Goal: Task Accomplishment & Management: Manage account settings

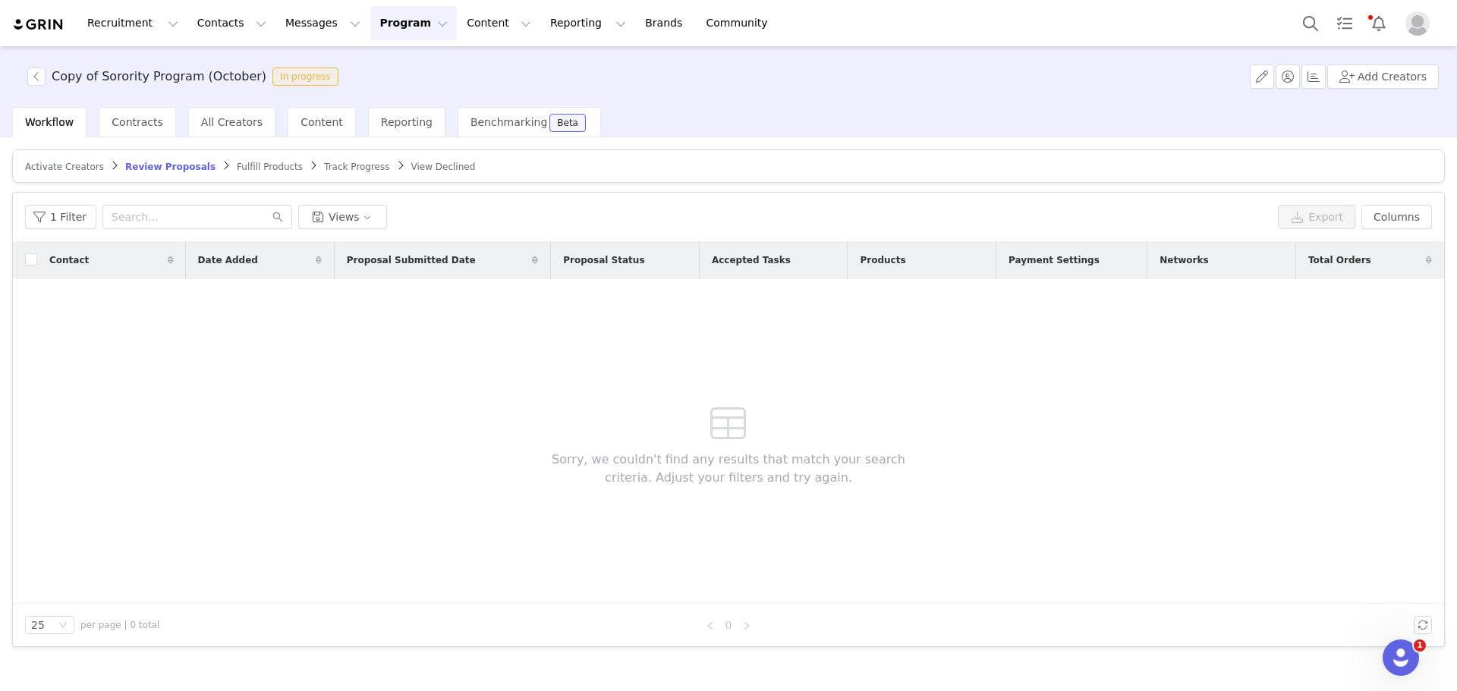
click at [237, 162] on span "Fulfill Products" at bounding box center [270, 167] width 66 height 11
click at [127, 164] on span "Review Proposals" at bounding box center [164, 167] width 79 height 11
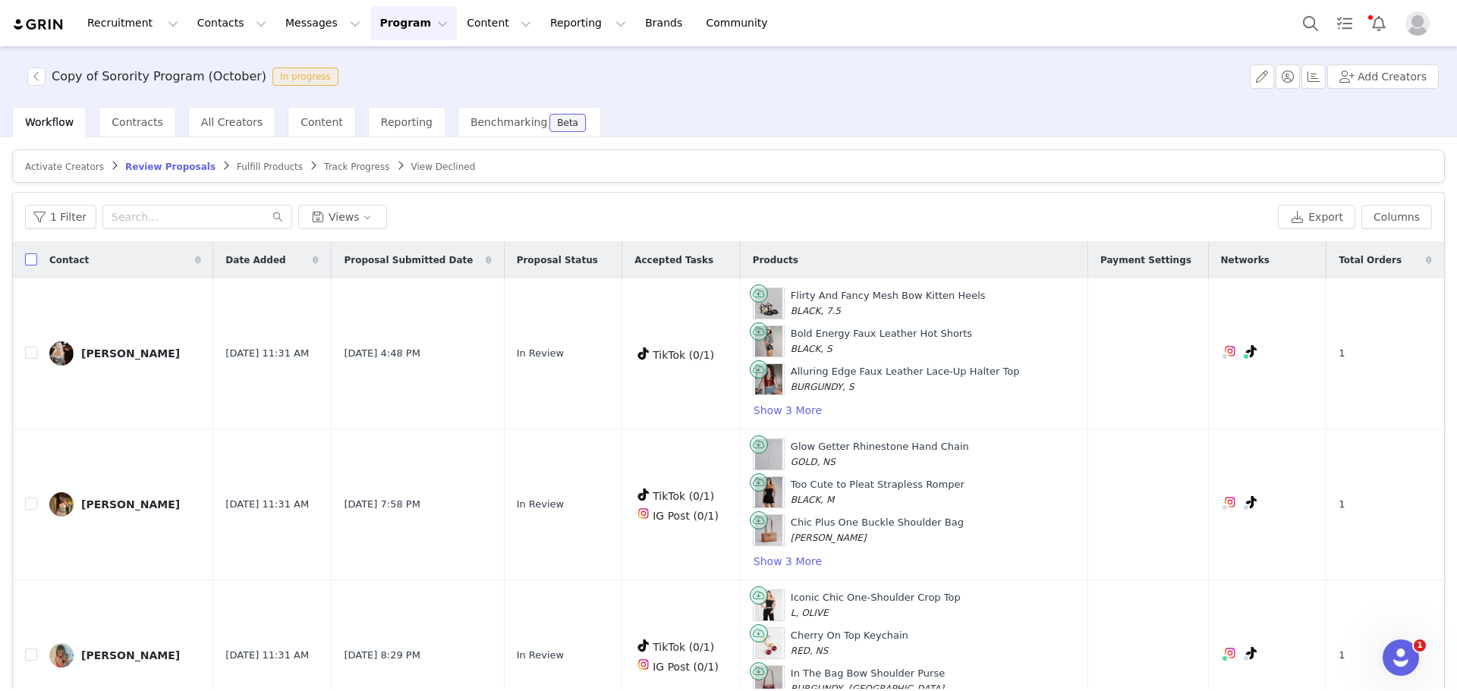
click at [26, 259] on input "checkbox" at bounding box center [31, 259] width 12 height 12
checkbox input "true"
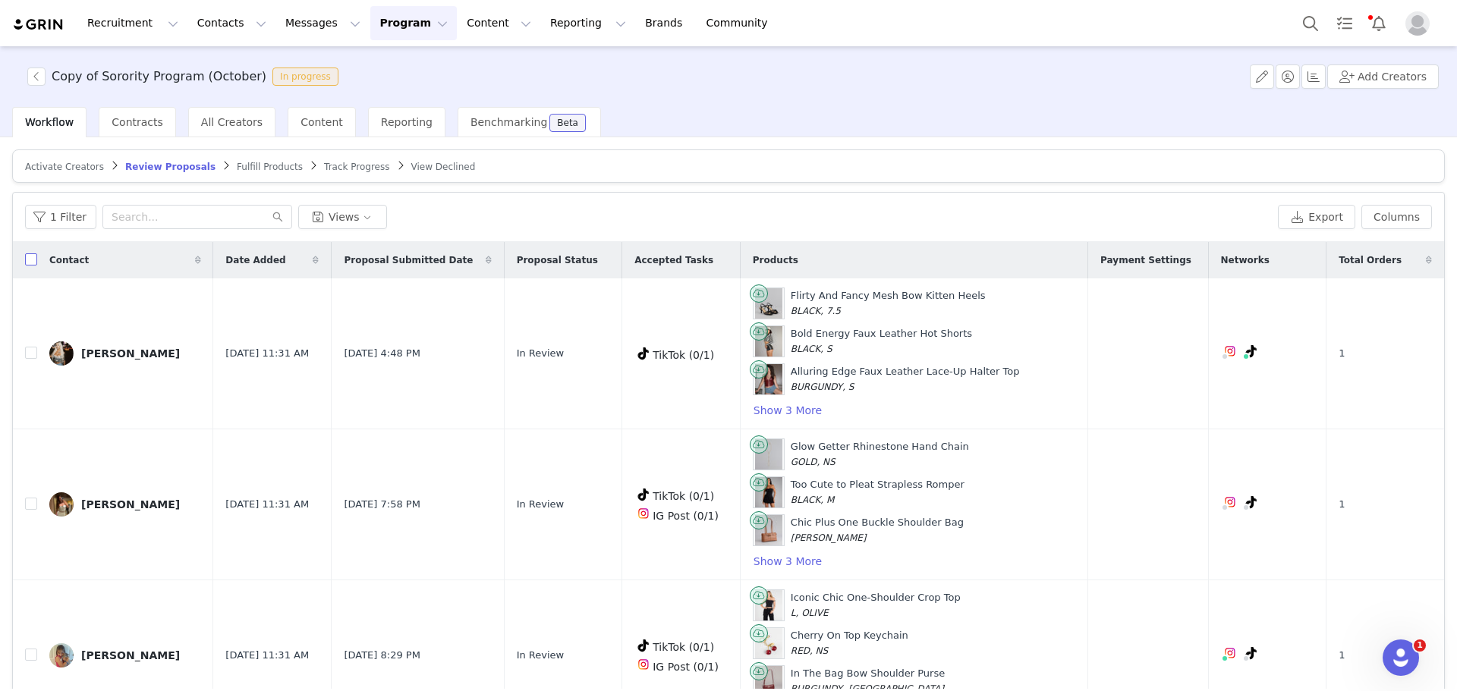
checkbox input "true"
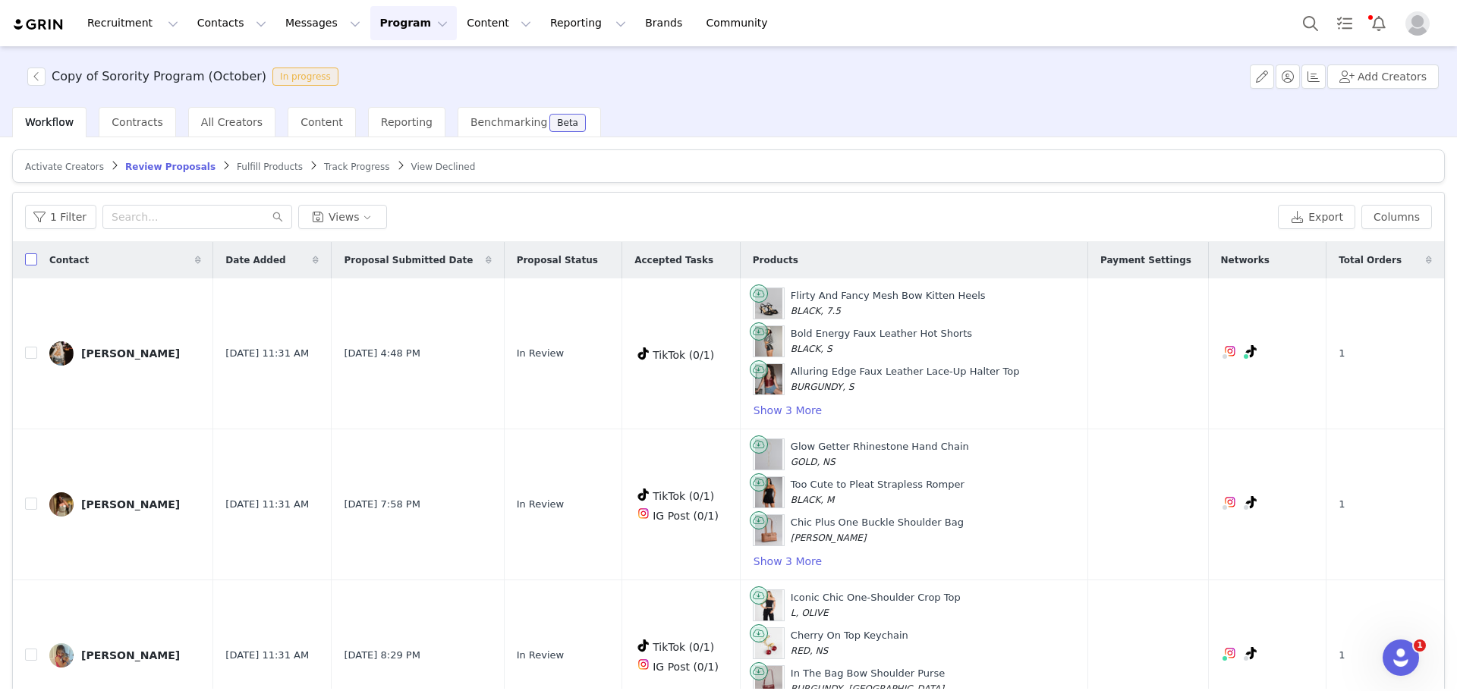
checkbox input "true"
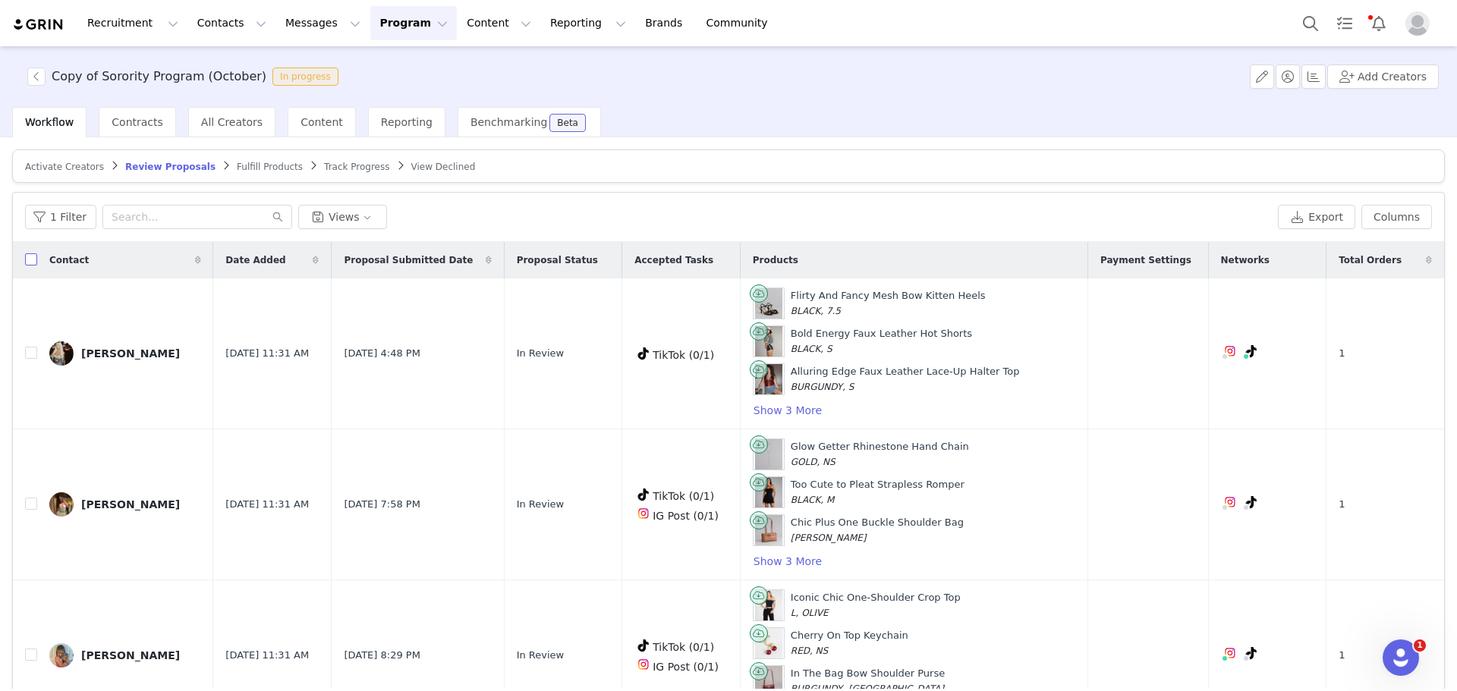
checkbox input "true"
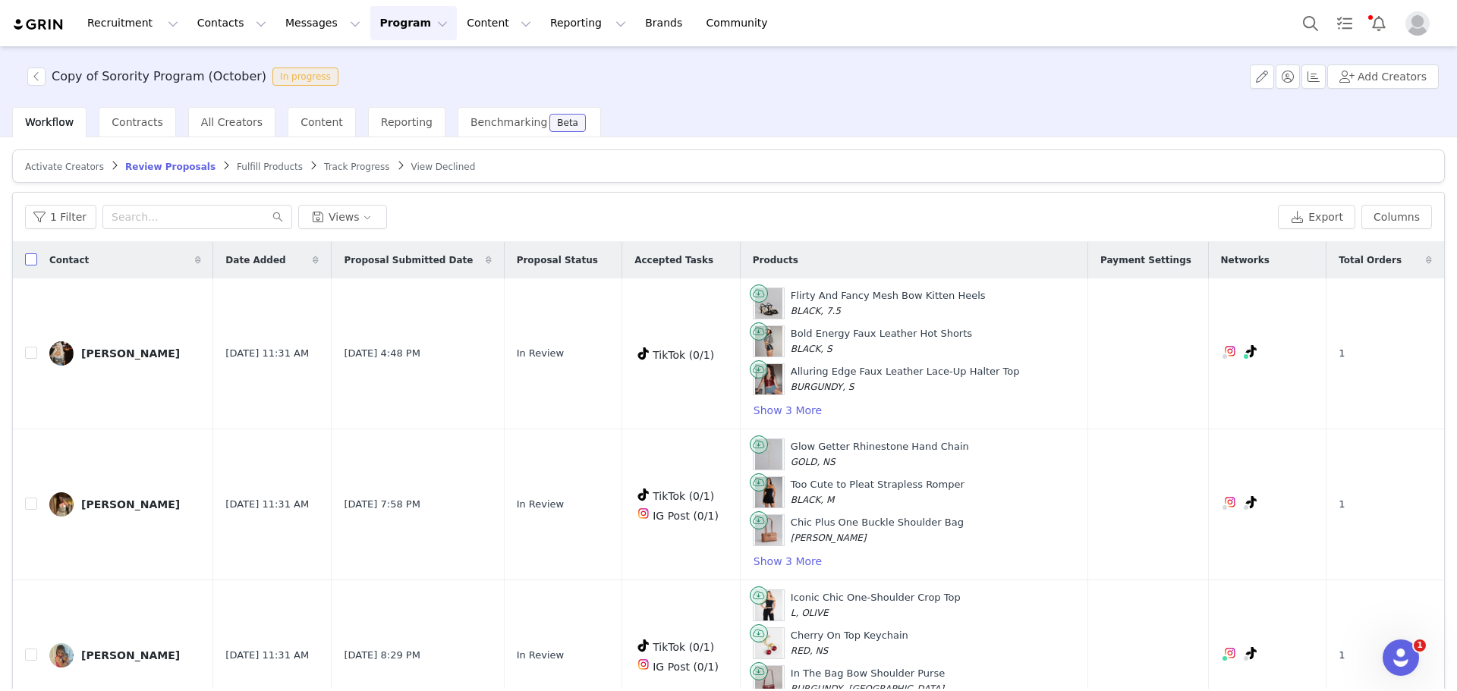
checkbox input "true"
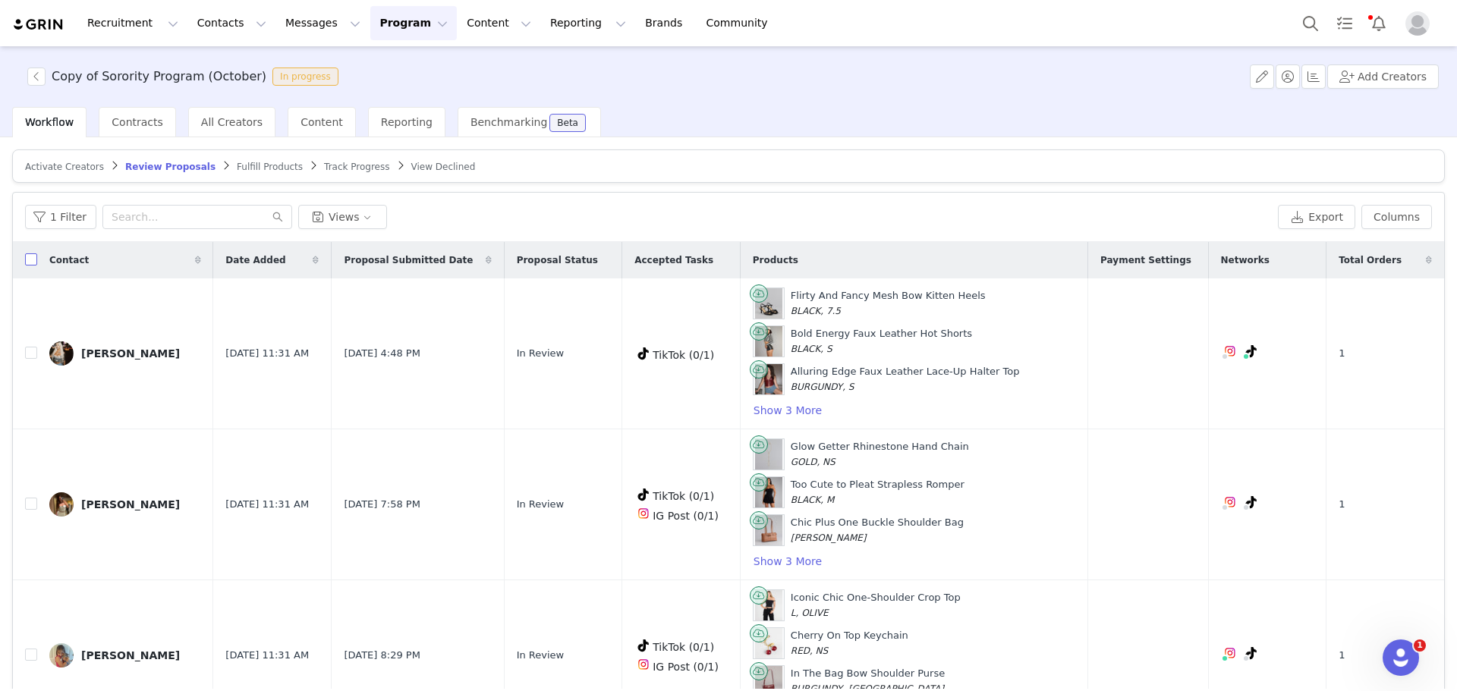
checkbox input "true"
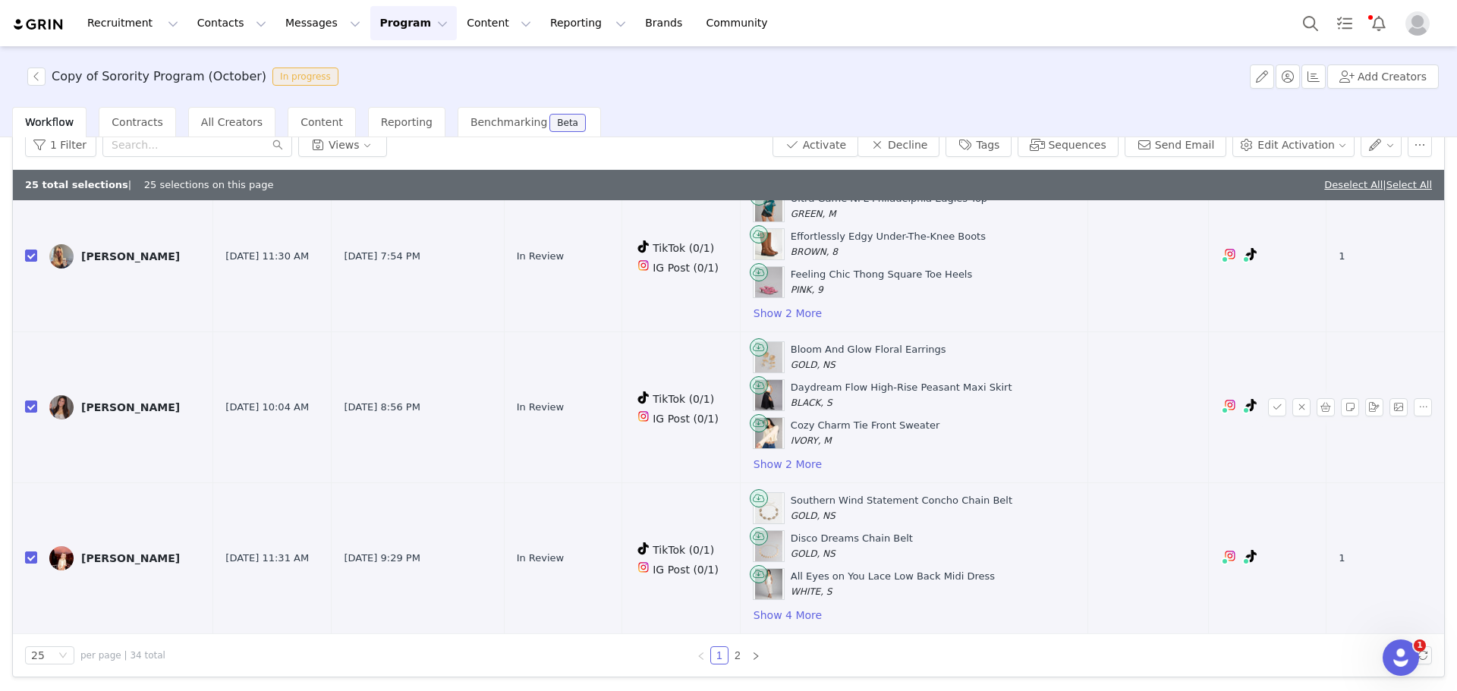
scroll to position [3150, 0]
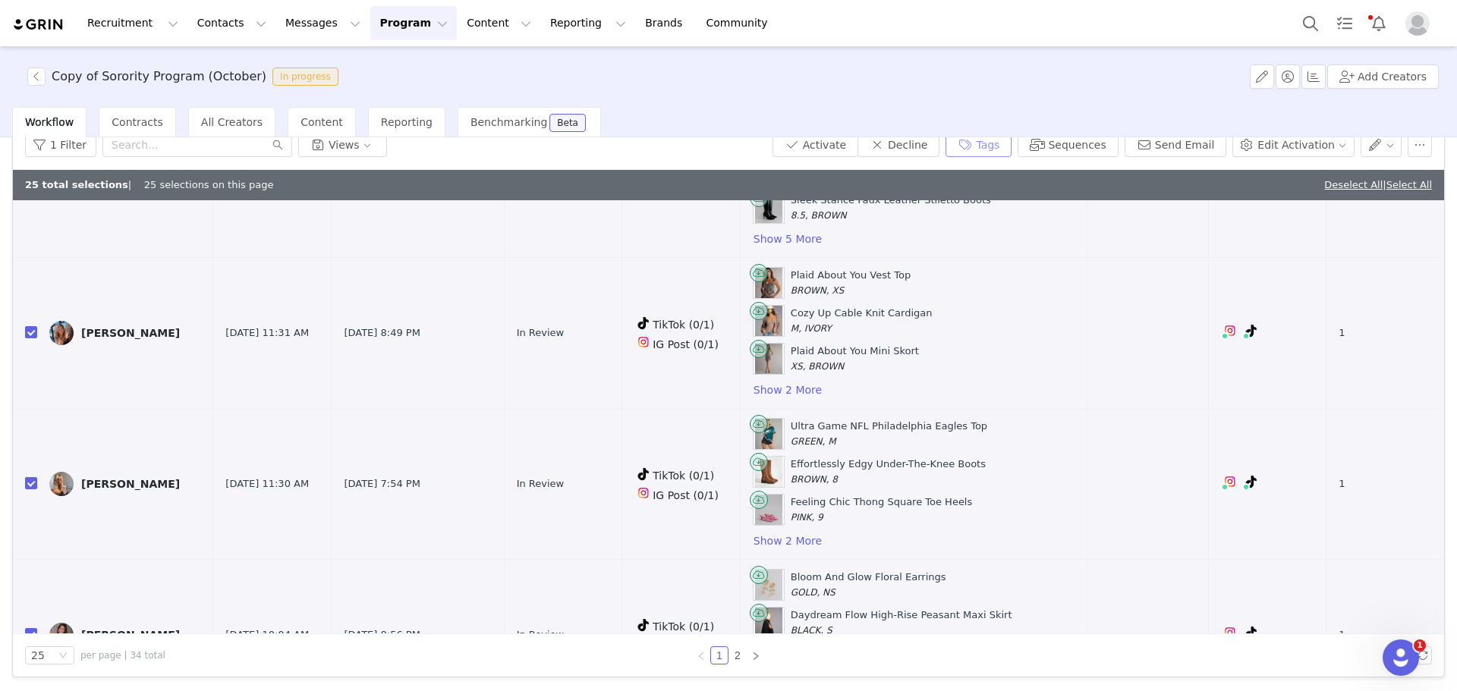
click at [1012, 146] on button "Tags" at bounding box center [979, 145] width 66 height 24
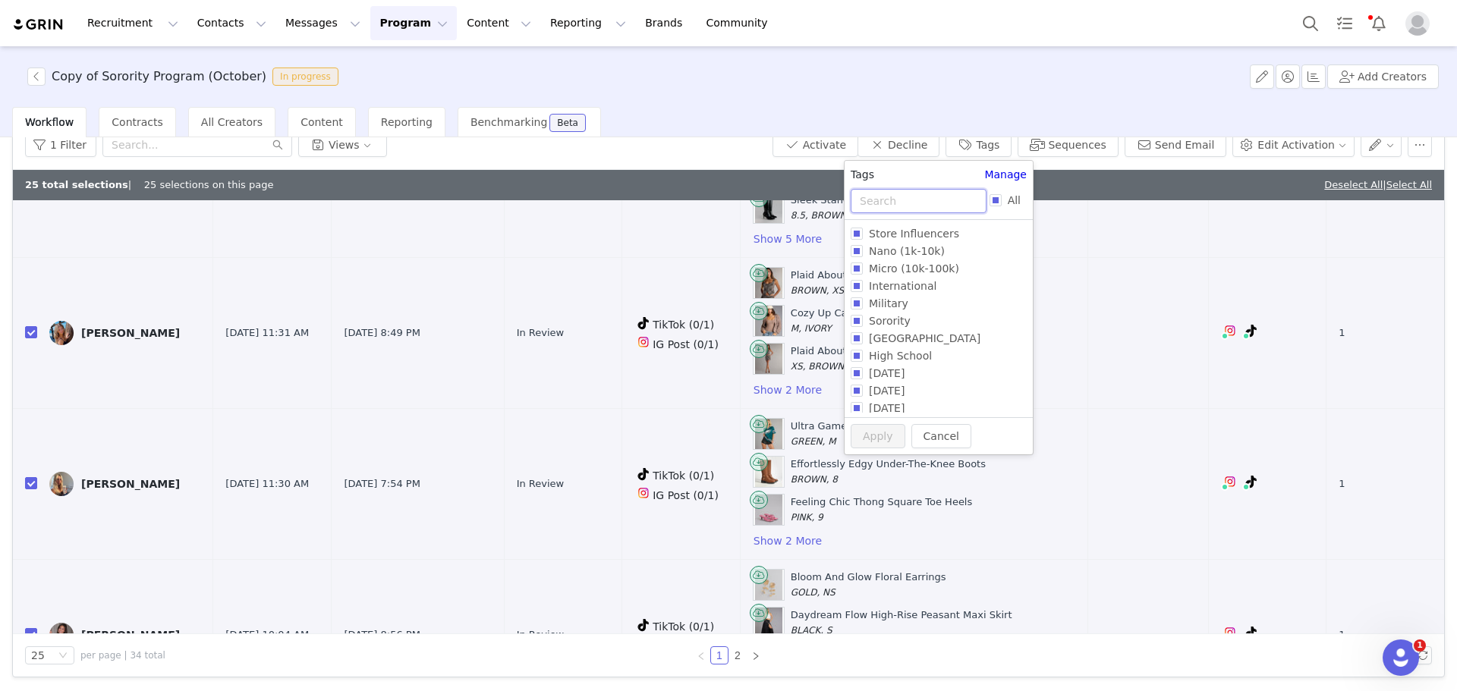
click at [918, 195] on input "text" at bounding box center [919, 201] width 136 height 24
type input "oc"
click at [897, 356] on span "Oct 2025" at bounding box center [887, 356] width 48 height 12
click at [863, 356] on input "Oct 2025" at bounding box center [857, 356] width 12 height 12
checkbox input "true"
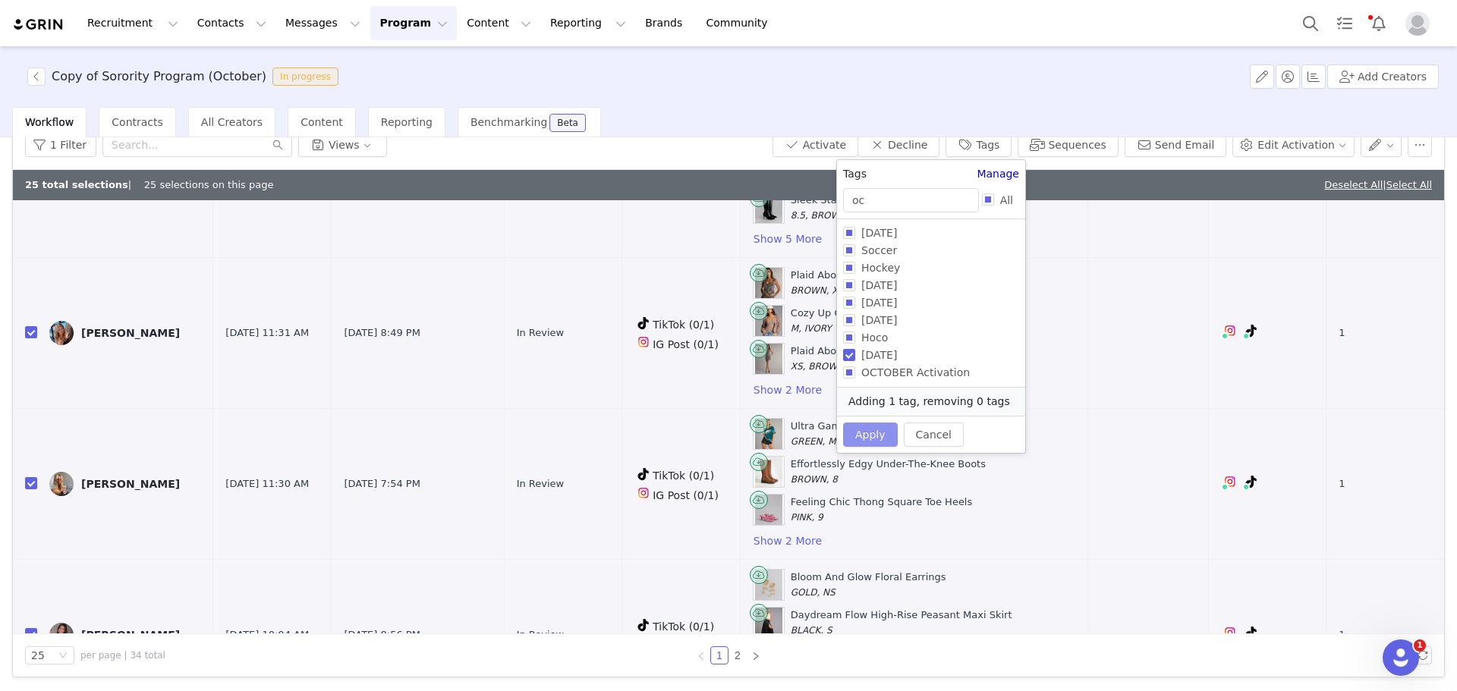
click at [865, 432] on button "Apply" at bounding box center [870, 435] width 55 height 24
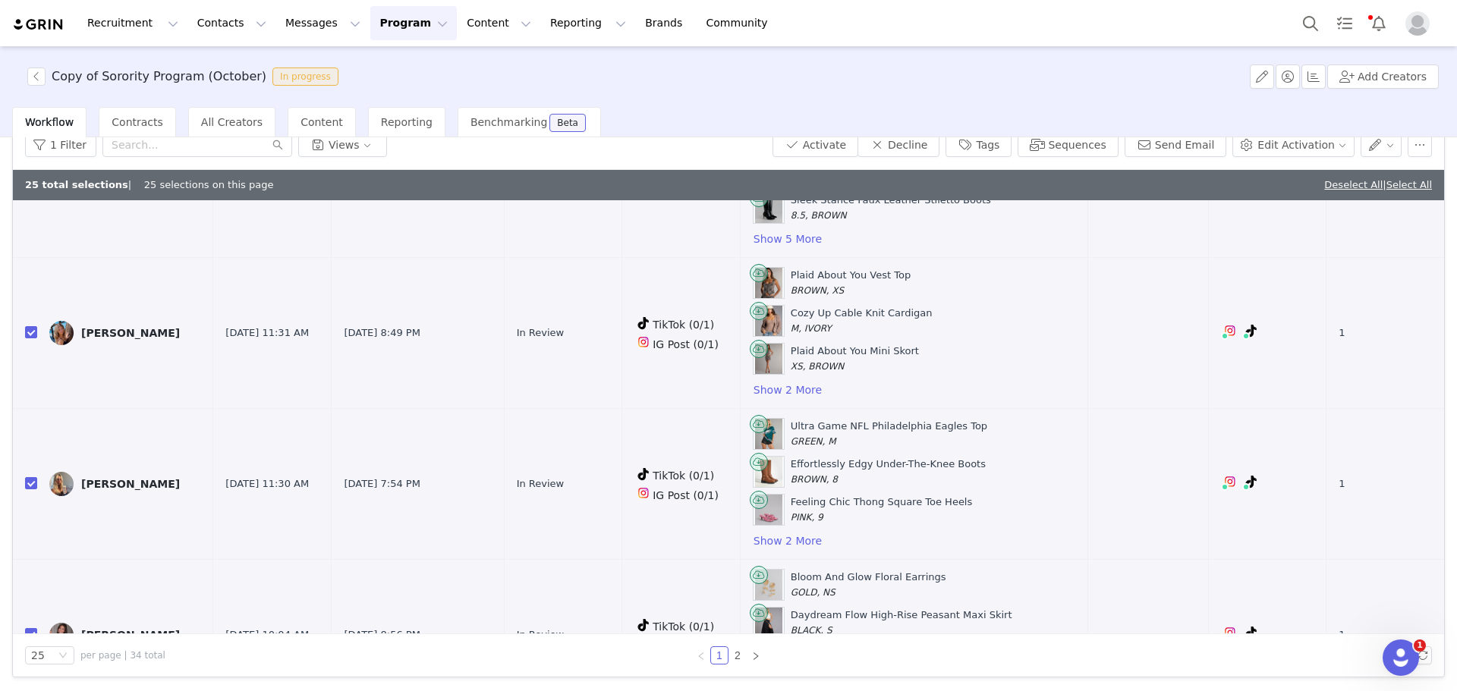
scroll to position [0, 0]
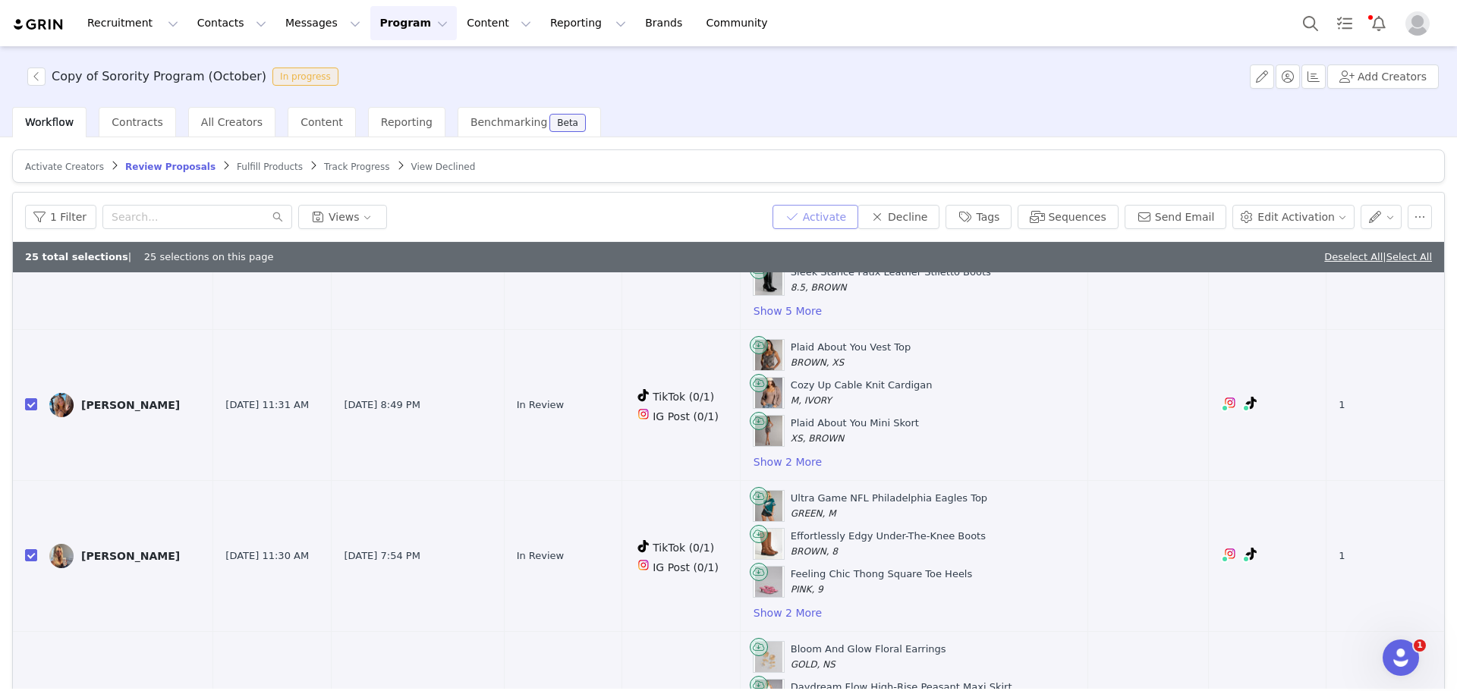
click at [829, 212] on button "Activate" at bounding box center [816, 217] width 86 height 24
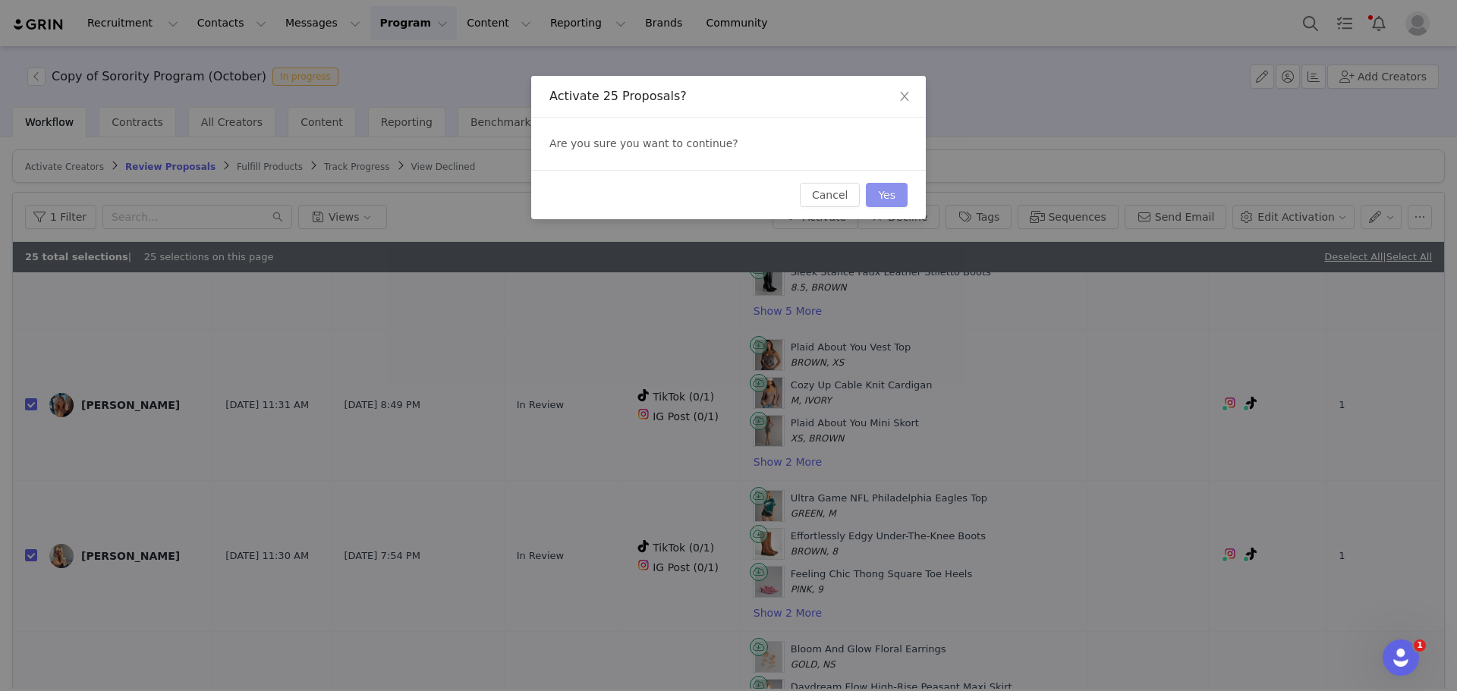
click at [896, 195] on button "Yes" at bounding box center [887, 195] width 42 height 24
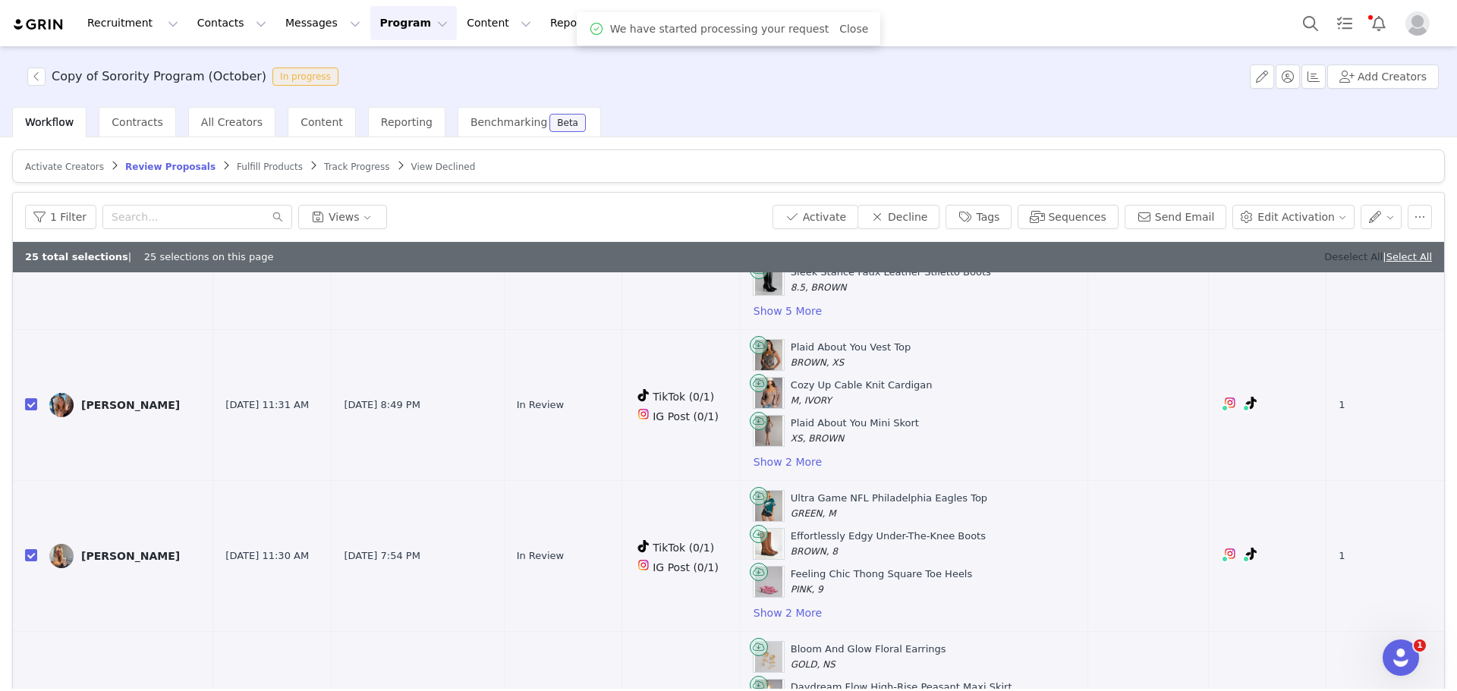
click at [1341, 254] on link "Deselect All" at bounding box center [1353, 256] width 58 height 11
checkbox input "false"
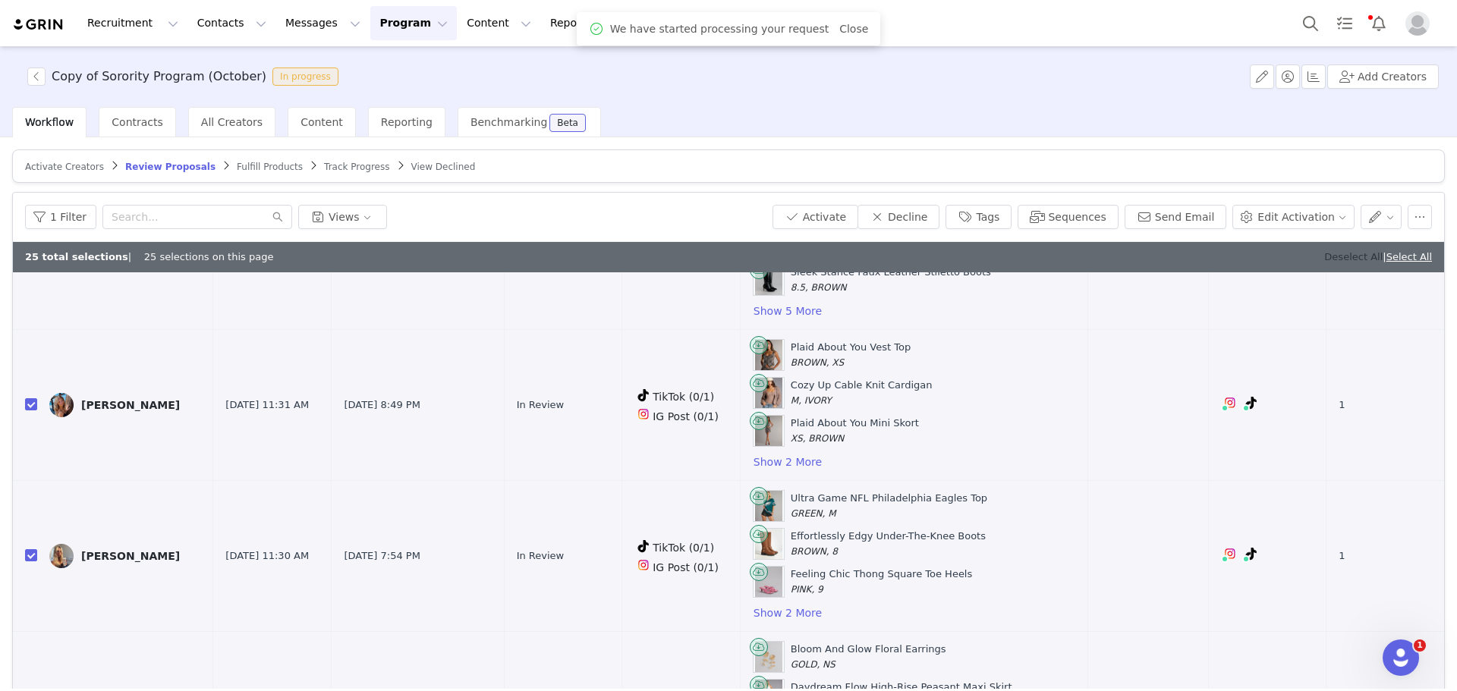
checkbox input "false"
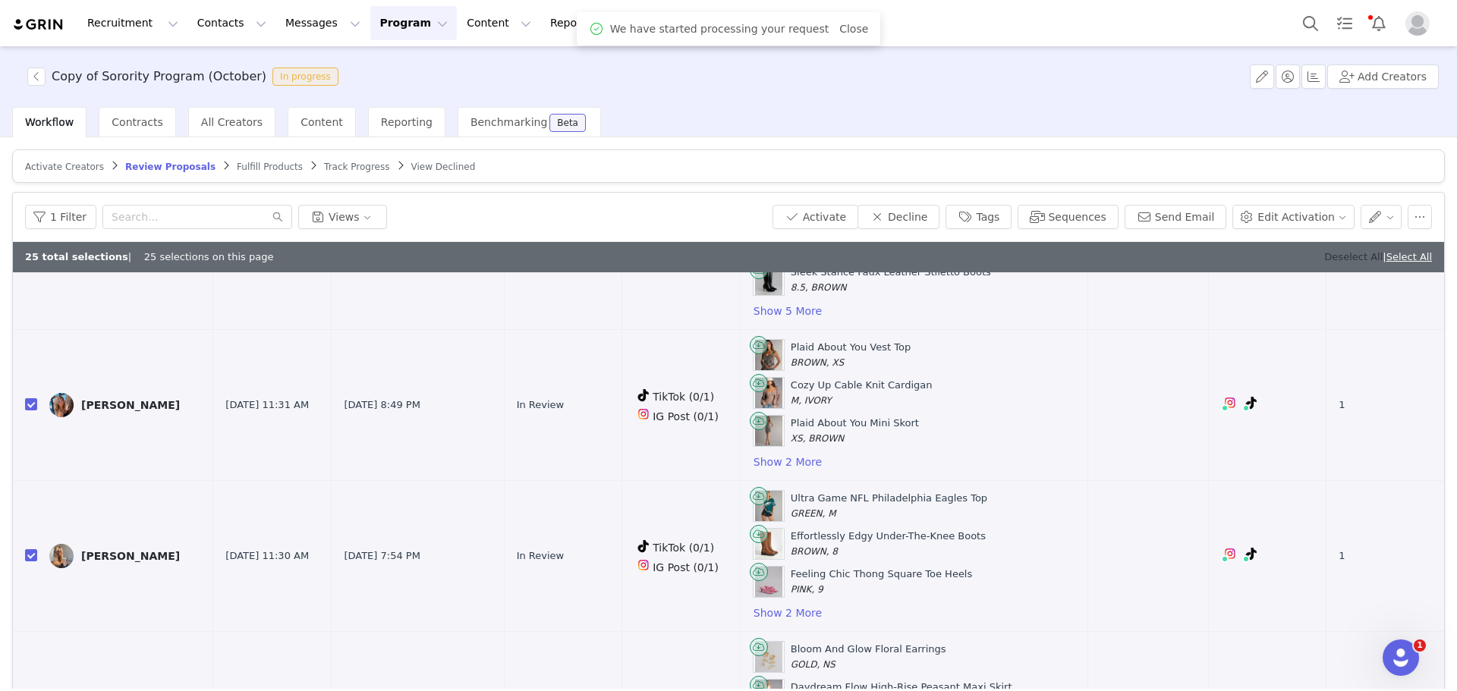
checkbox input "false"
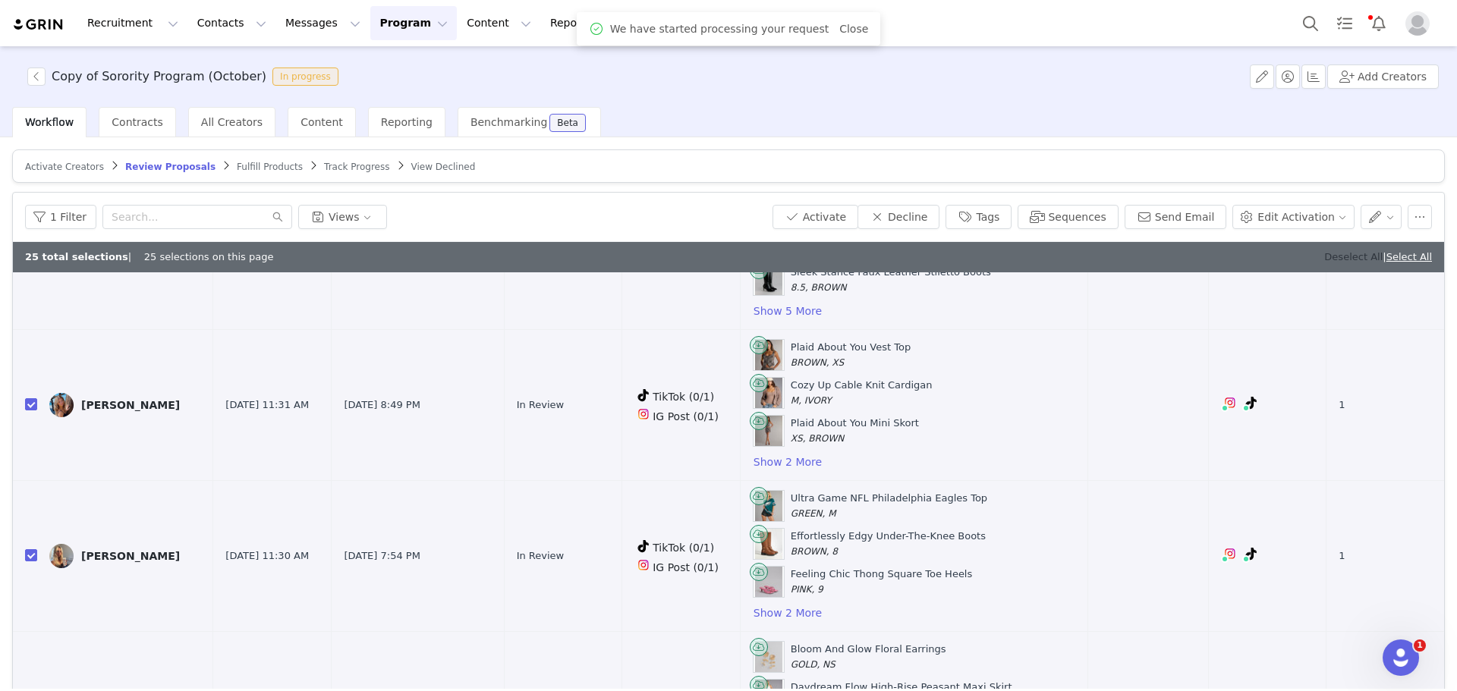
checkbox input "false"
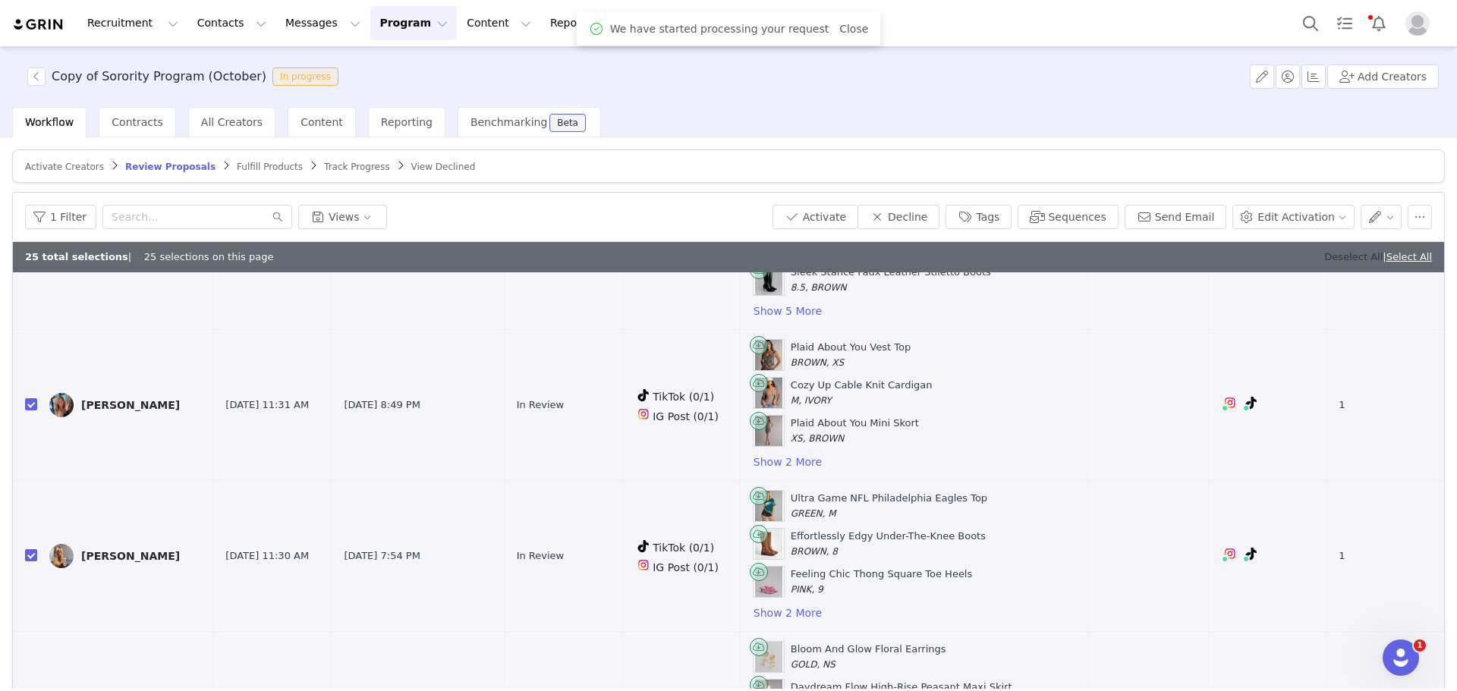
checkbox input "false"
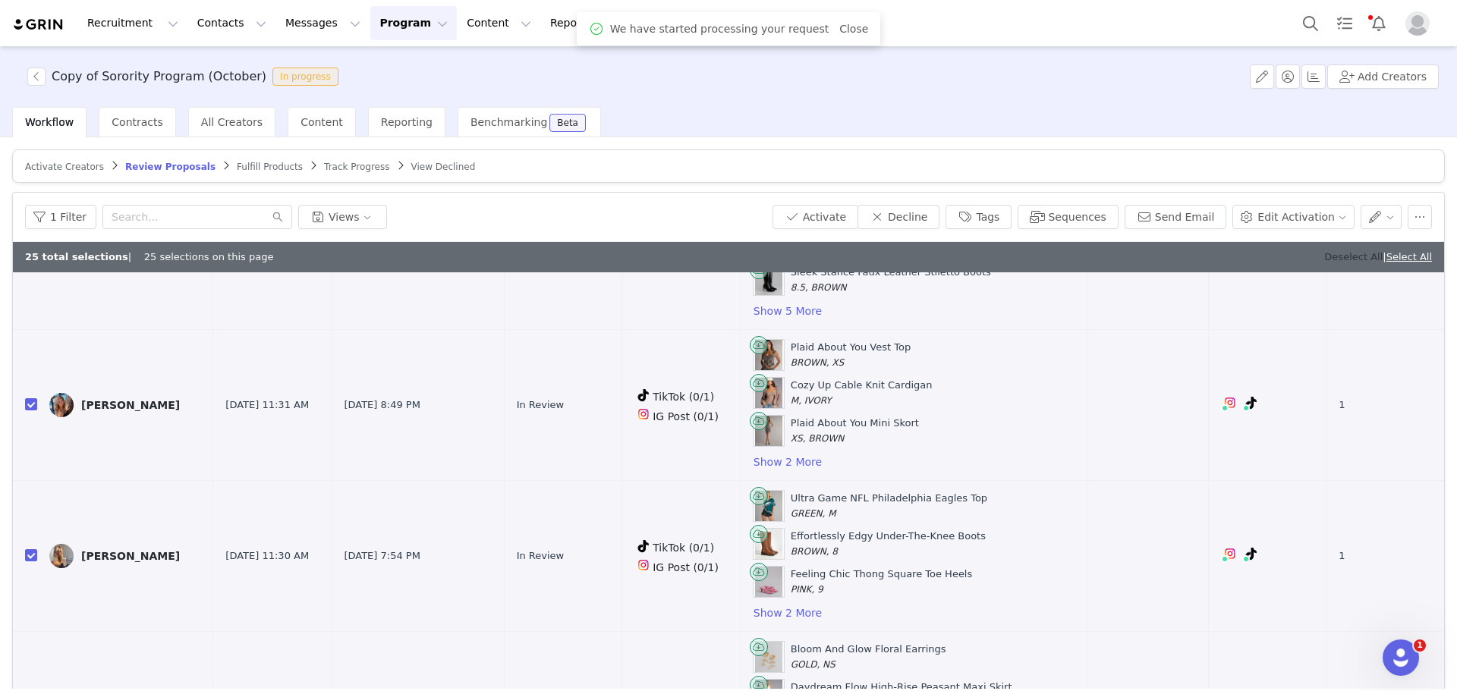
checkbox input "false"
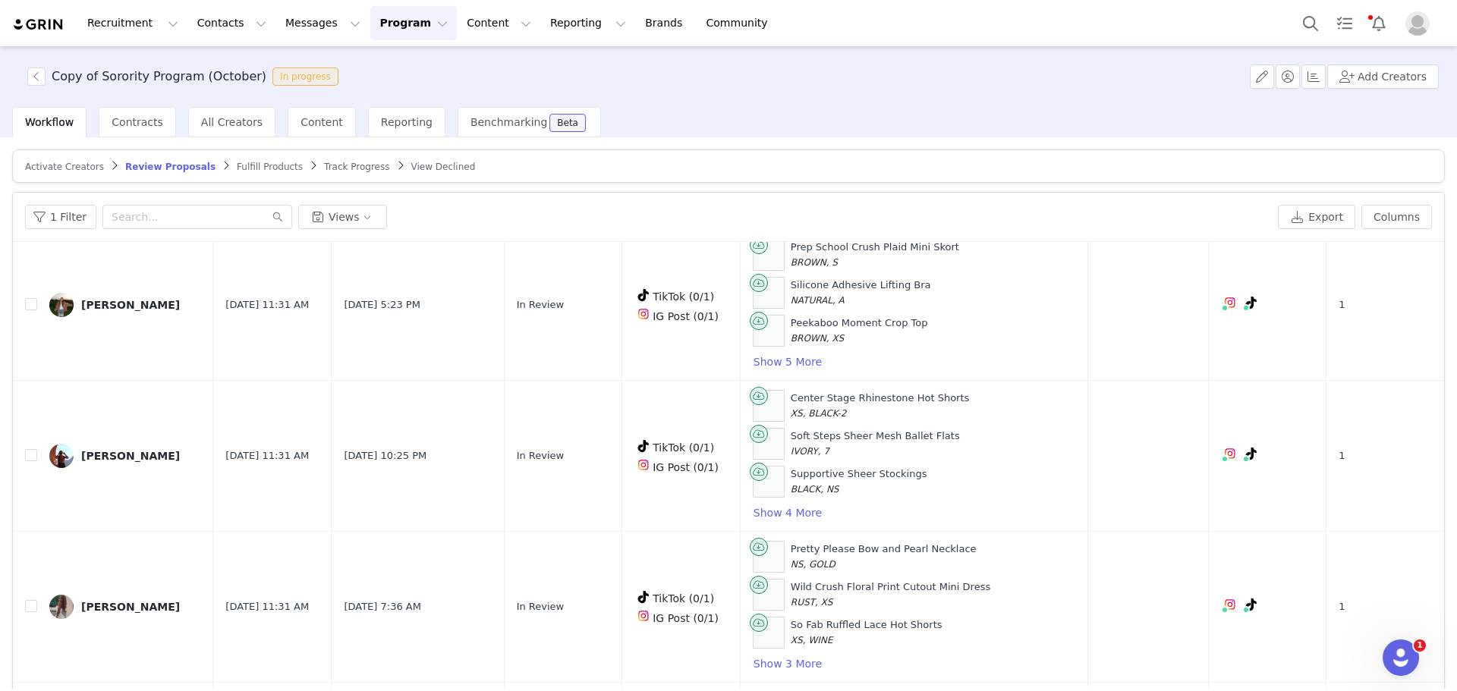
scroll to position [1860, 0]
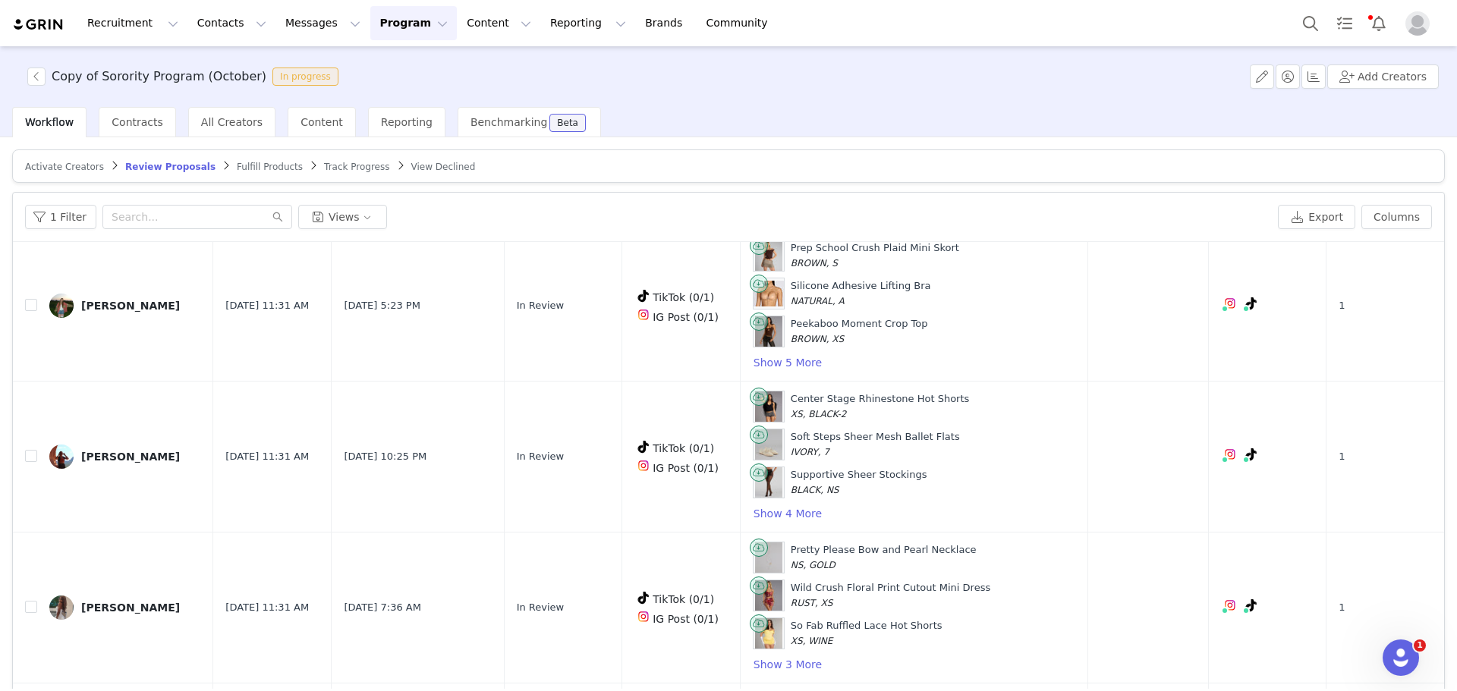
click at [246, 165] on span "Fulfill Products" at bounding box center [270, 167] width 66 height 11
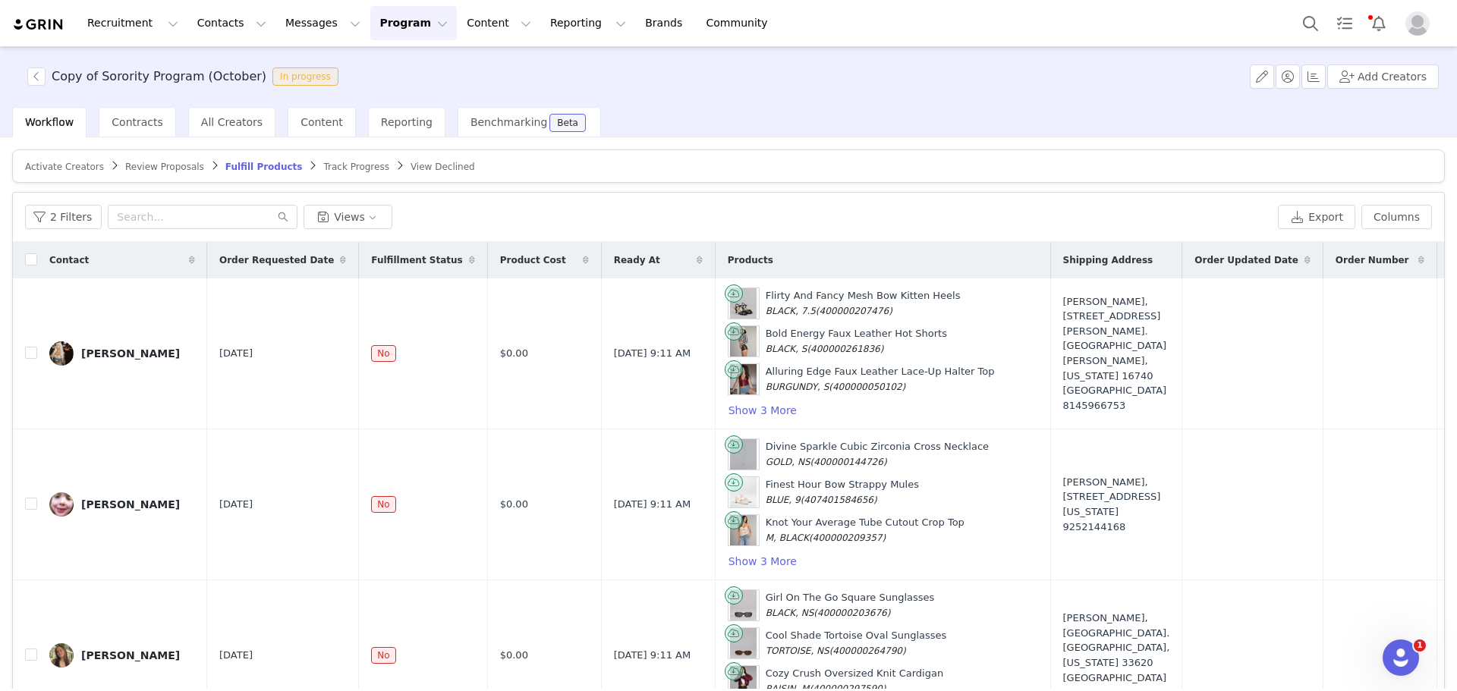
click at [144, 163] on span "Review Proposals" at bounding box center [164, 167] width 79 height 11
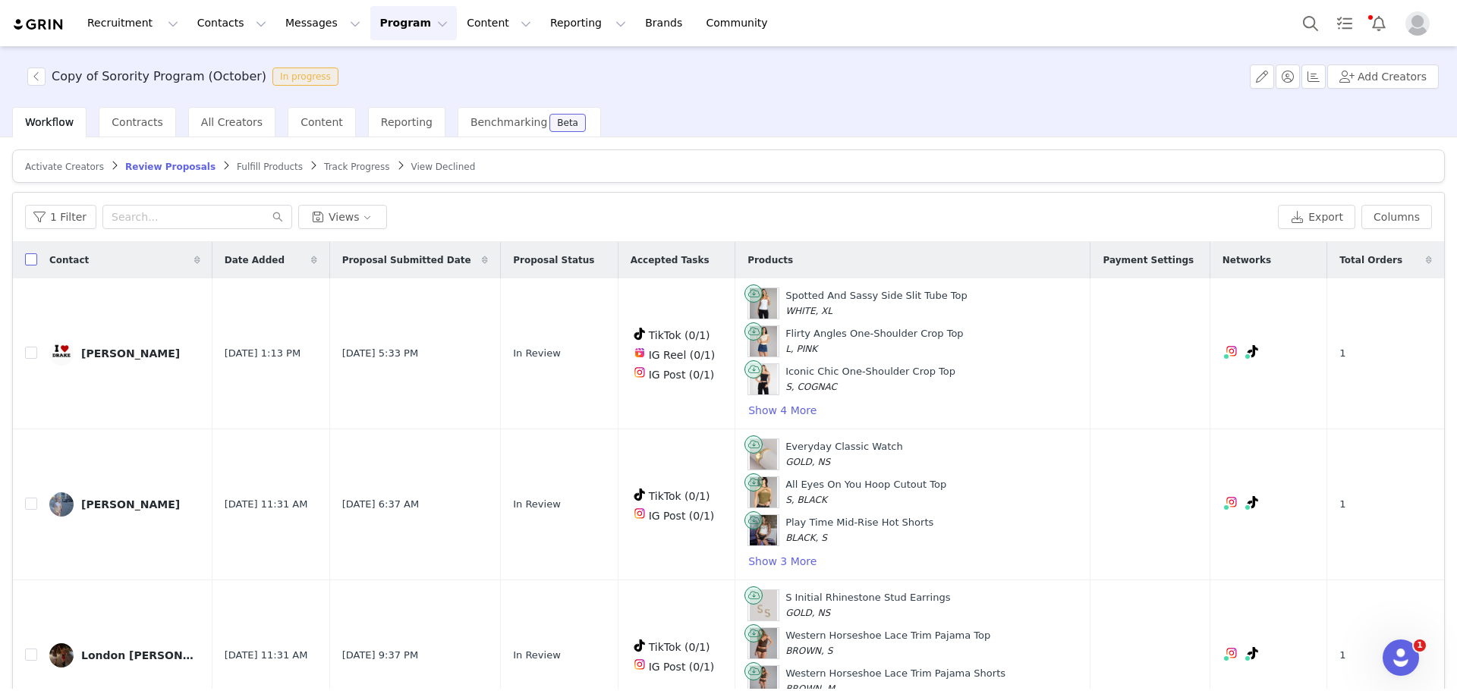
click at [31, 266] on input "checkbox" at bounding box center [31, 259] width 12 height 12
checkbox input "true"
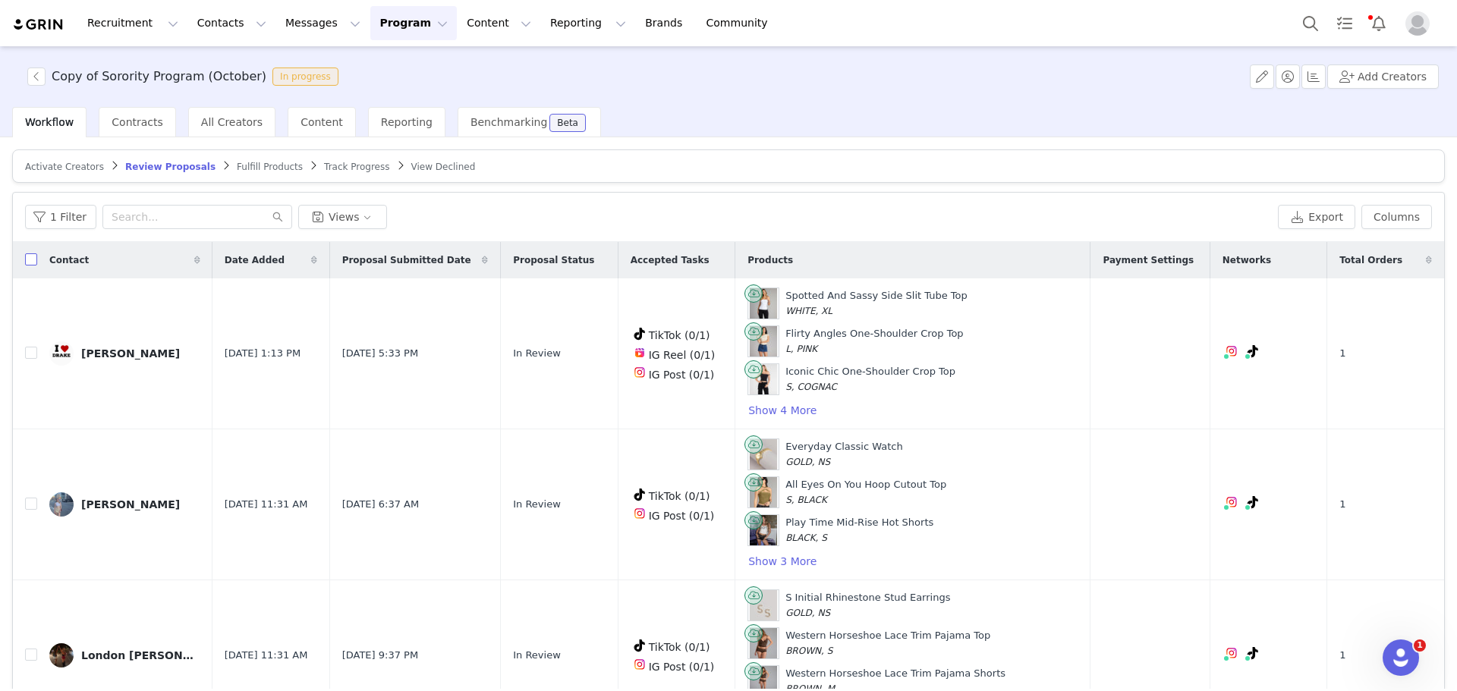
checkbox input "true"
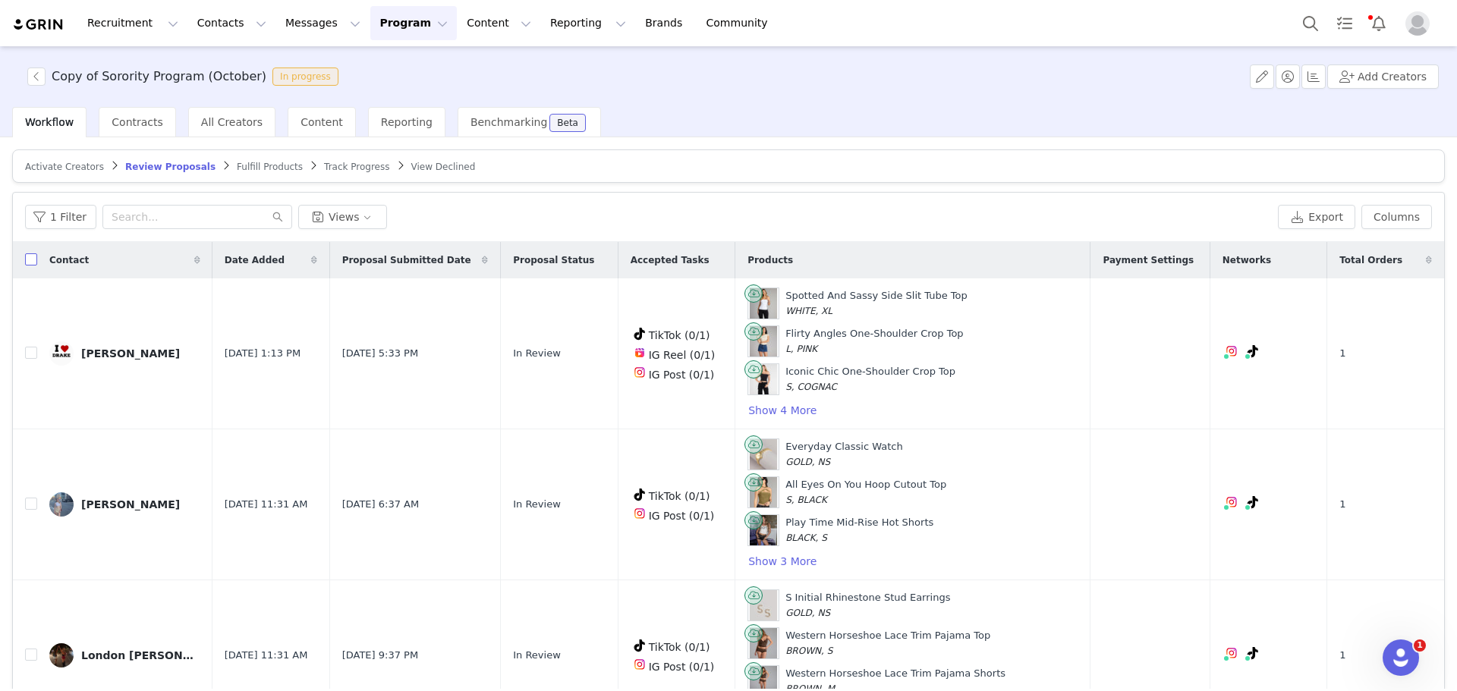
checkbox input "true"
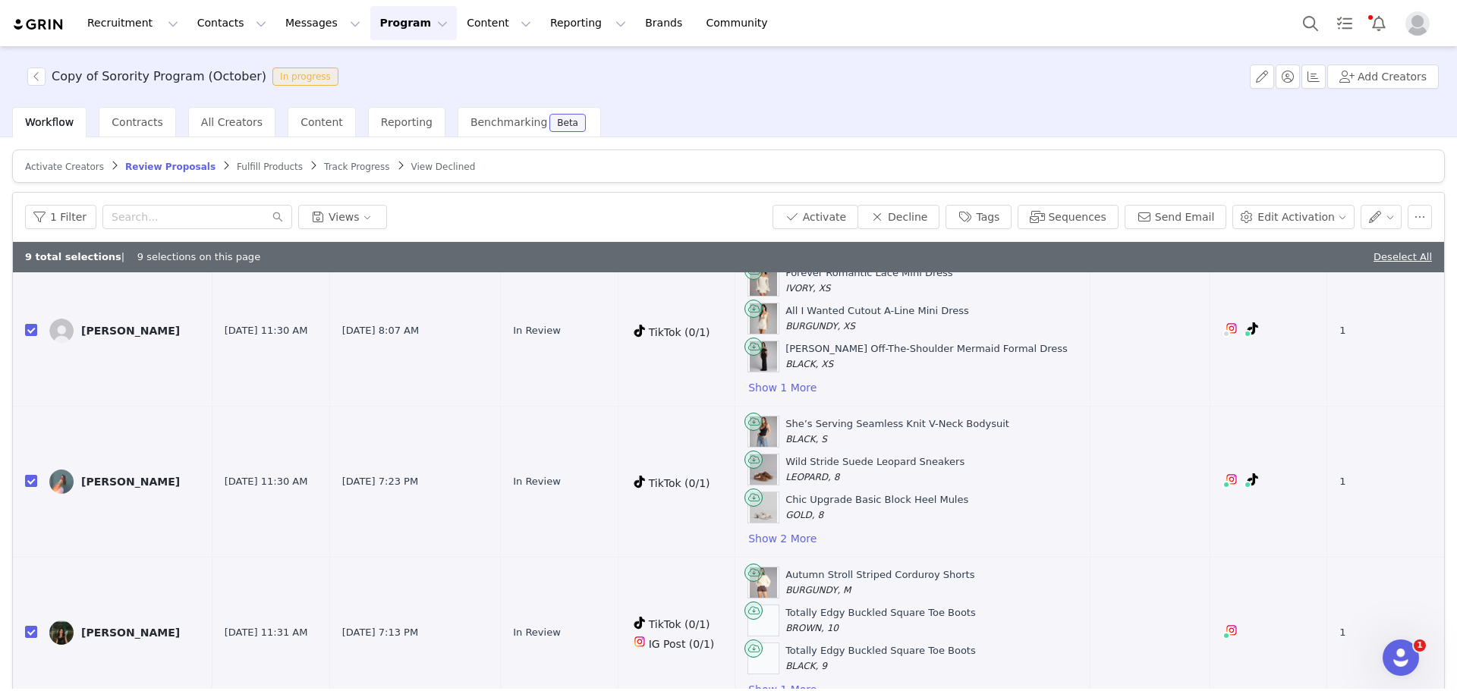
scroll to position [582, 0]
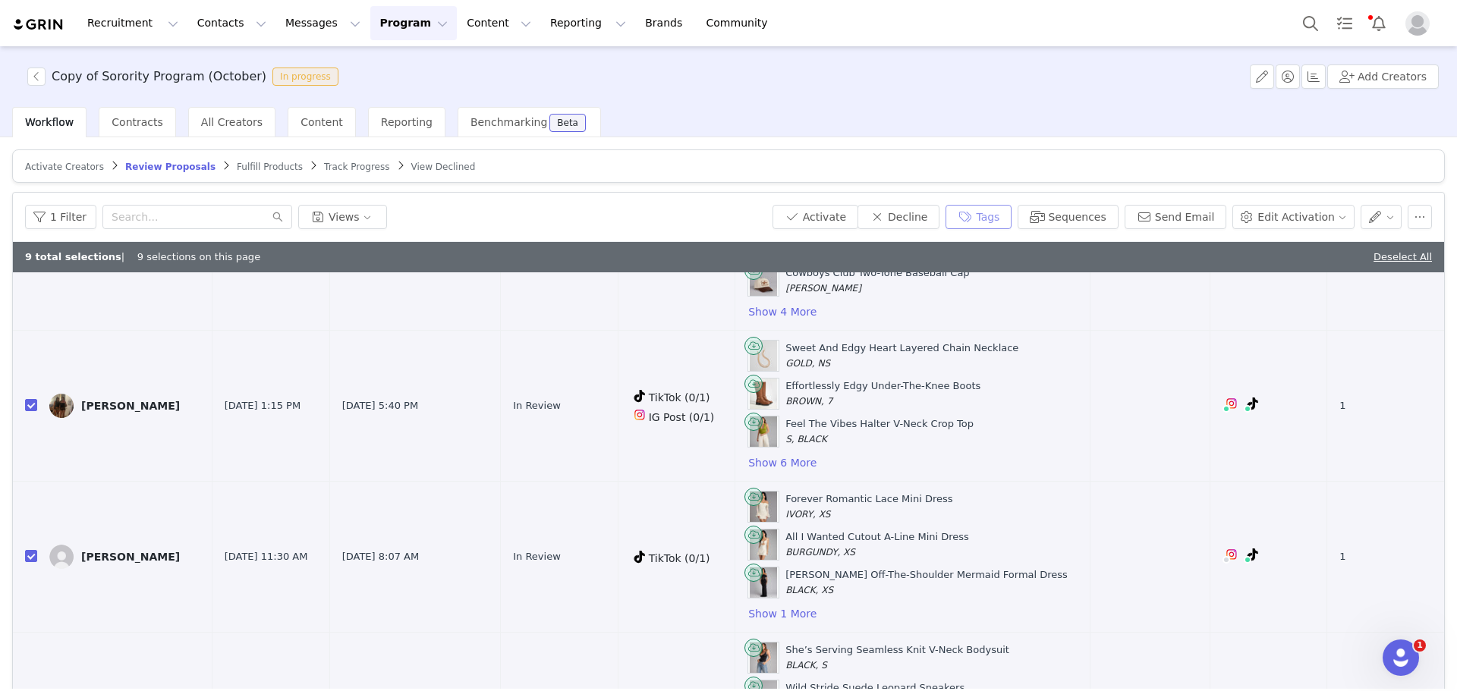
click at [1012, 217] on button "Tags" at bounding box center [979, 217] width 66 height 24
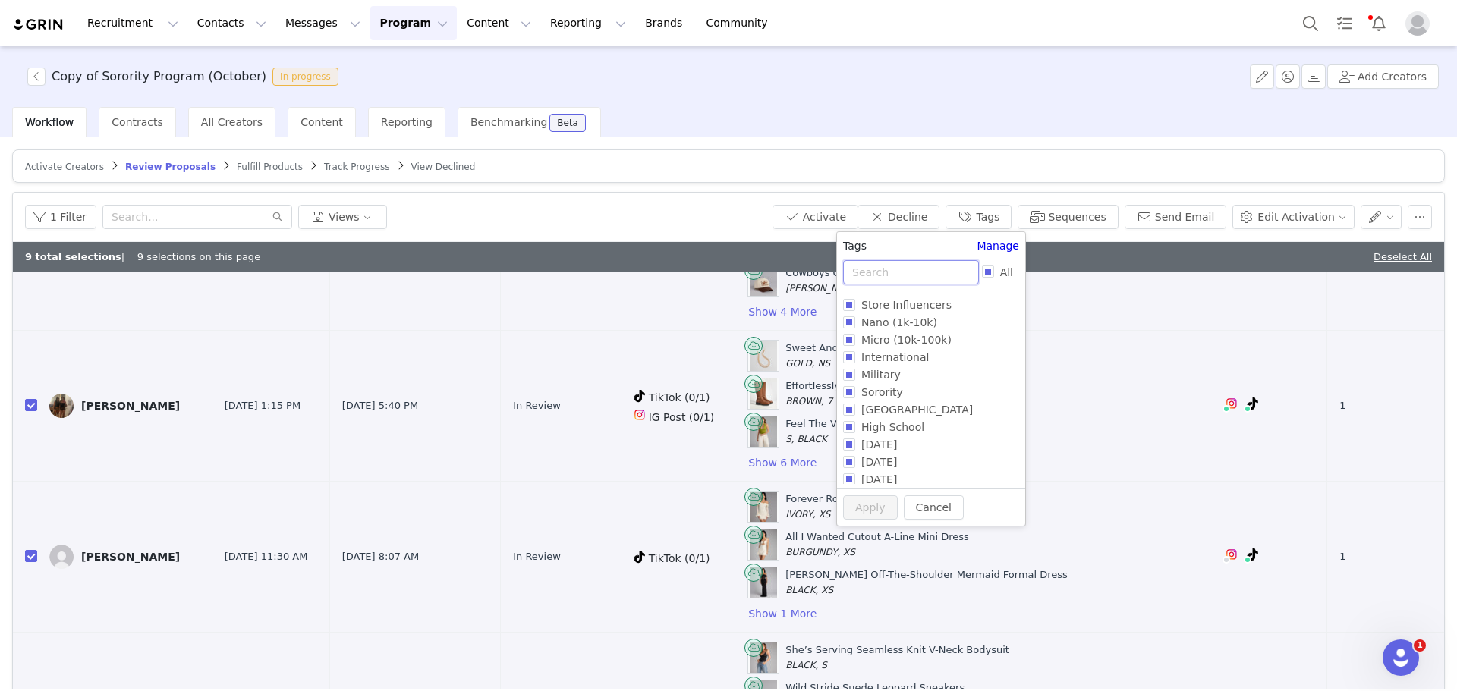
click at [944, 263] on input "text" at bounding box center [911, 272] width 136 height 24
type input "oc"
click at [892, 421] on span "Oct 2025" at bounding box center [879, 427] width 48 height 12
click at [855, 421] on input "Oct 2025" at bounding box center [849, 427] width 12 height 12
checkbox input "true"
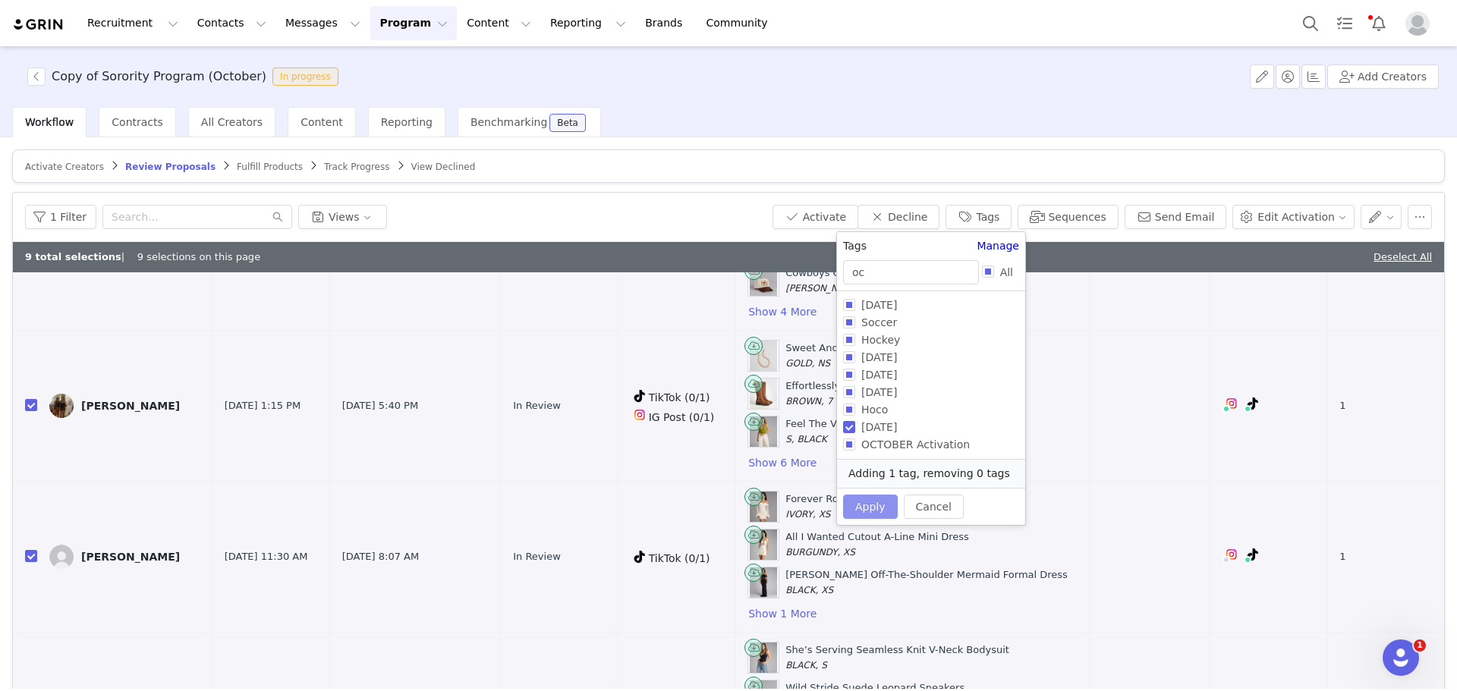
click at [863, 496] on button "Apply" at bounding box center [870, 507] width 55 height 24
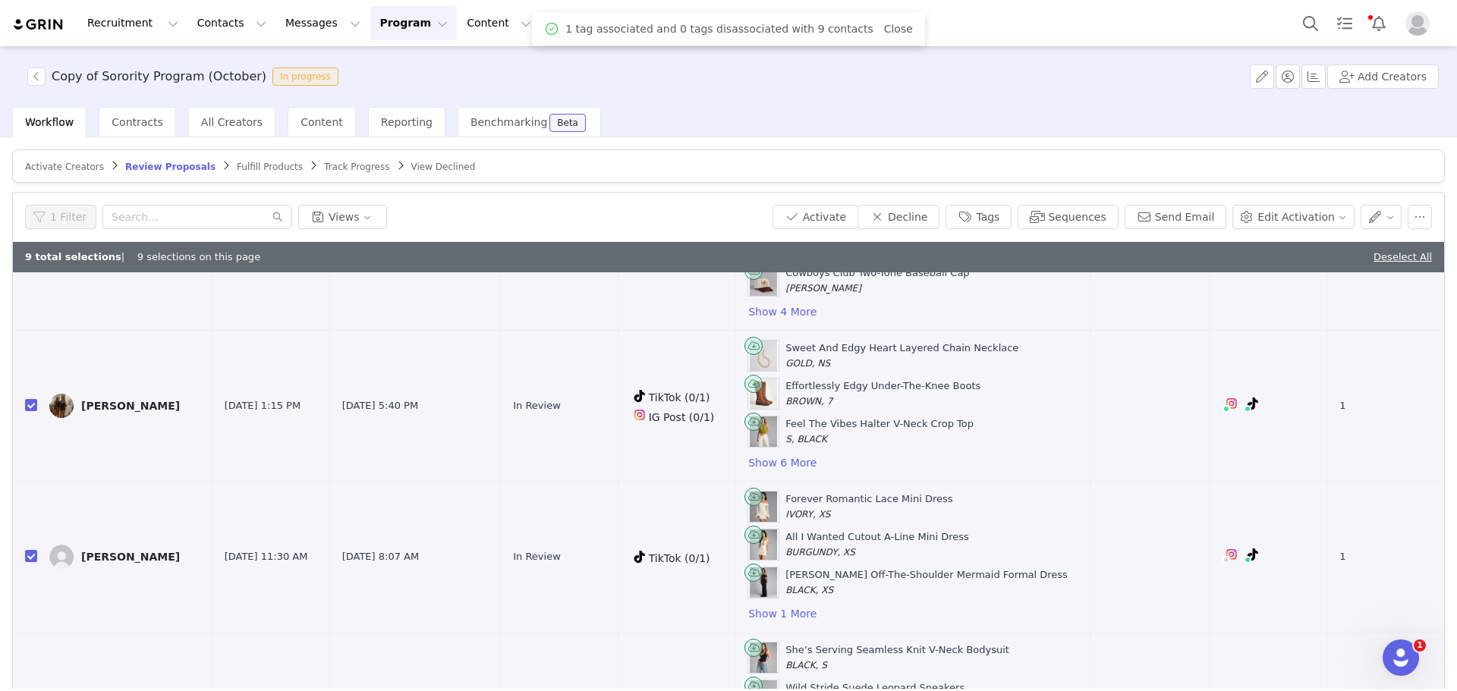
scroll to position [0, 0]
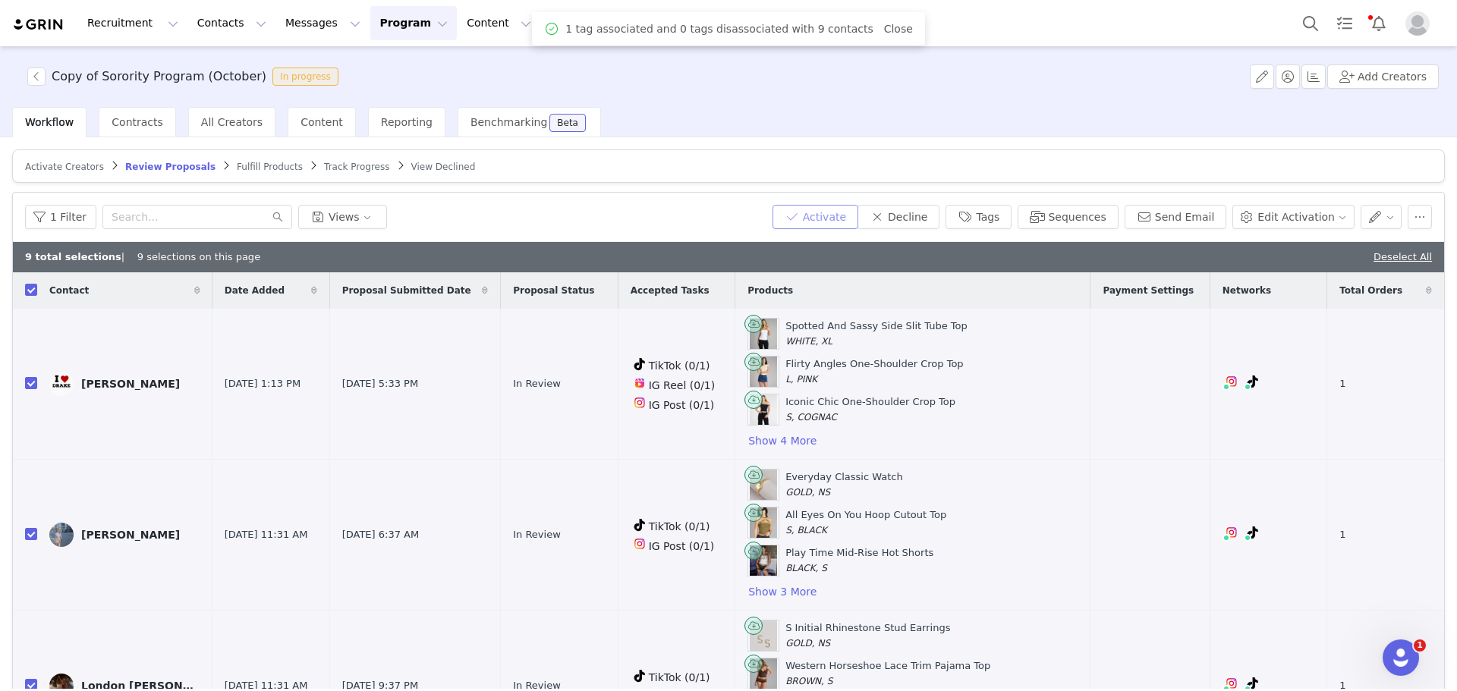
click at [822, 211] on button "Activate" at bounding box center [816, 217] width 86 height 24
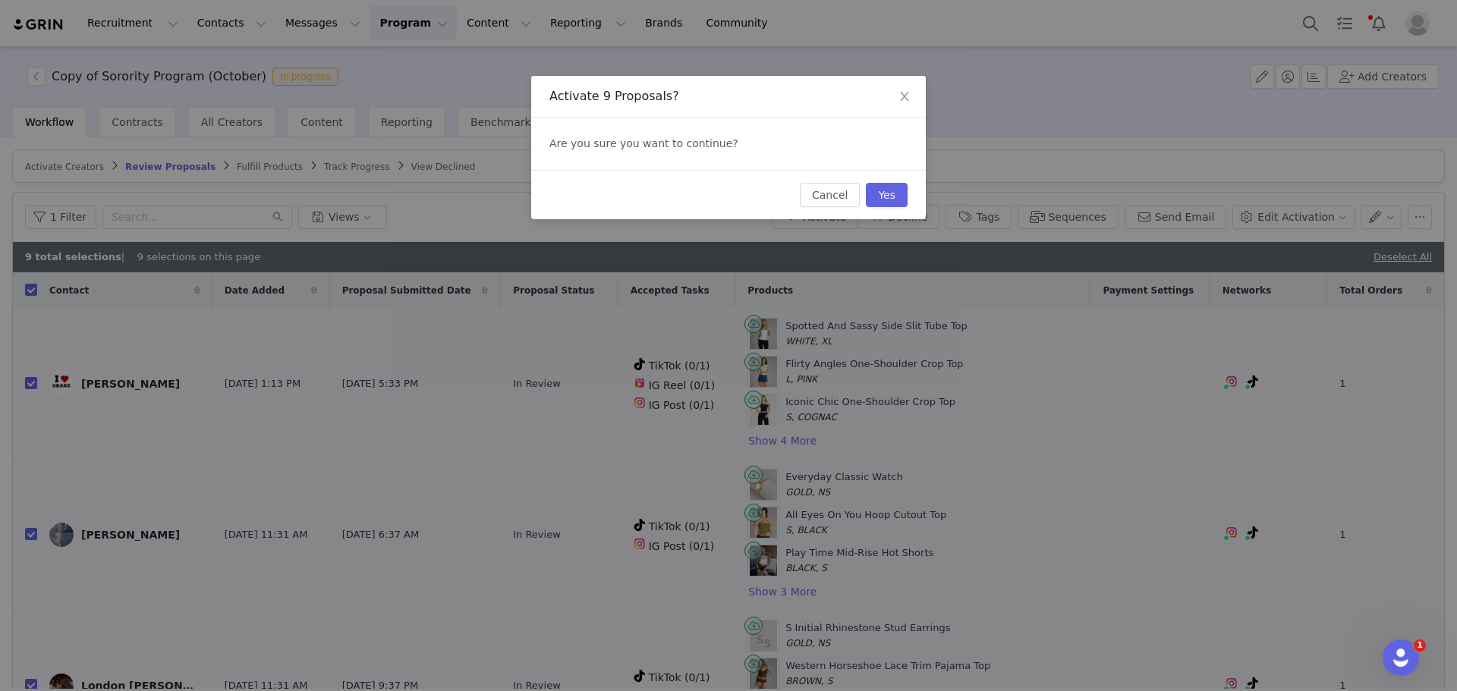
click at [880, 209] on div "Cancel Yes" at bounding box center [728, 194] width 395 height 49
click at [883, 201] on button "Yes" at bounding box center [887, 195] width 42 height 24
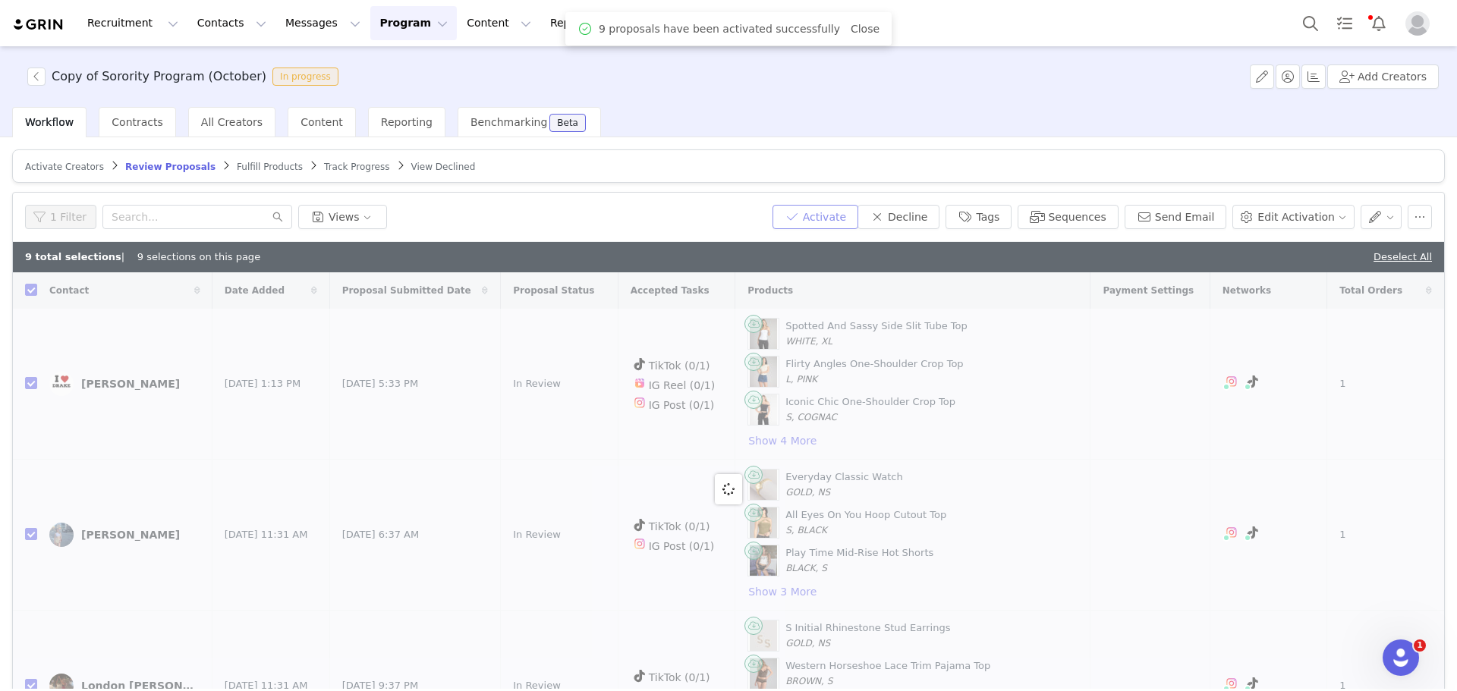
checkbox input "false"
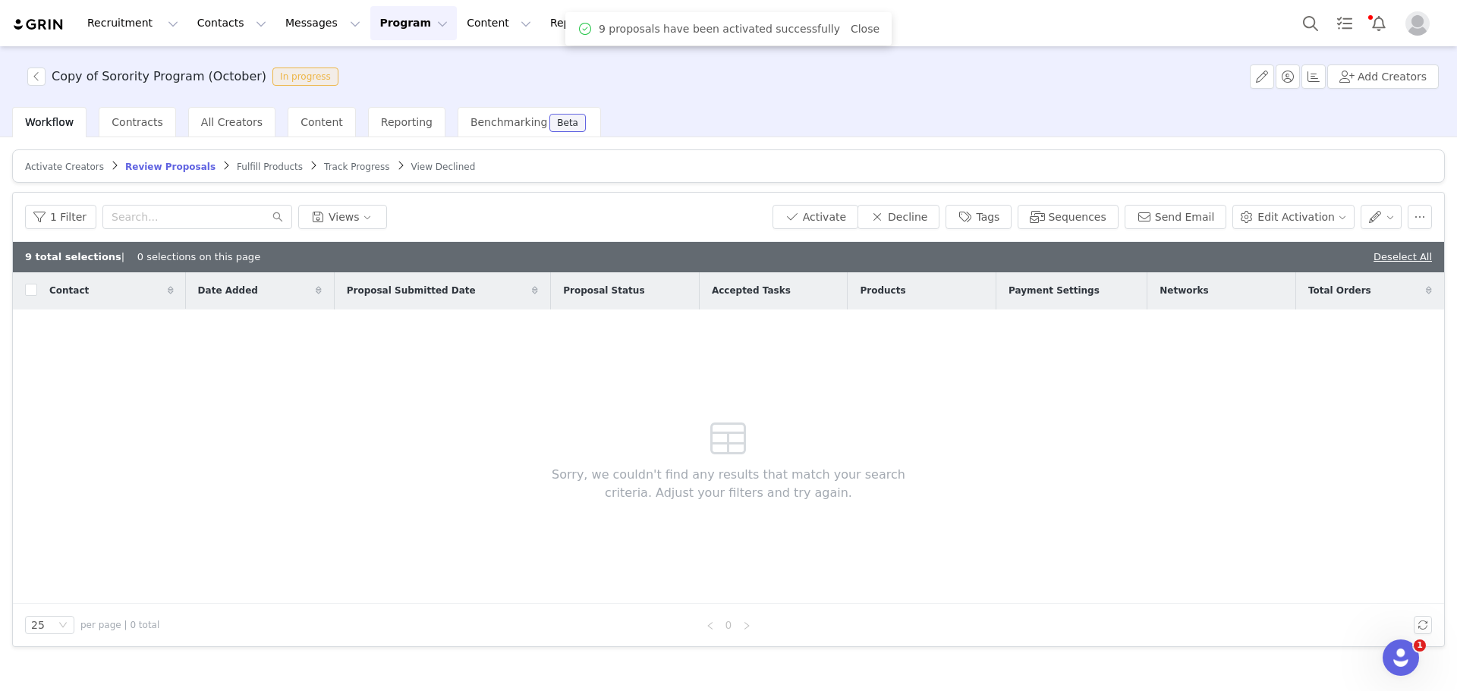
click at [1399, 255] on link "Deselect All" at bounding box center [1403, 256] width 58 height 11
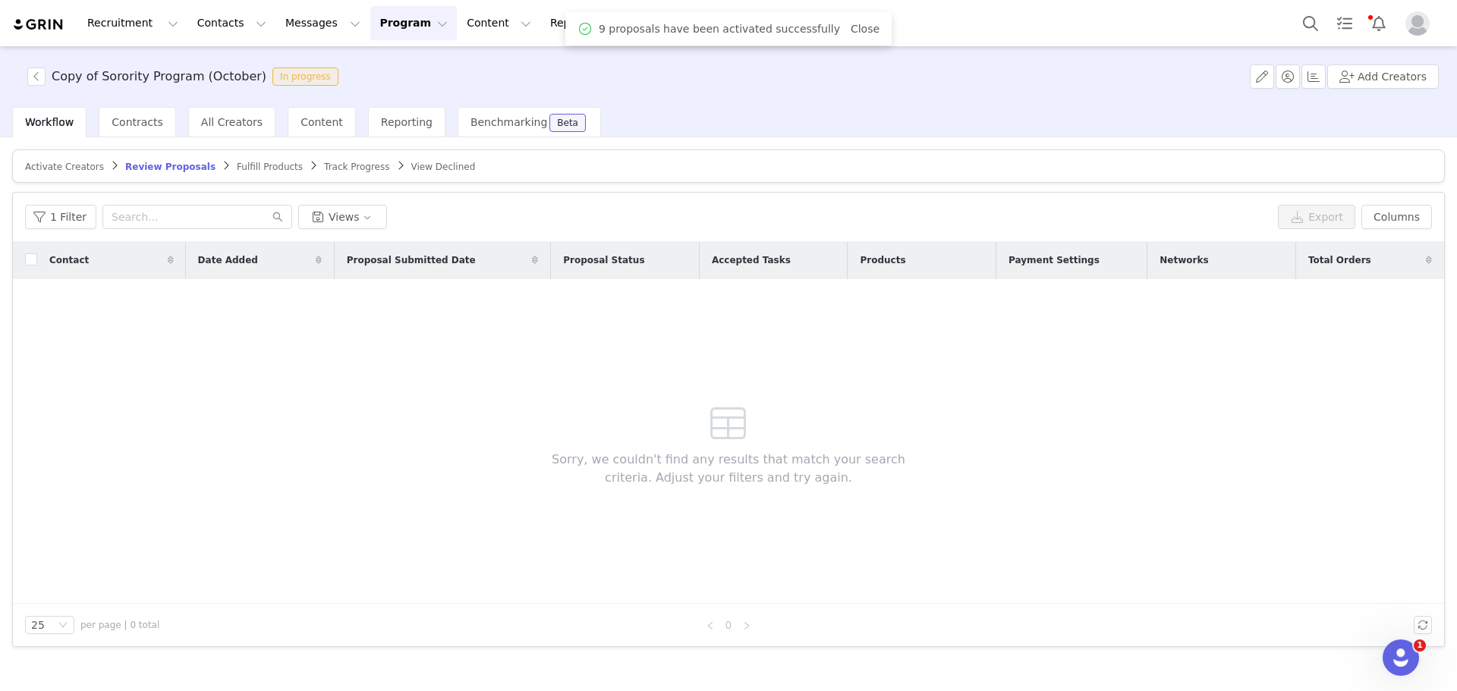
click at [237, 165] on span "Fulfill Products" at bounding box center [270, 167] width 66 height 11
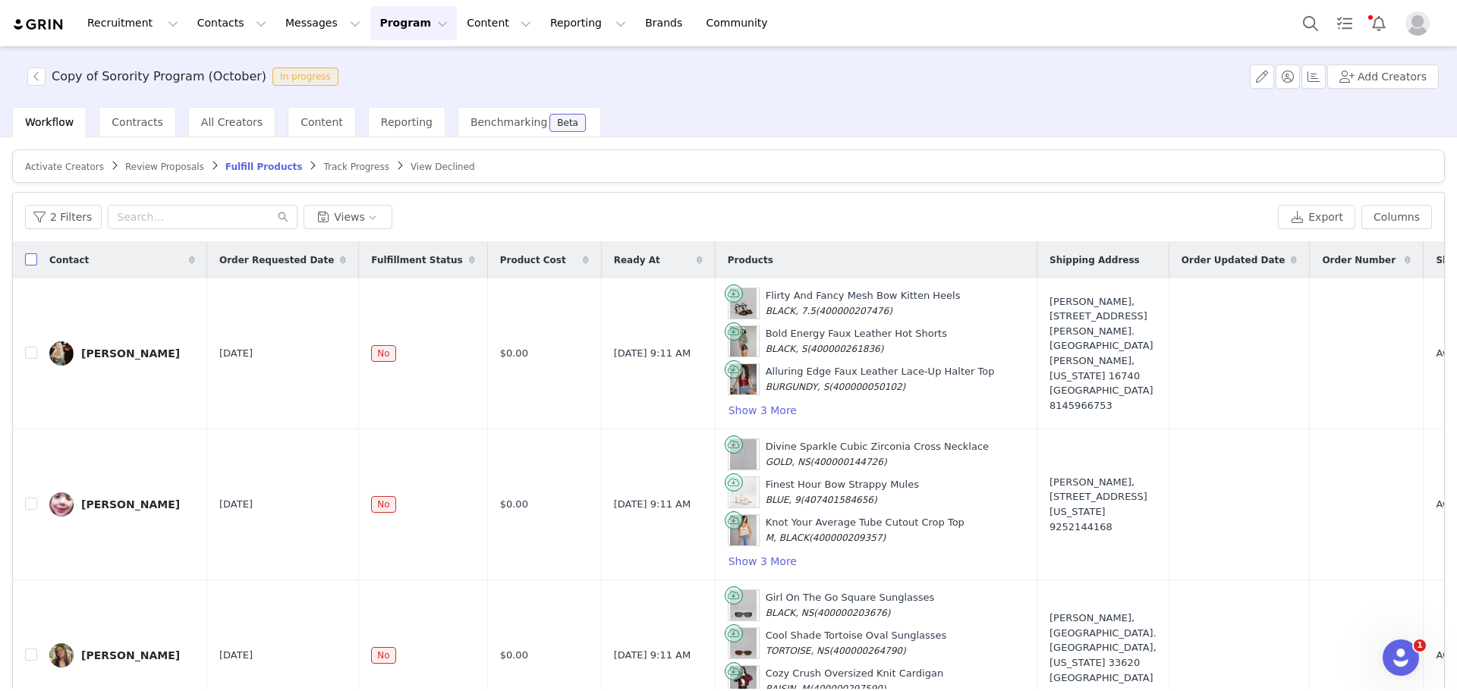
click at [29, 260] on input "checkbox" at bounding box center [31, 259] width 12 height 12
checkbox input "true"
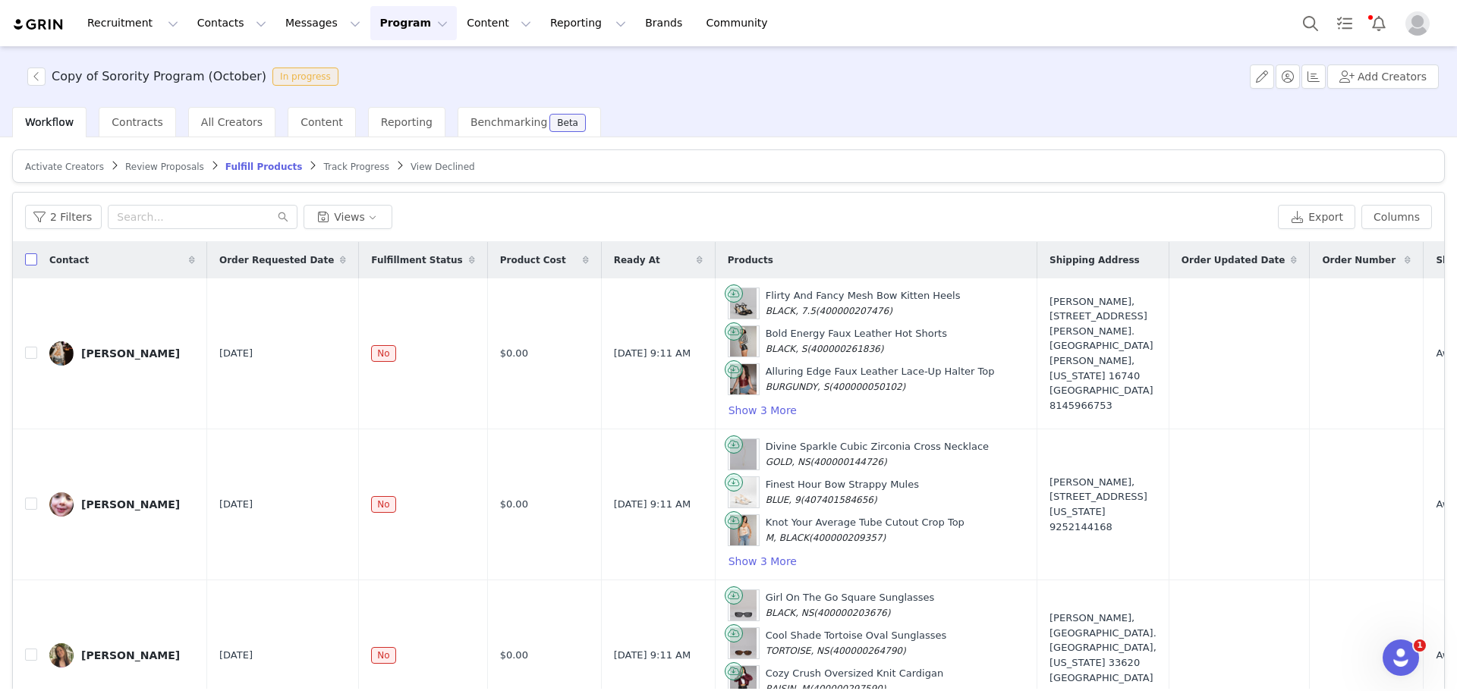
checkbox input "true"
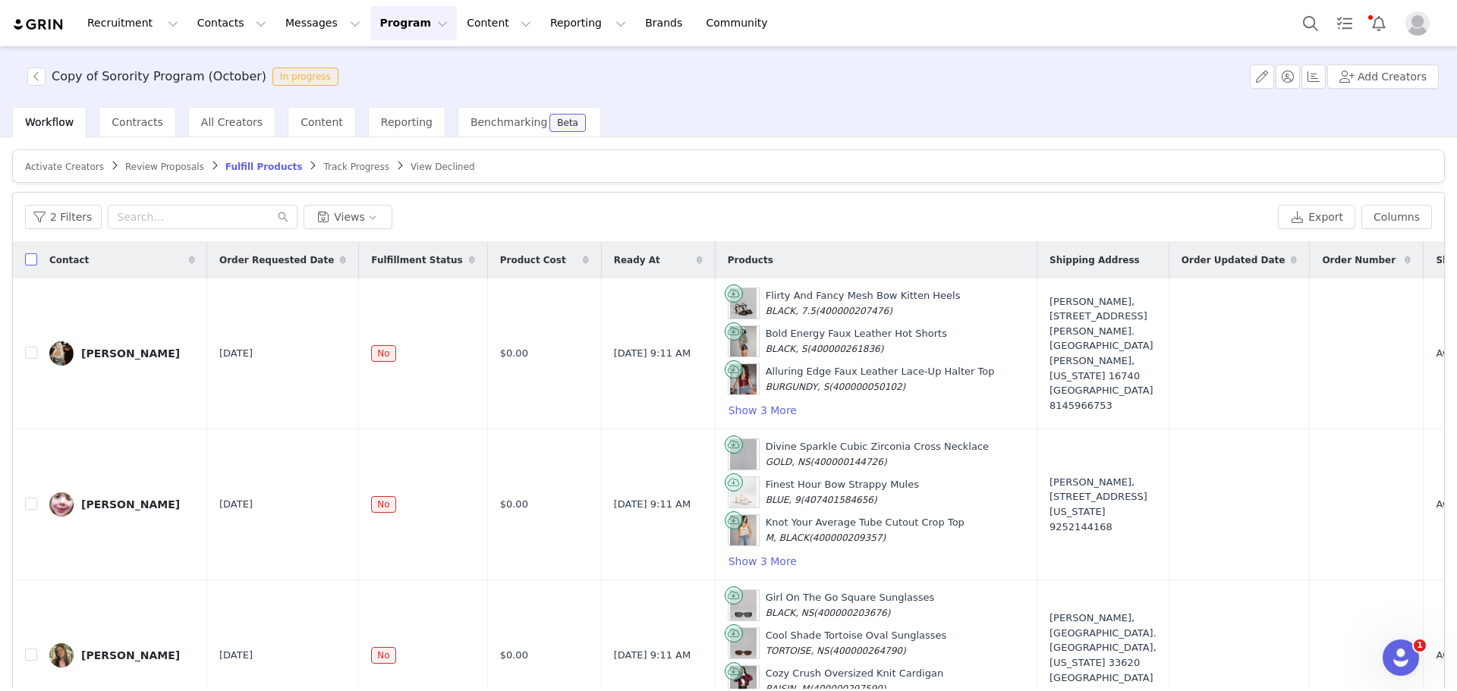
checkbox input "true"
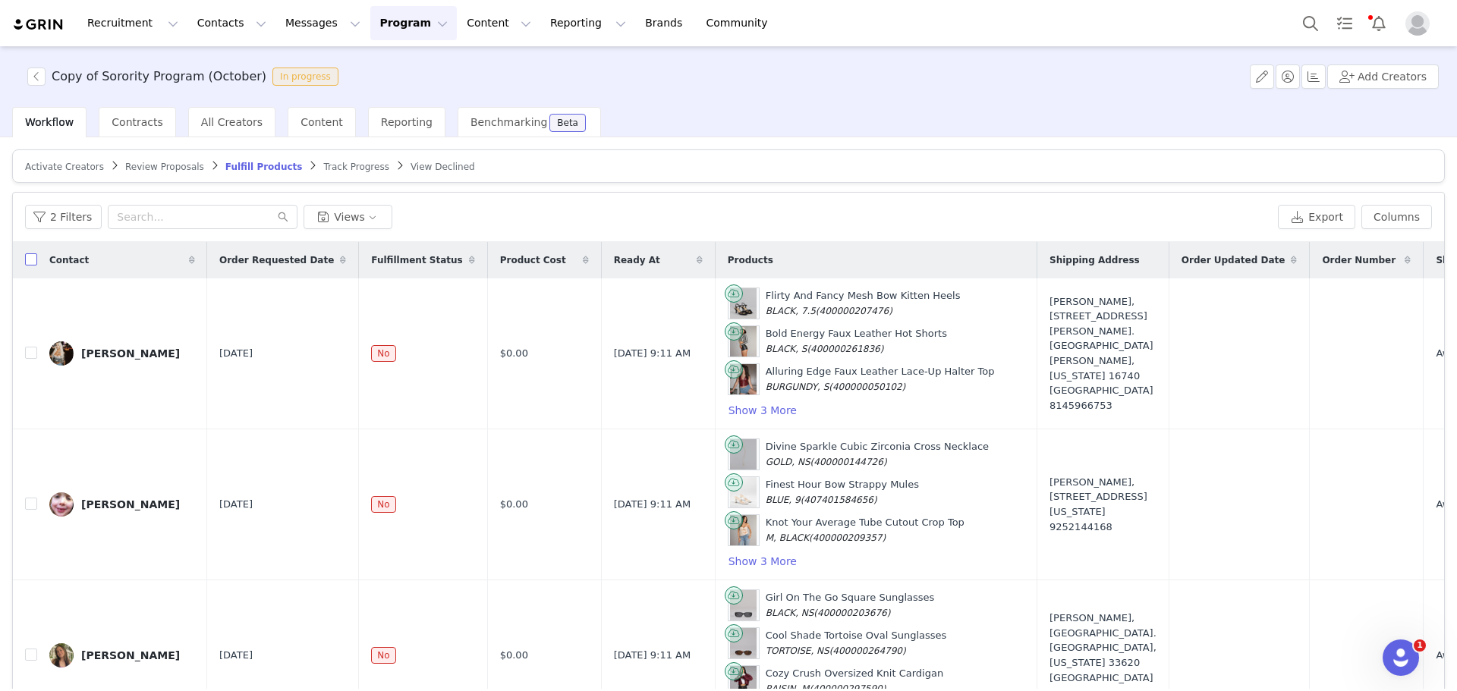
checkbox input "true"
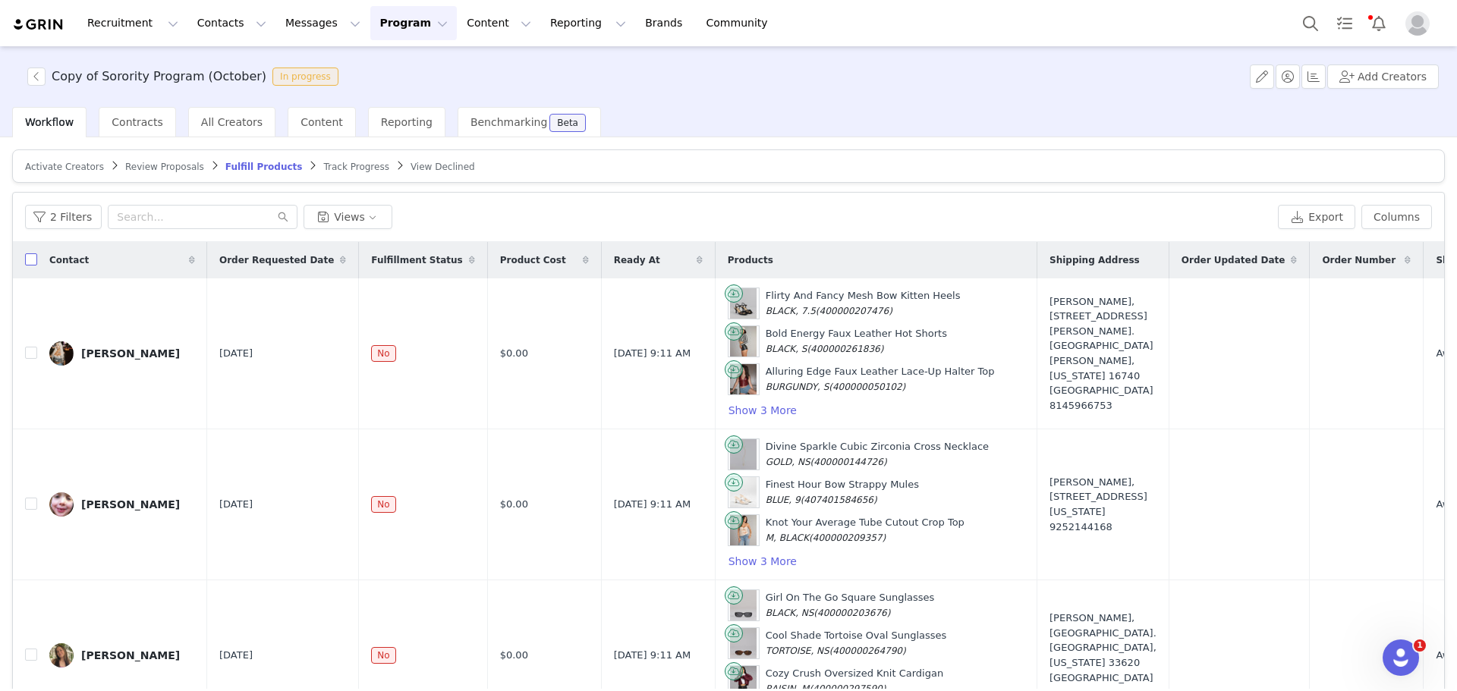
checkbox input "true"
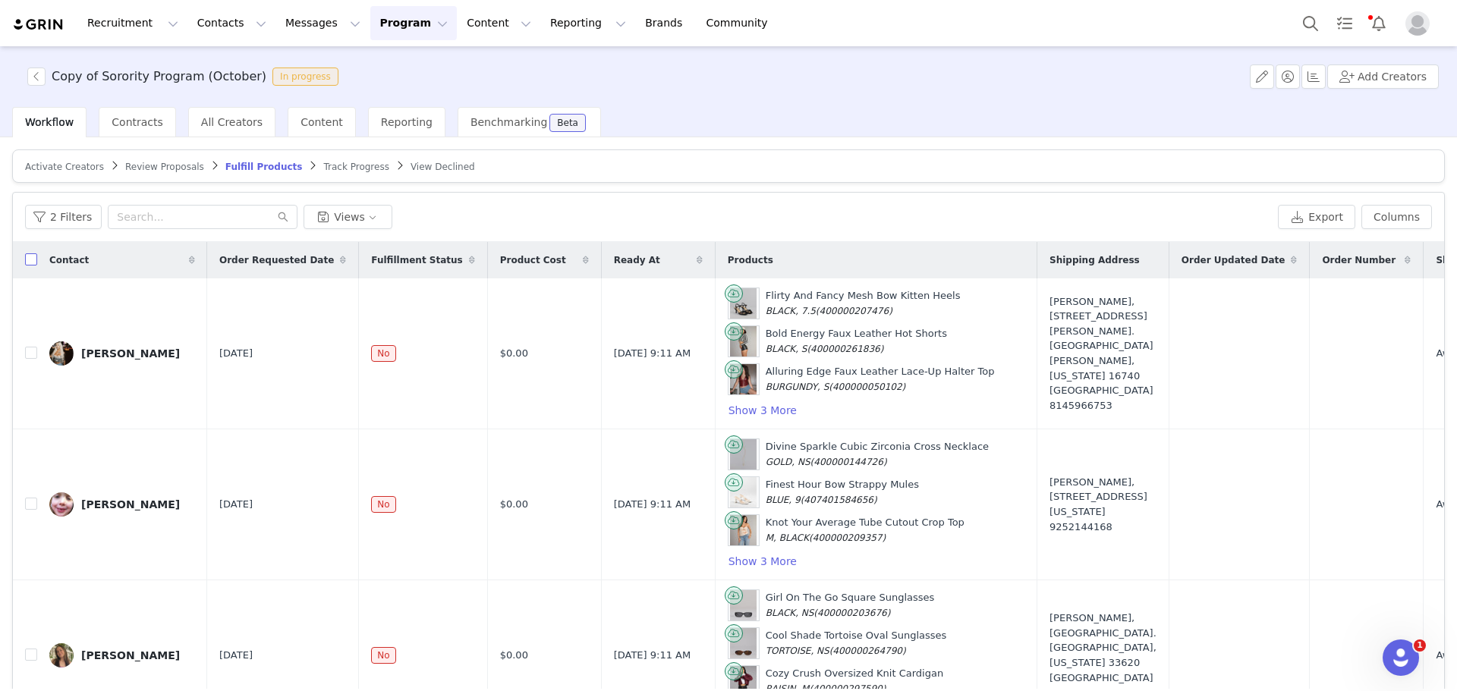
checkbox input "true"
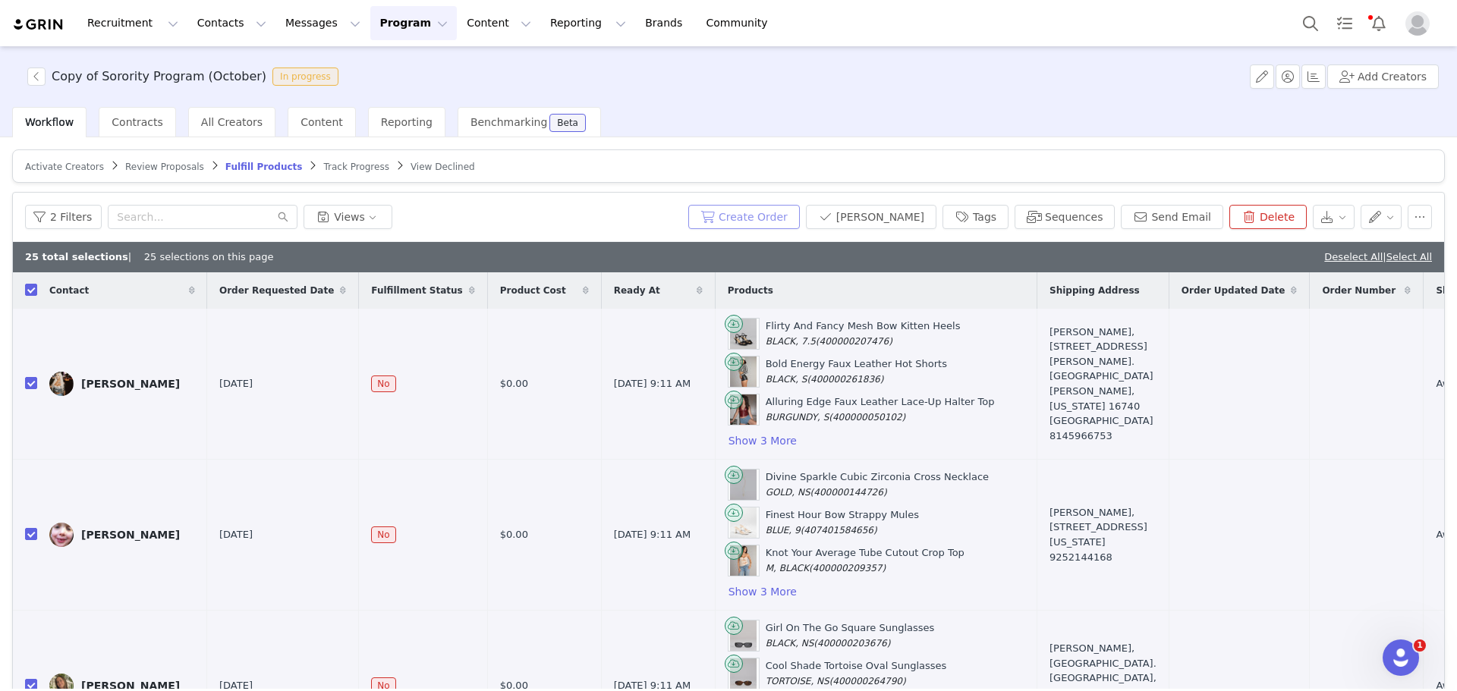
click at [770, 213] on button "Create Order" at bounding box center [744, 217] width 112 height 24
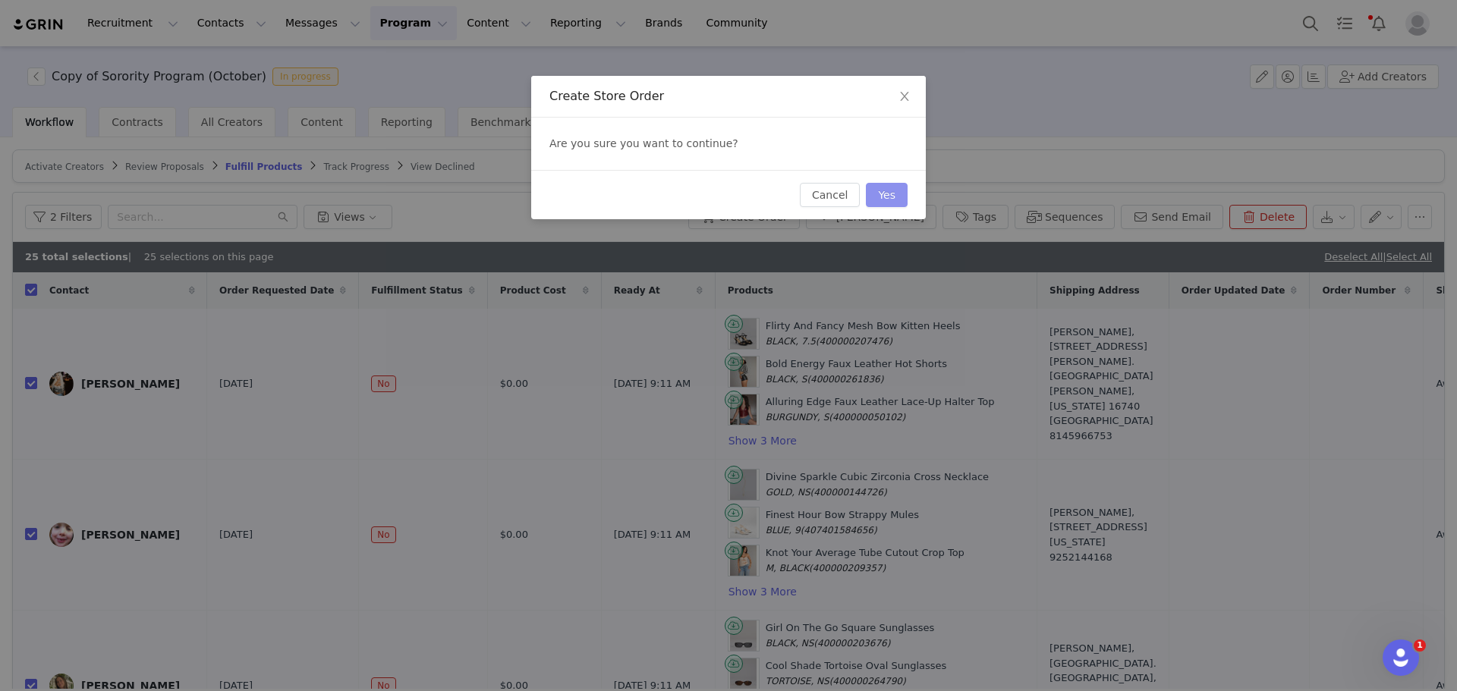
click at [881, 194] on button "Yes" at bounding box center [887, 195] width 42 height 24
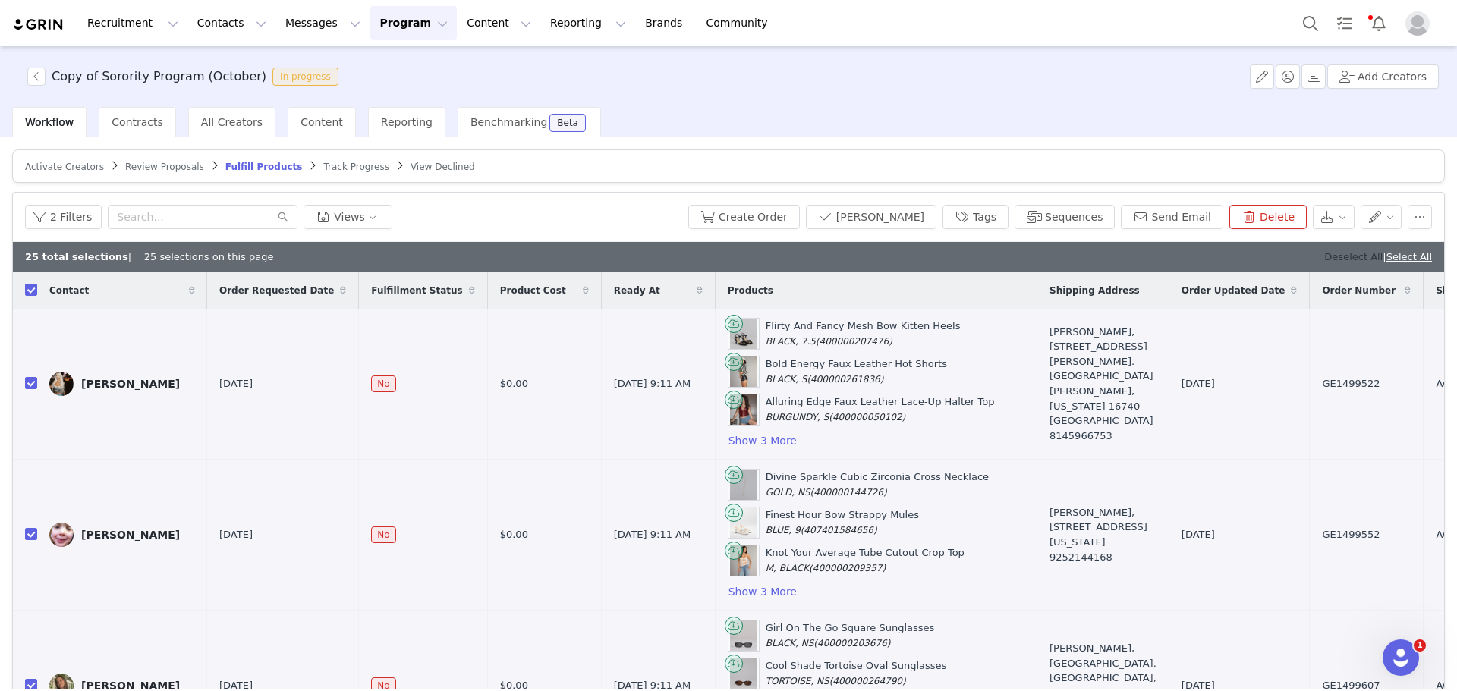
click at [1331, 258] on link "Deselect All" at bounding box center [1353, 256] width 58 height 11
checkbox input "false"
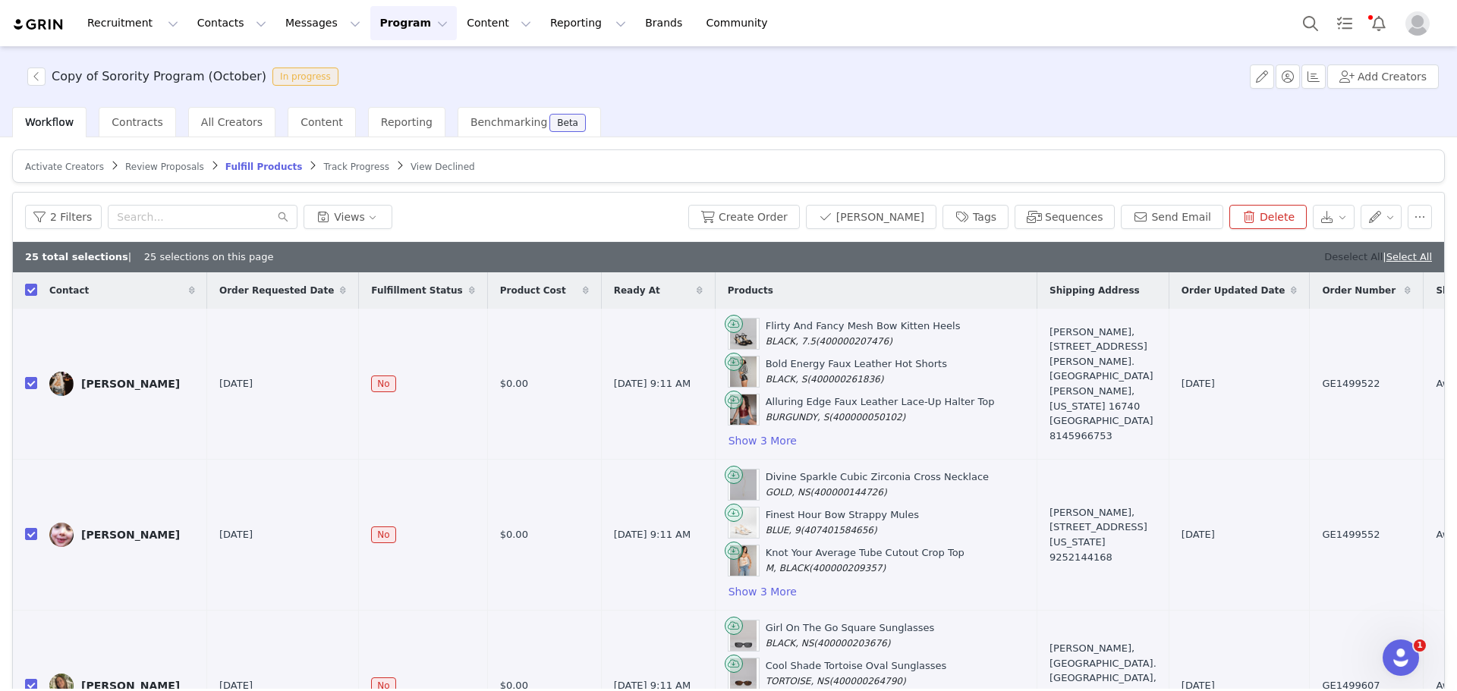
checkbox input "false"
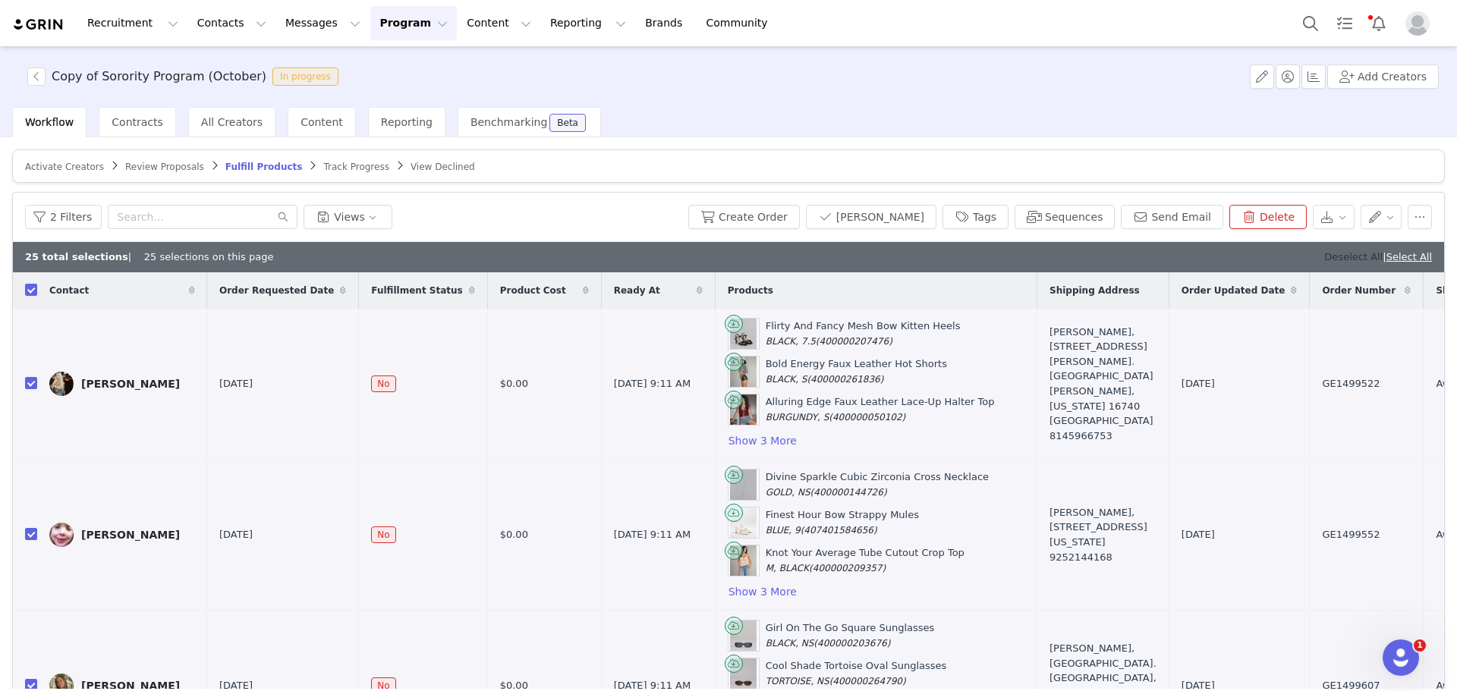
checkbox input "false"
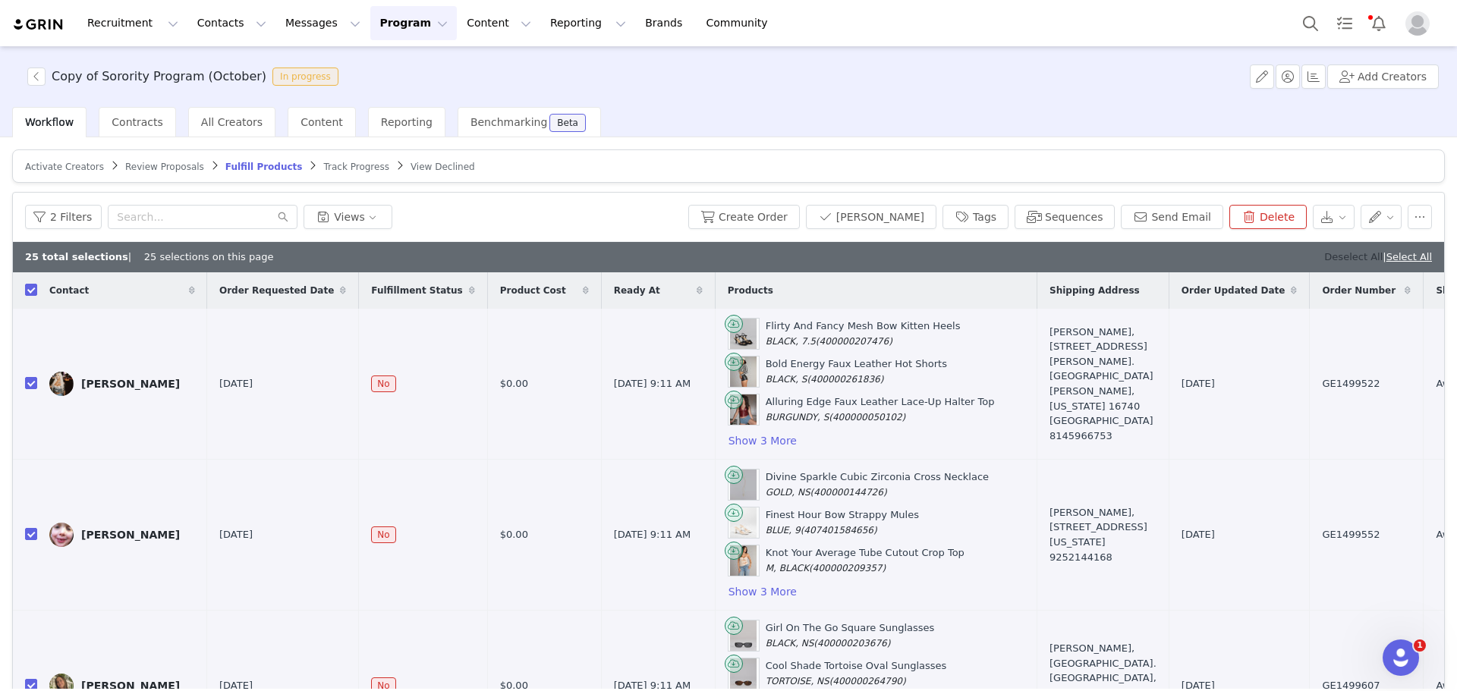
checkbox input "false"
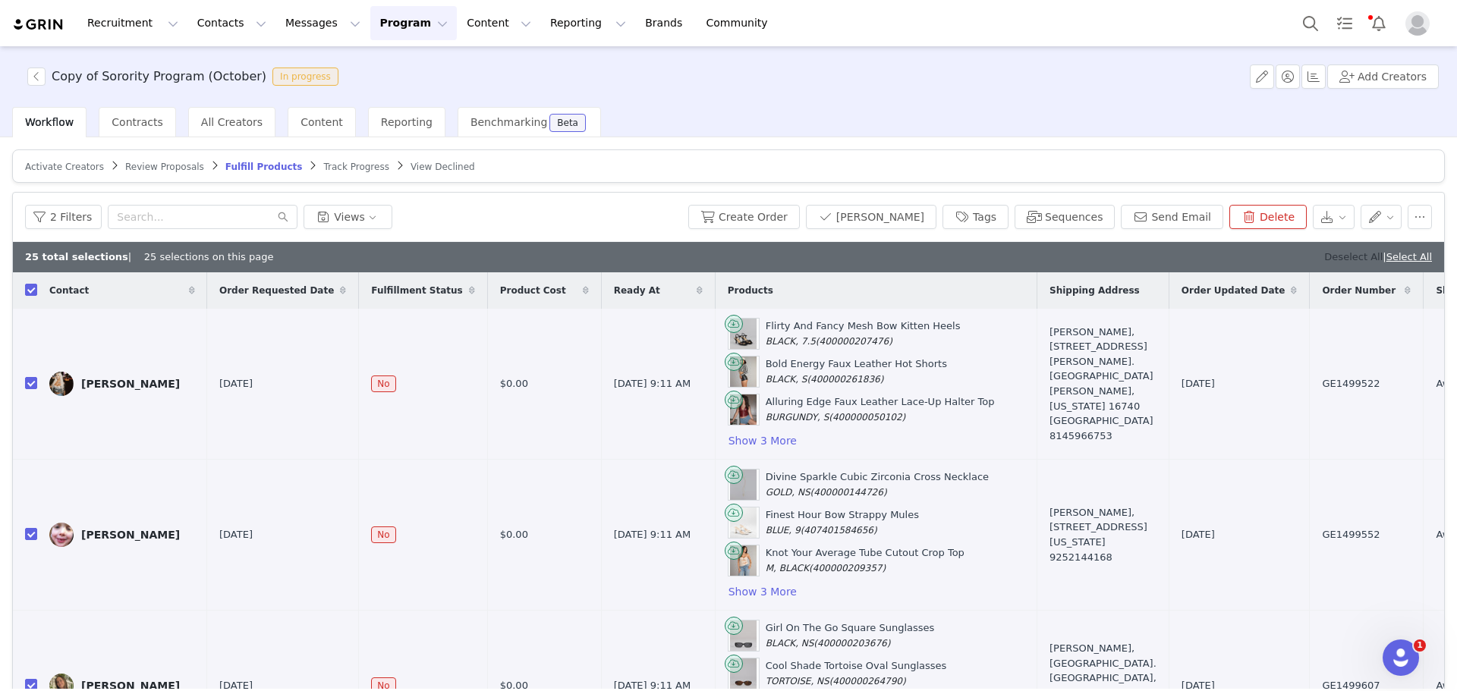
checkbox input "false"
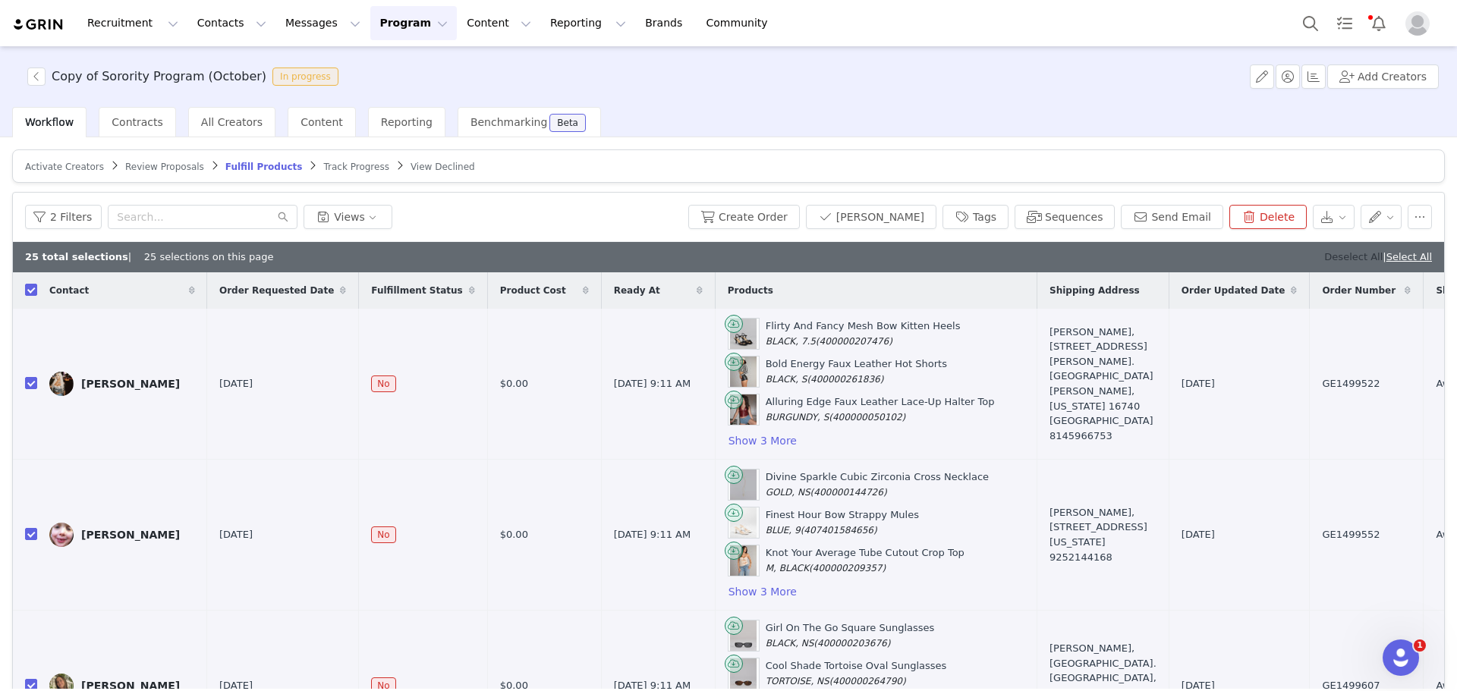
checkbox input "false"
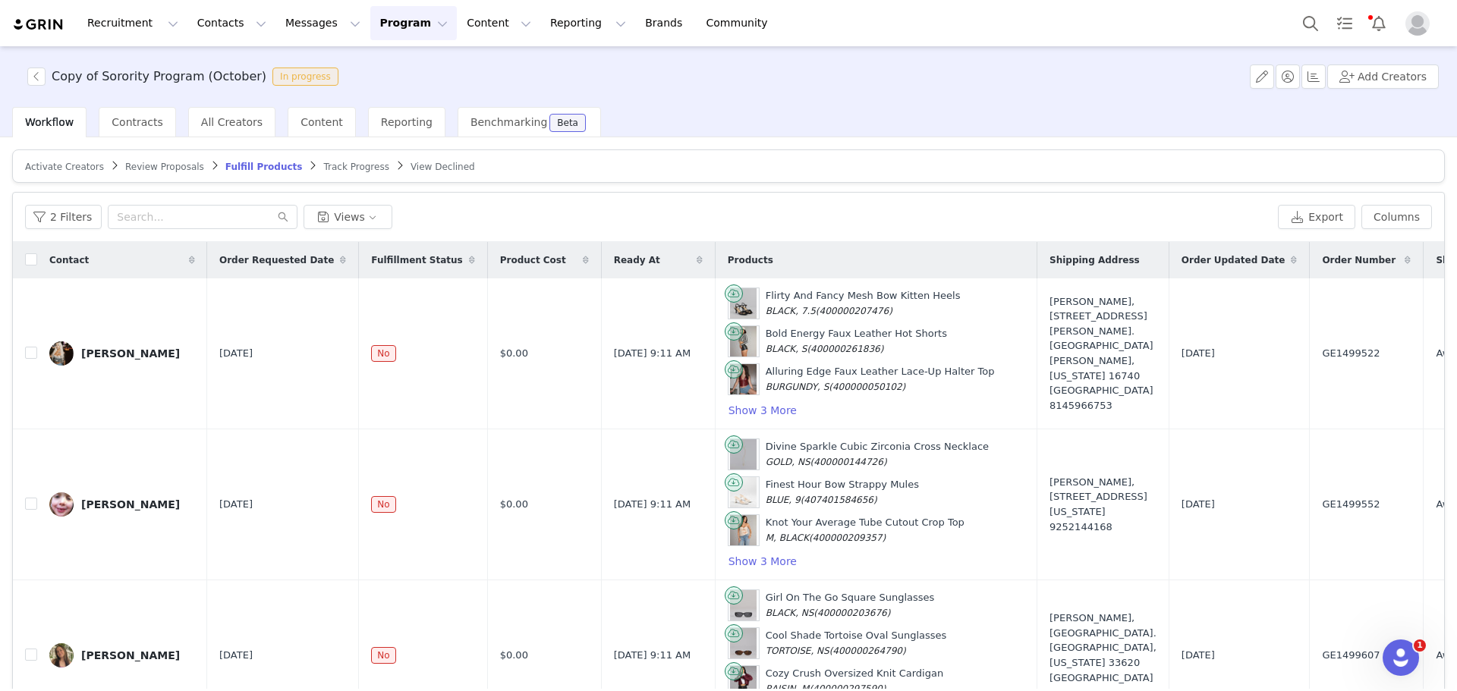
click at [80, 166] on span "Activate Creators" at bounding box center [64, 167] width 79 height 11
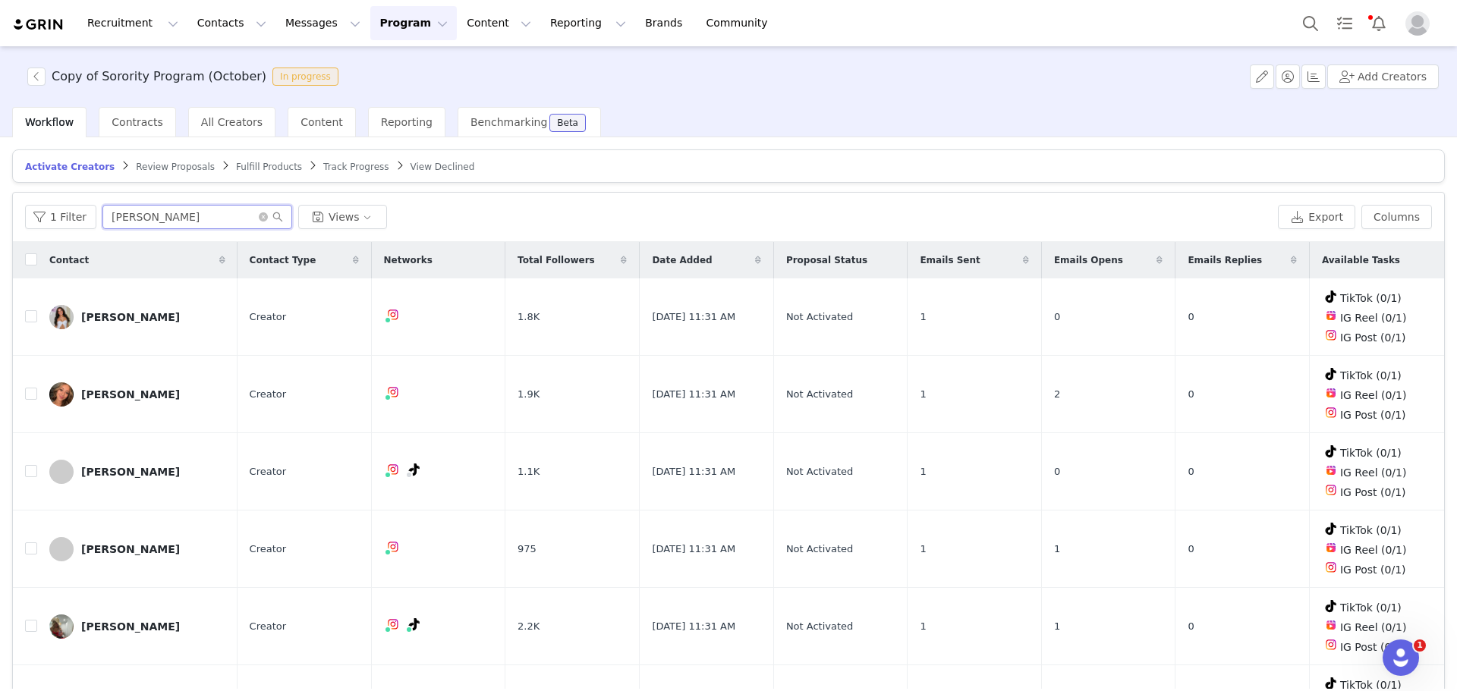
click at [209, 212] on input "ella" at bounding box center [197, 217] width 190 height 24
click at [236, 167] on span "Fulfill Products" at bounding box center [269, 167] width 66 height 11
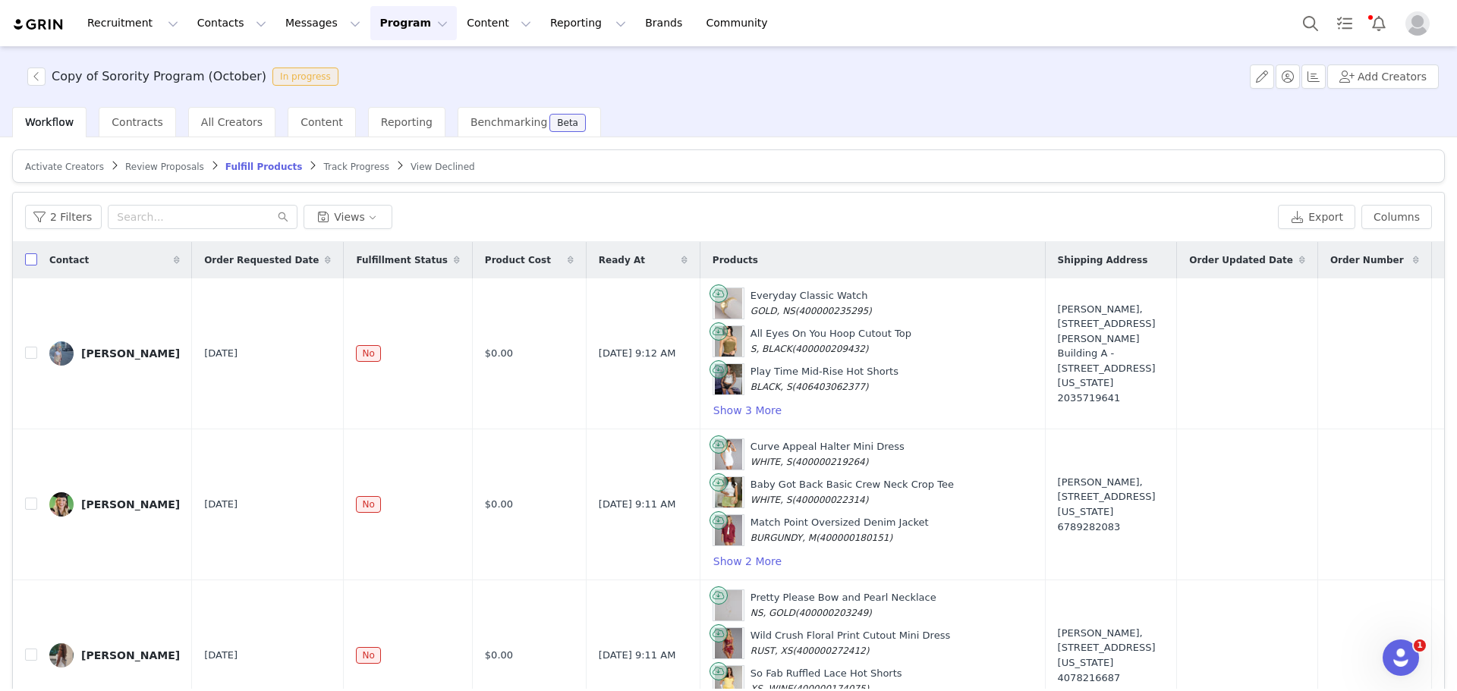
click at [32, 260] on input "checkbox" at bounding box center [31, 259] width 12 height 12
checkbox input "true"
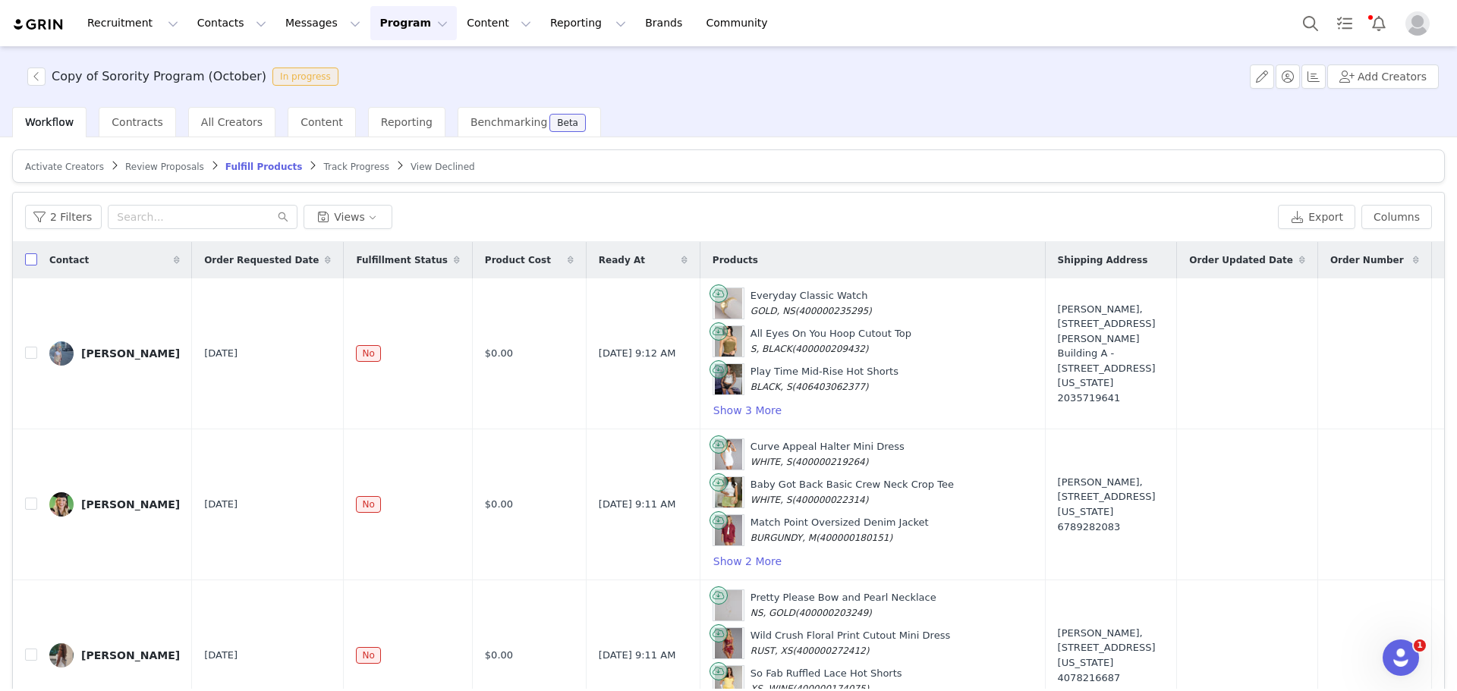
checkbox input "true"
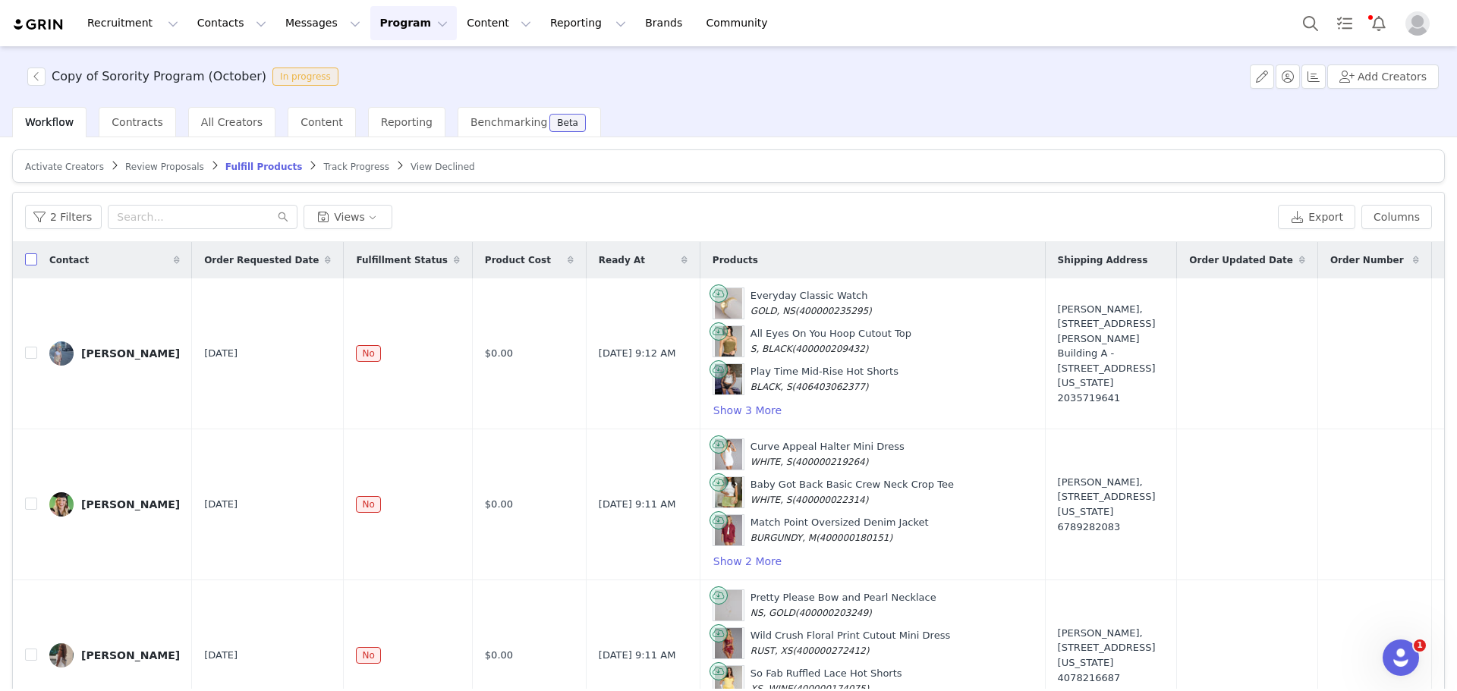
checkbox input "true"
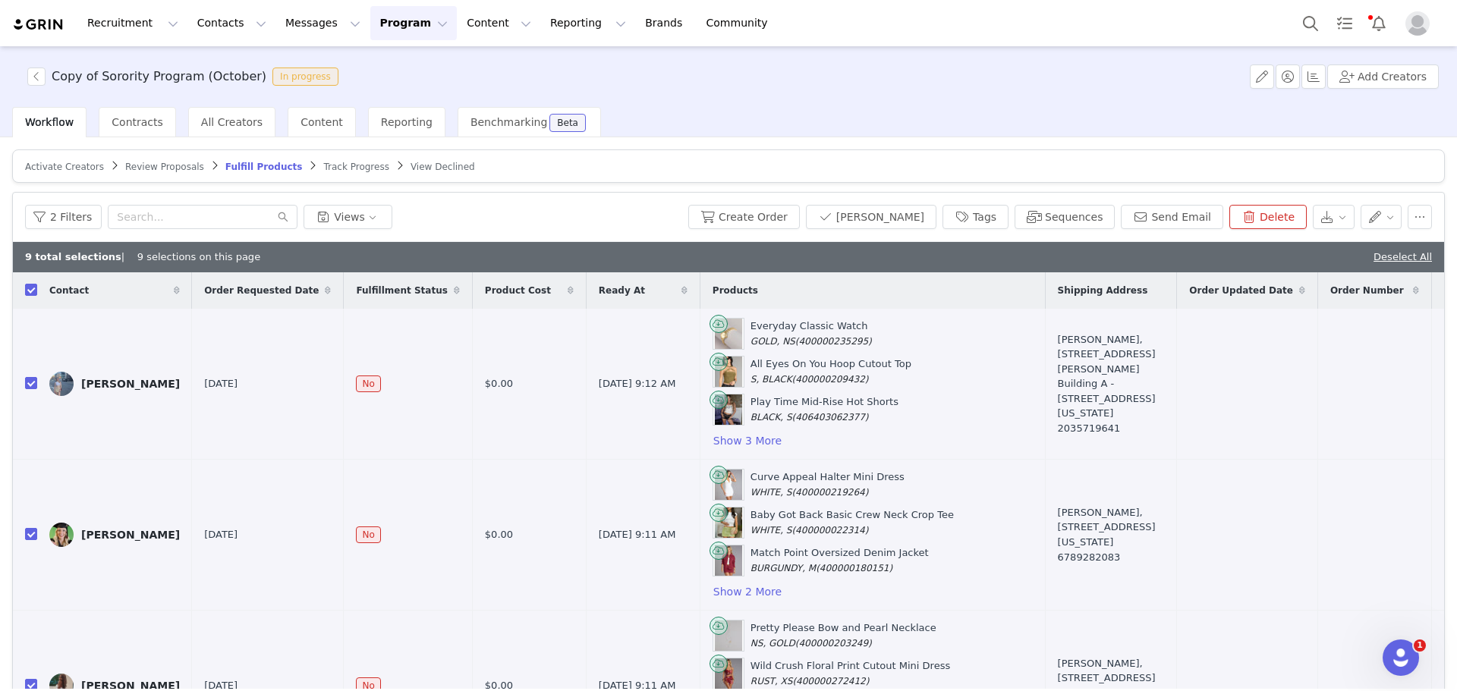
click at [974, 121] on div "Workflow Contracts All Creators Content Reporting Benchmarking Beta" at bounding box center [734, 122] width 1445 height 30
click at [757, 207] on button "Create Order" at bounding box center [744, 217] width 112 height 24
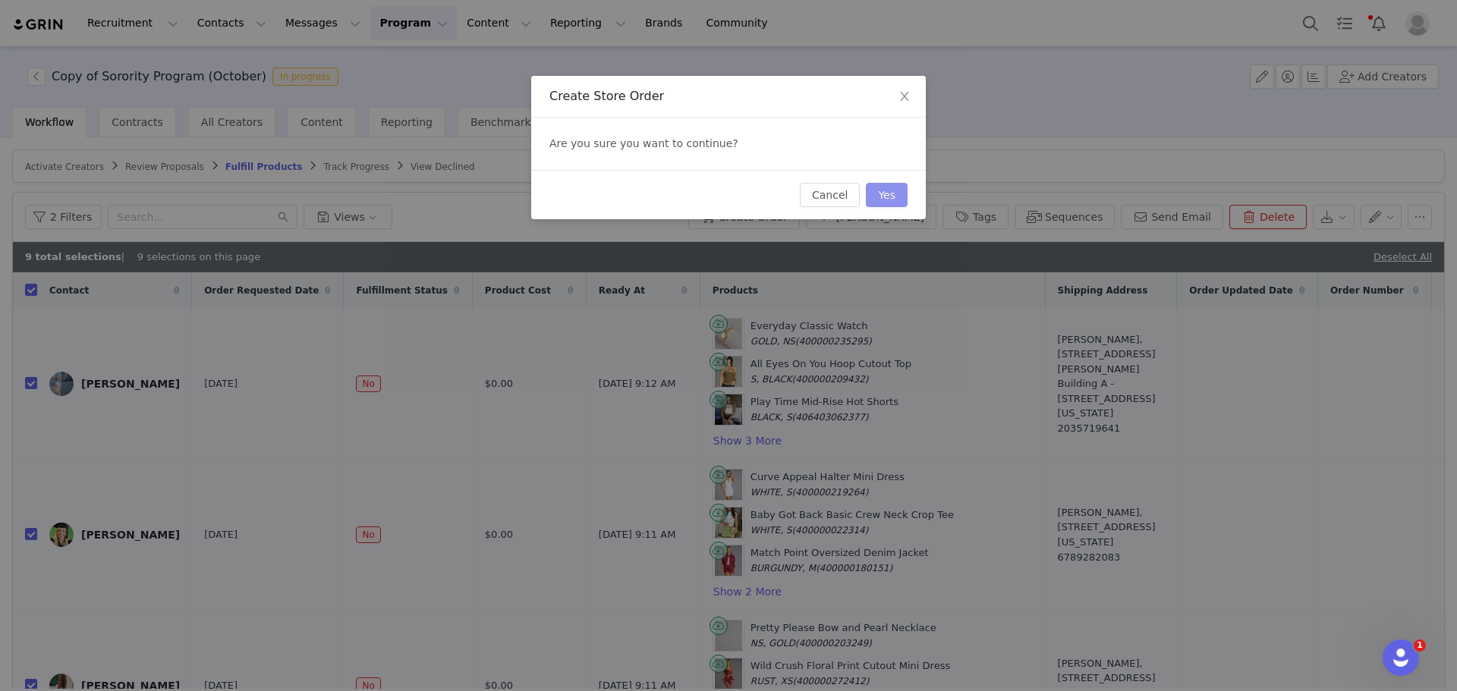
click at [880, 199] on button "Yes" at bounding box center [887, 195] width 42 height 24
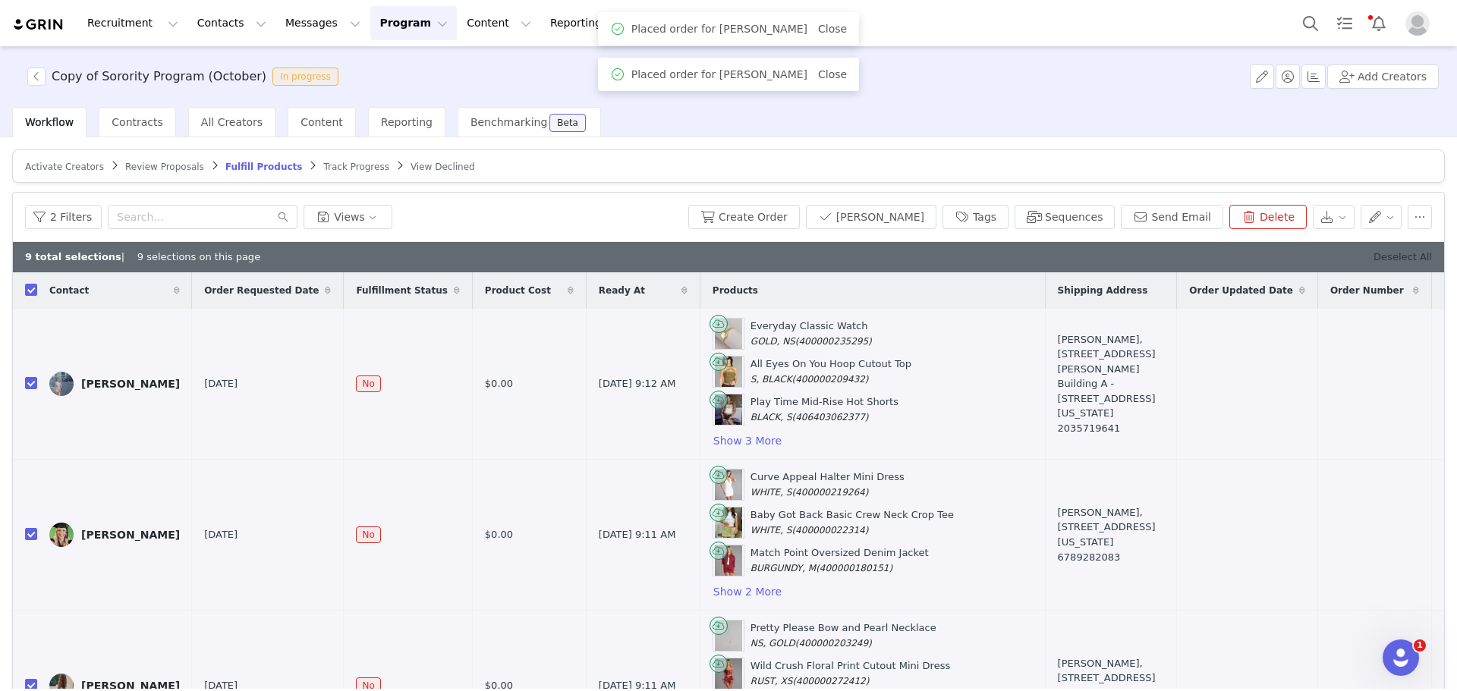
click at [1386, 253] on link "Deselect All" at bounding box center [1403, 256] width 58 height 11
checkbox input "false"
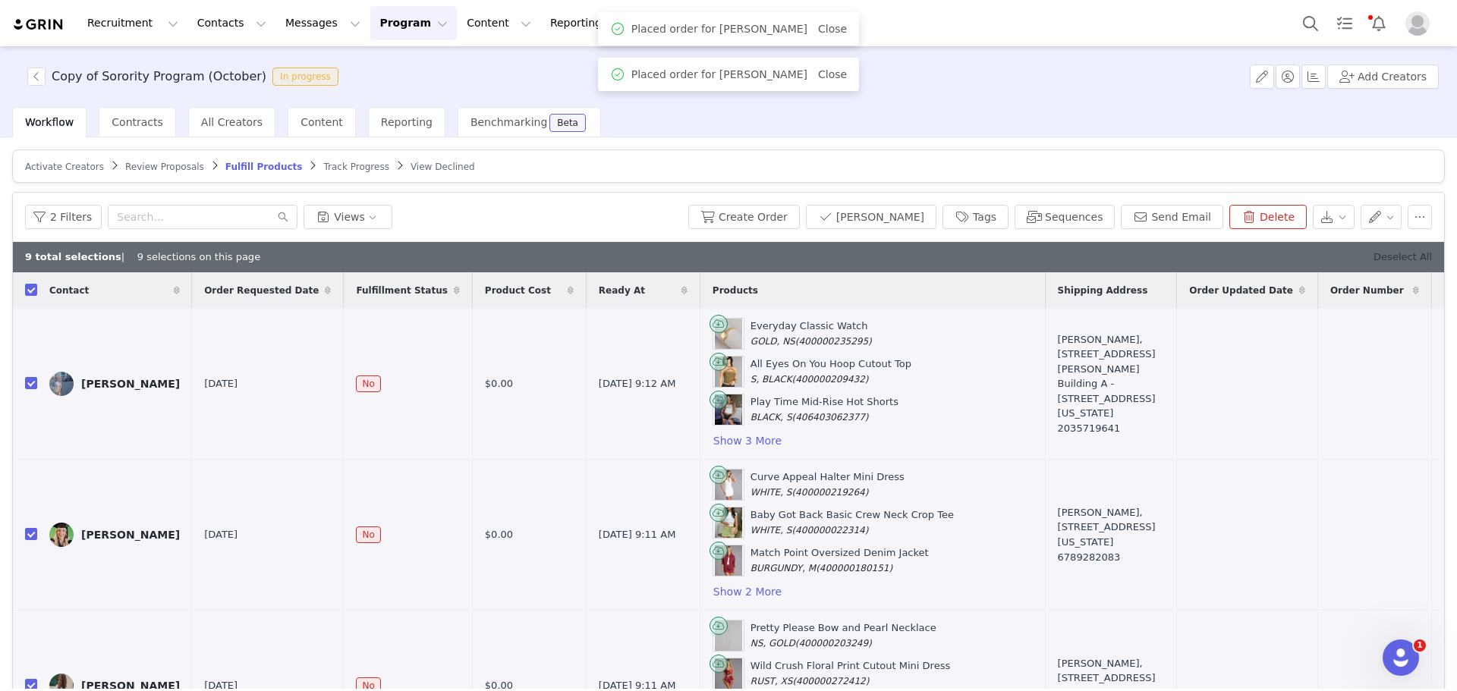
checkbox input "false"
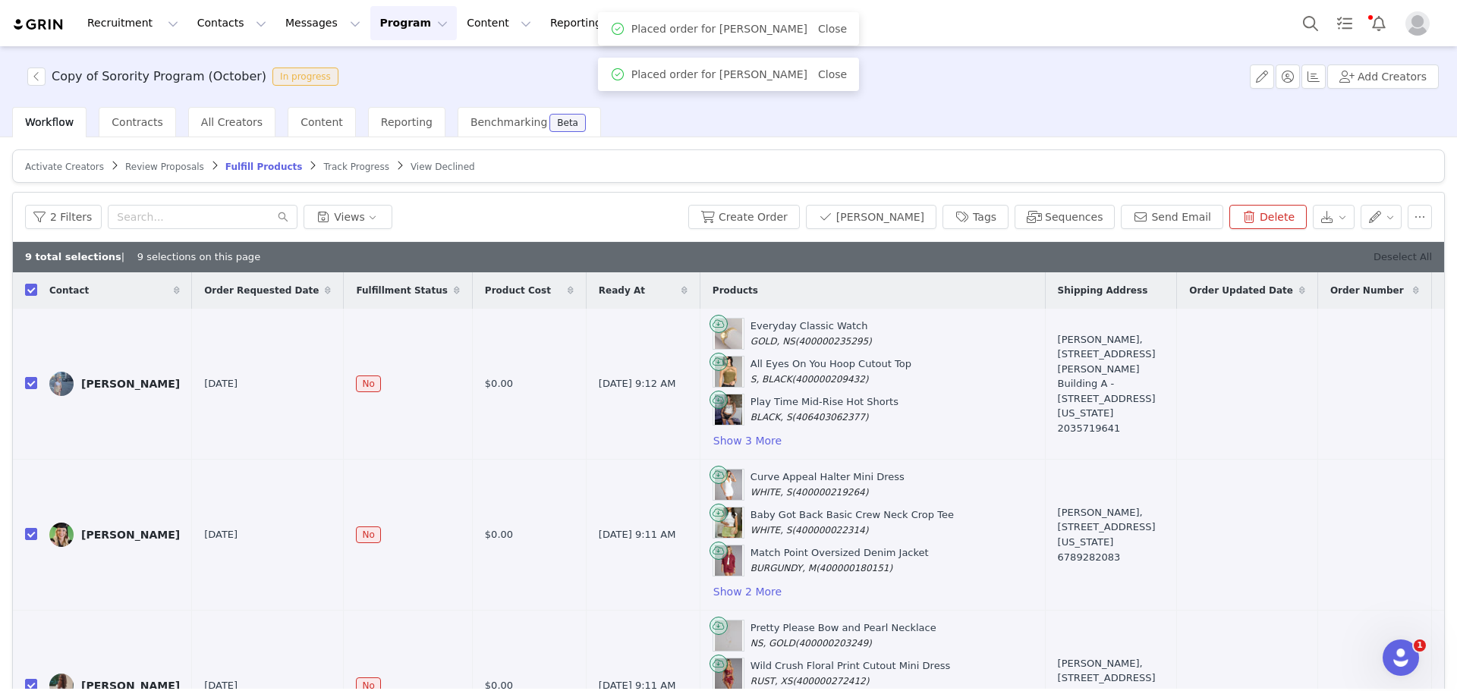
checkbox input "false"
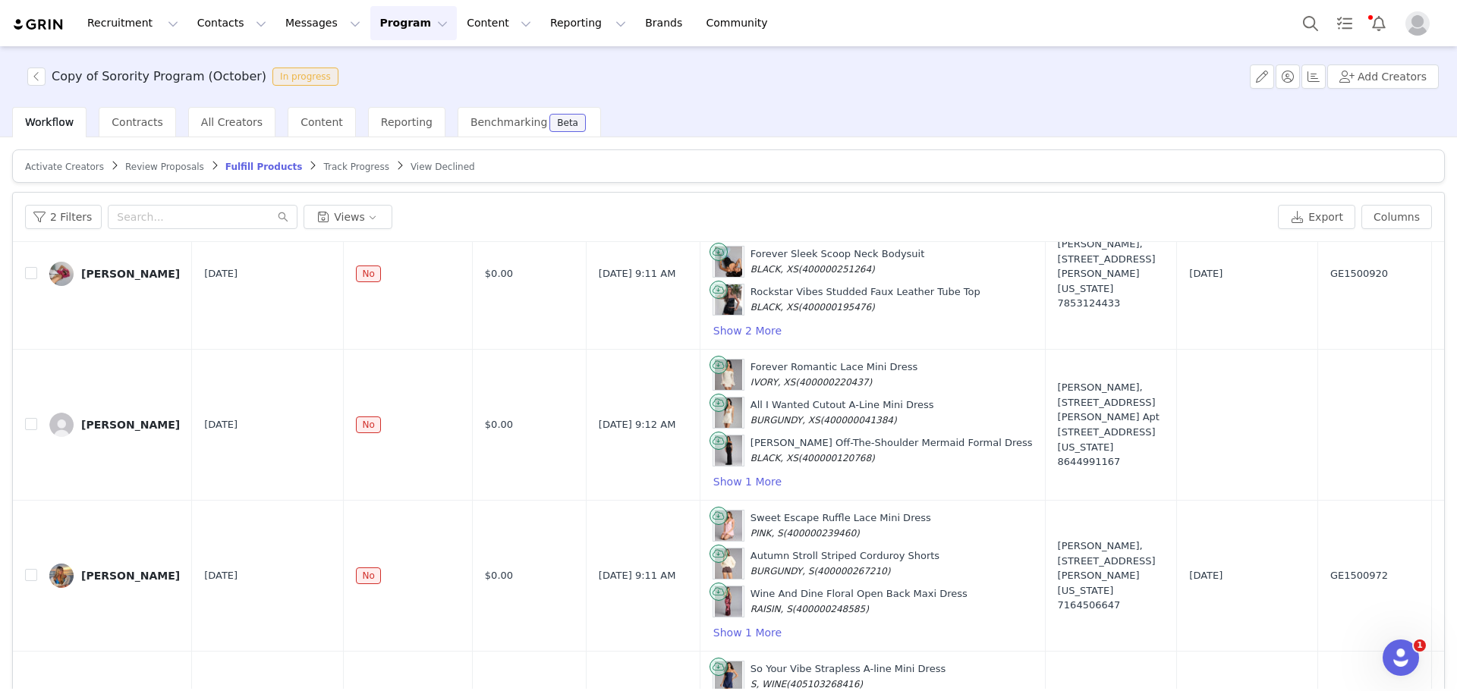
scroll to position [943, 0]
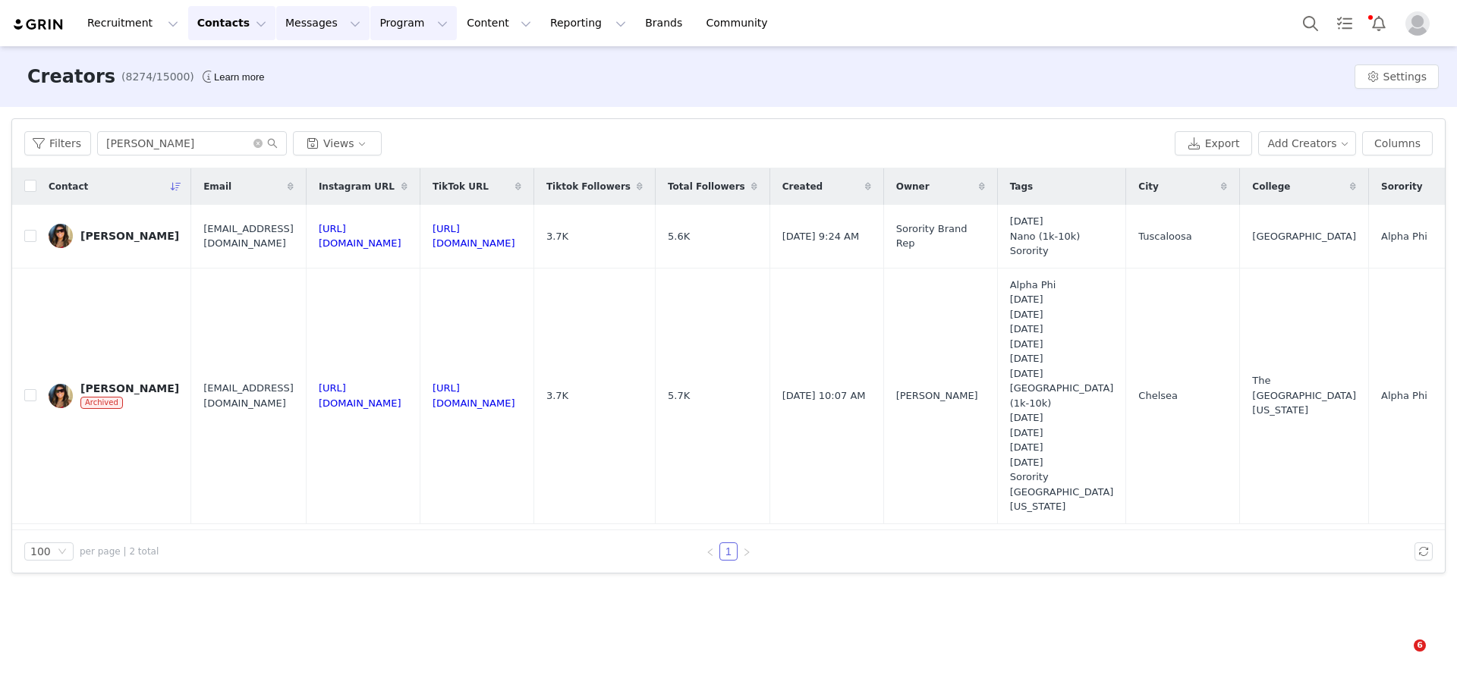
click at [312, 18] on button "Messages Messages" at bounding box center [322, 23] width 93 height 34
click at [370, 28] on button "Program Program" at bounding box center [413, 23] width 87 height 34
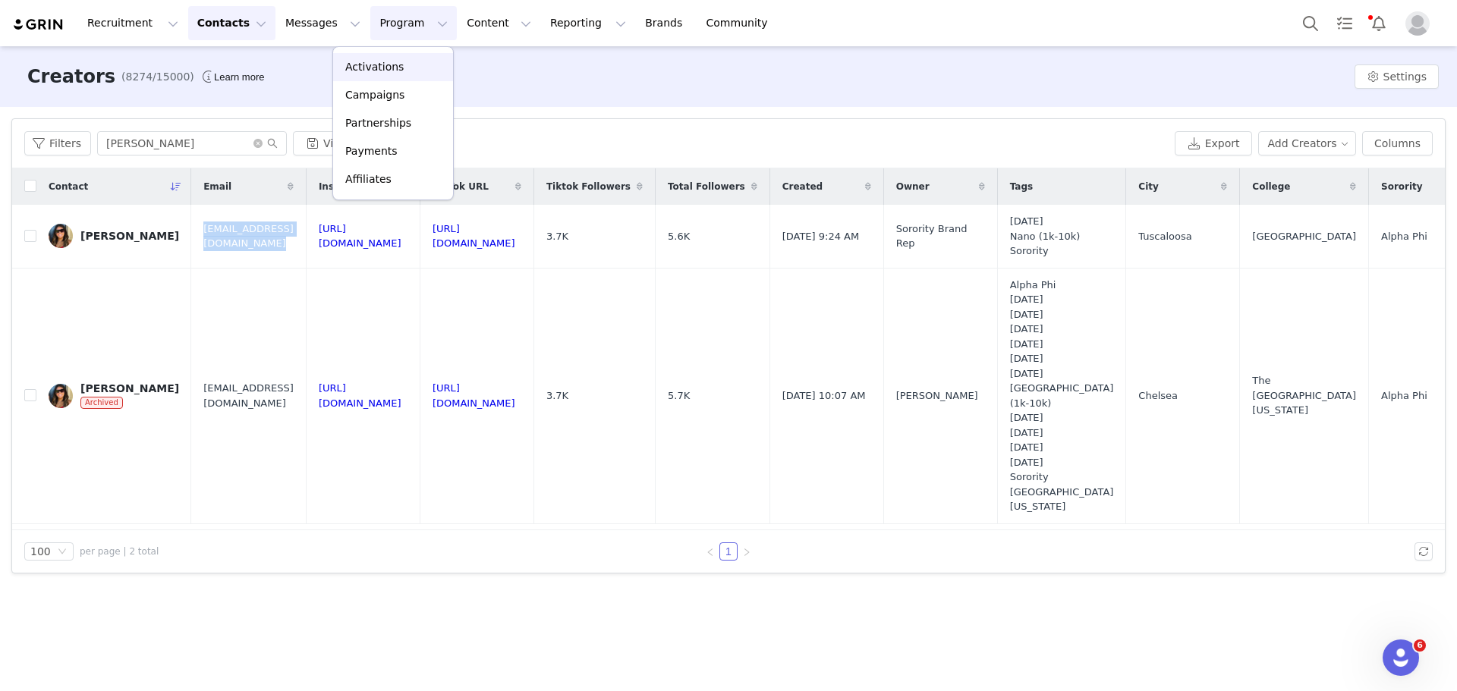
scroll to position [774, 0]
click at [366, 67] on p "Activations" at bounding box center [374, 67] width 58 height 16
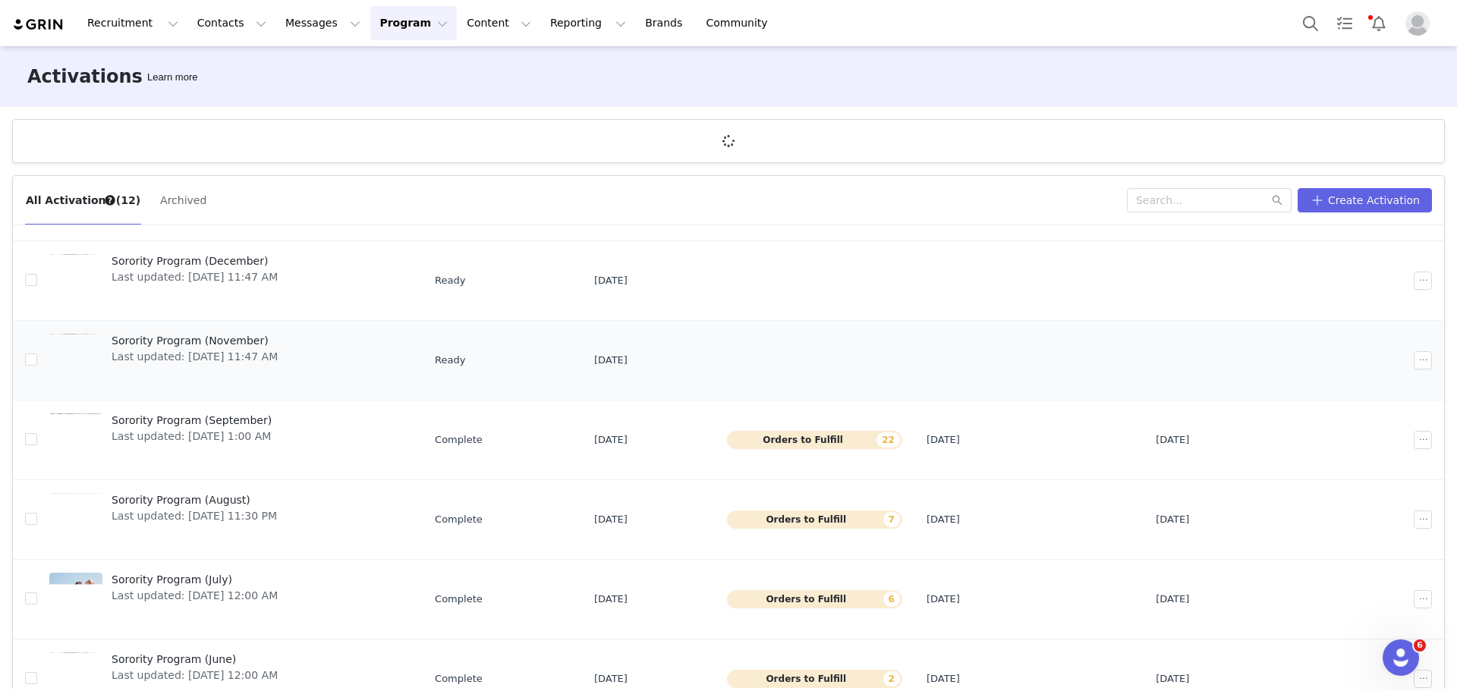
scroll to position [76, 0]
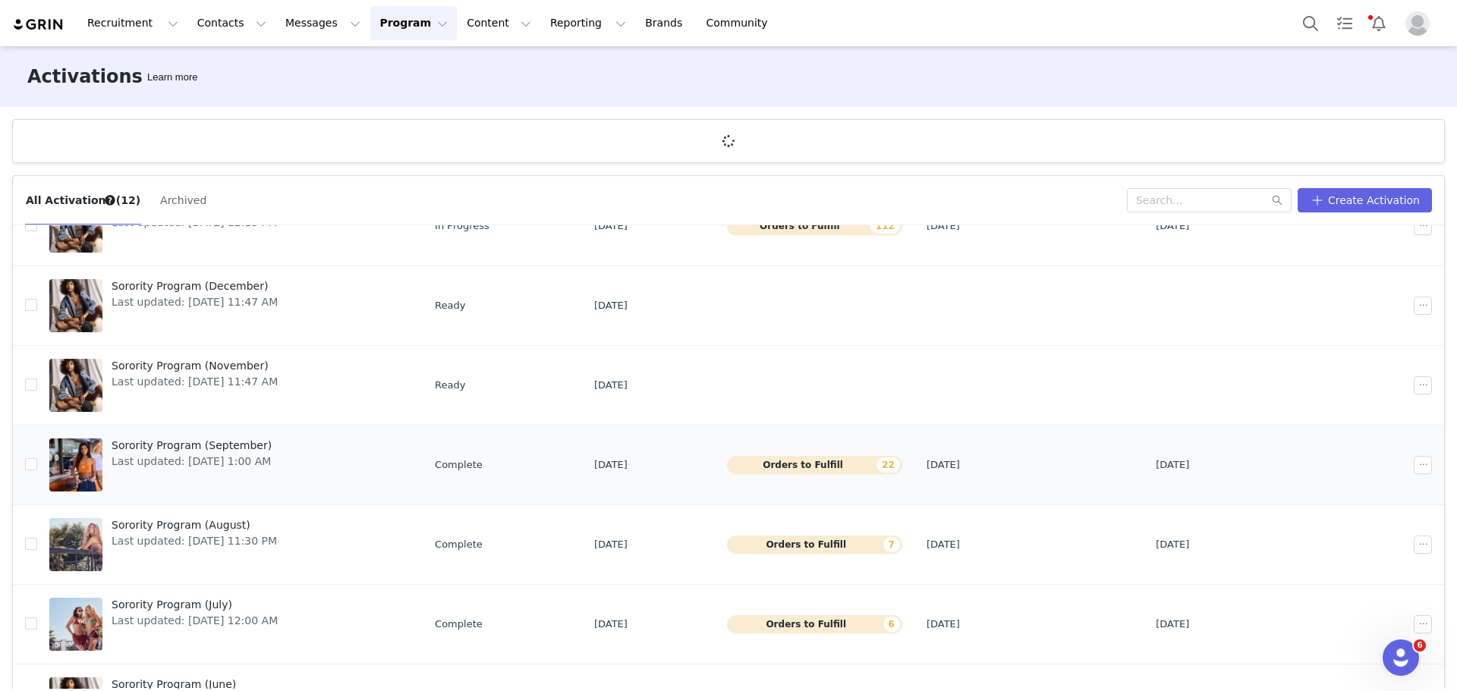
click at [209, 445] on span "Sorority Program (September)" at bounding box center [192, 446] width 160 height 16
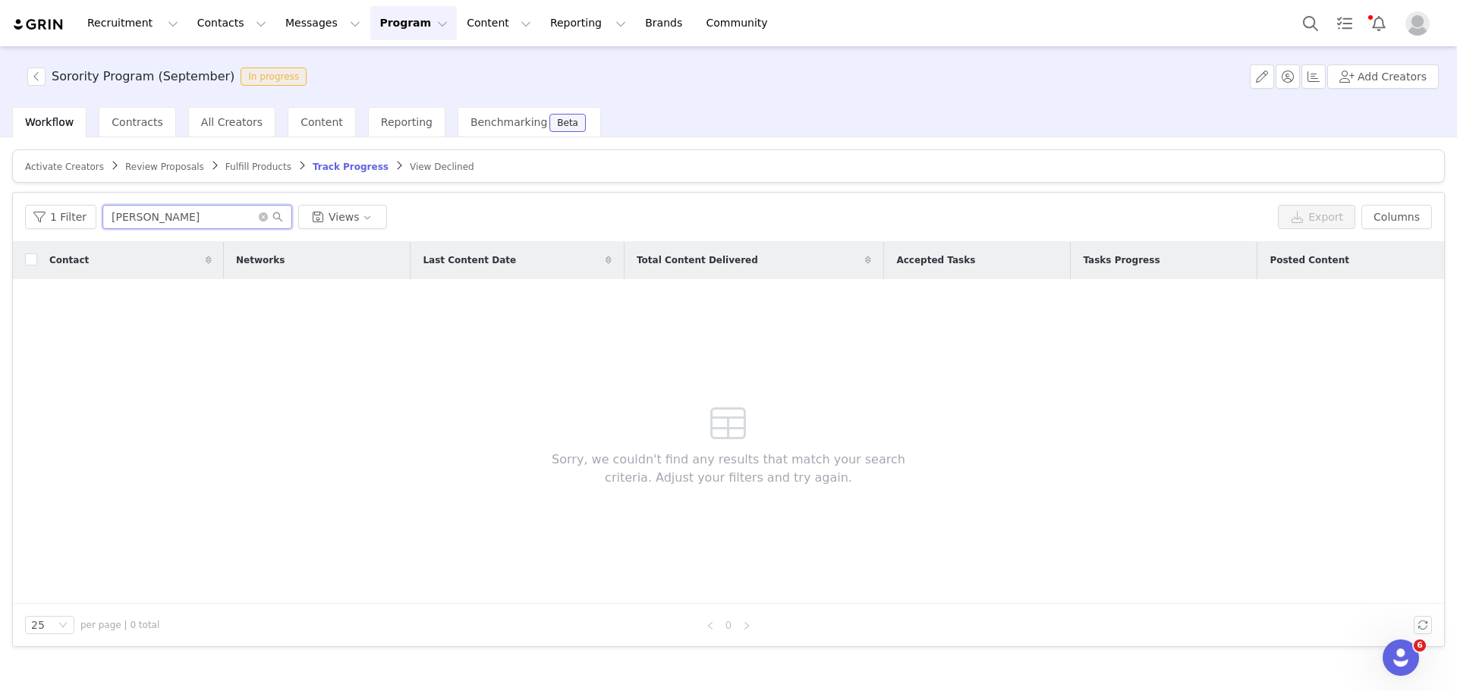
click at [142, 219] on input "[PERSON_NAME]" at bounding box center [197, 217] width 190 height 24
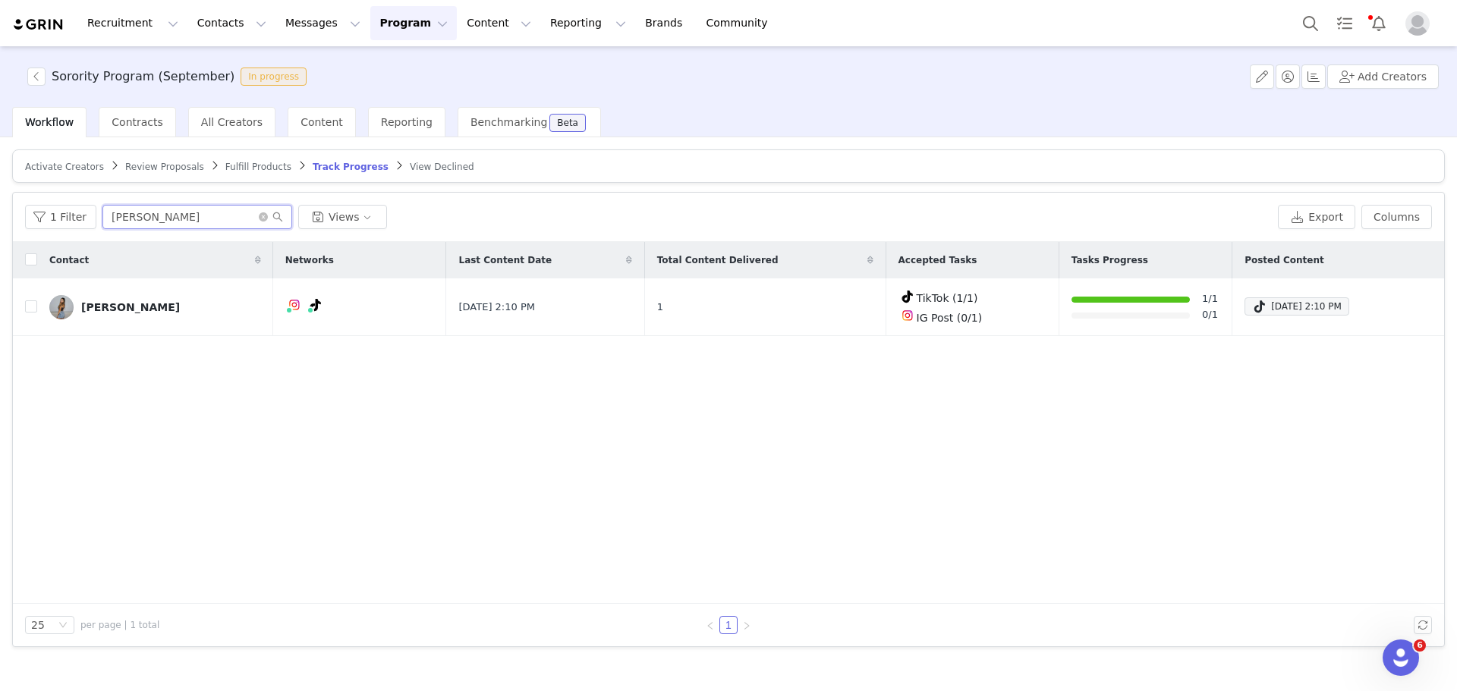
type input "[PERSON_NAME]"
click at [1252, 313] on span at bounding box center [1259, 306] width 15 height 18
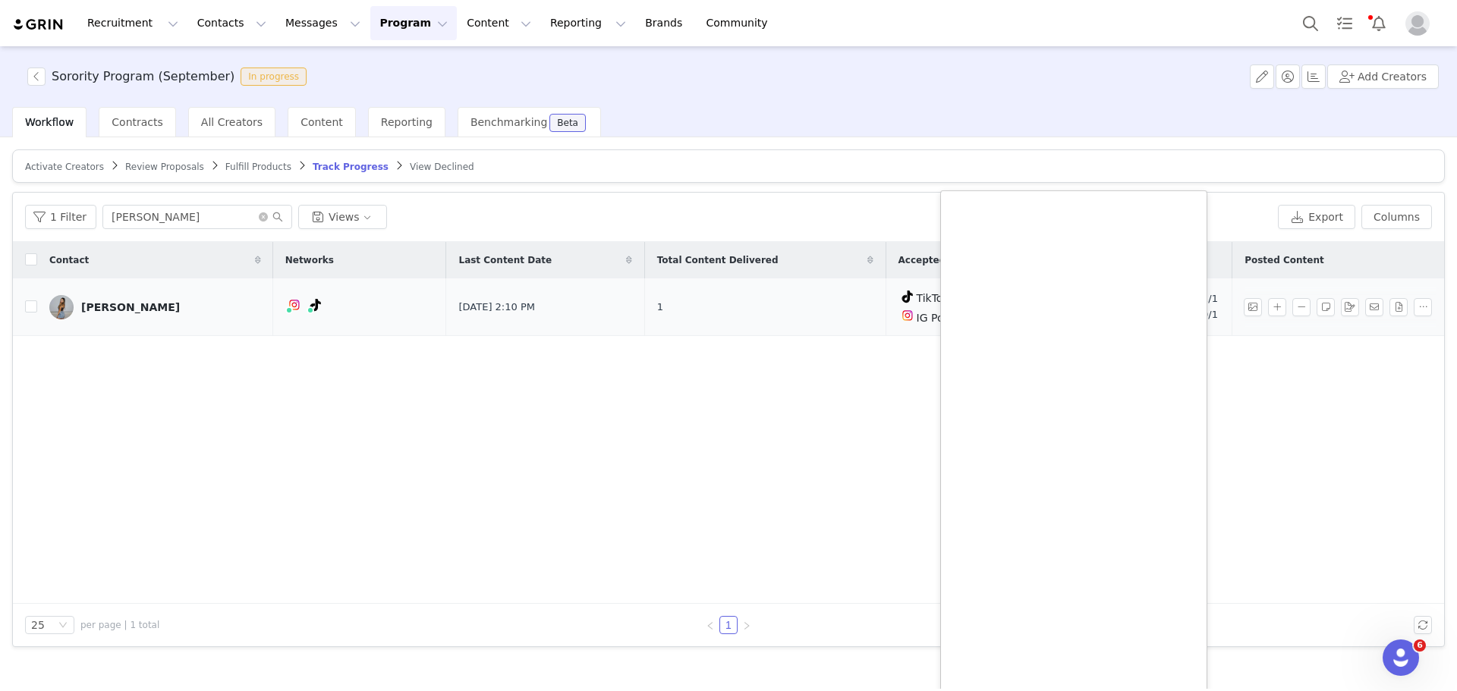
click at [140, 310] on div "[PERSON_NAME]" at bounding box center [130, 307] width 99 height 12
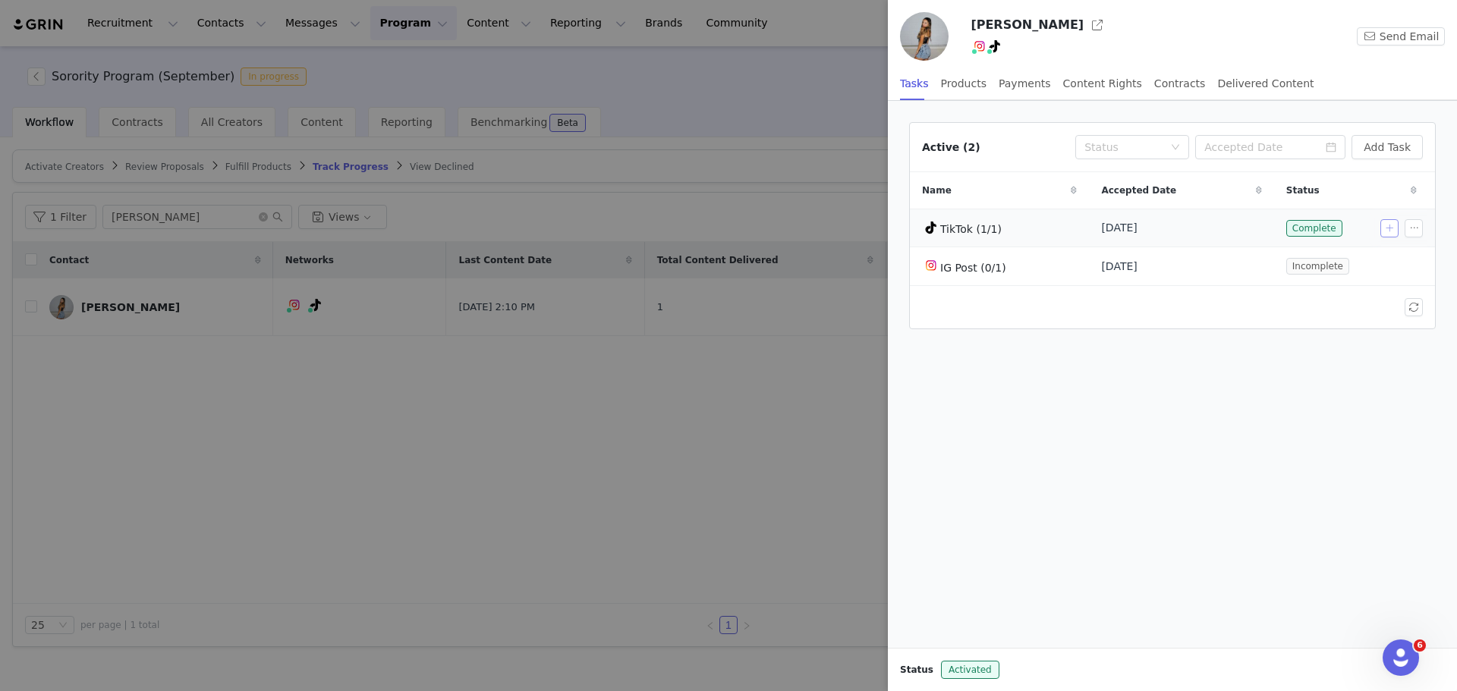
click at [1386, 226] on button "button" at bounding box center [1389, 228] width 18 height 18
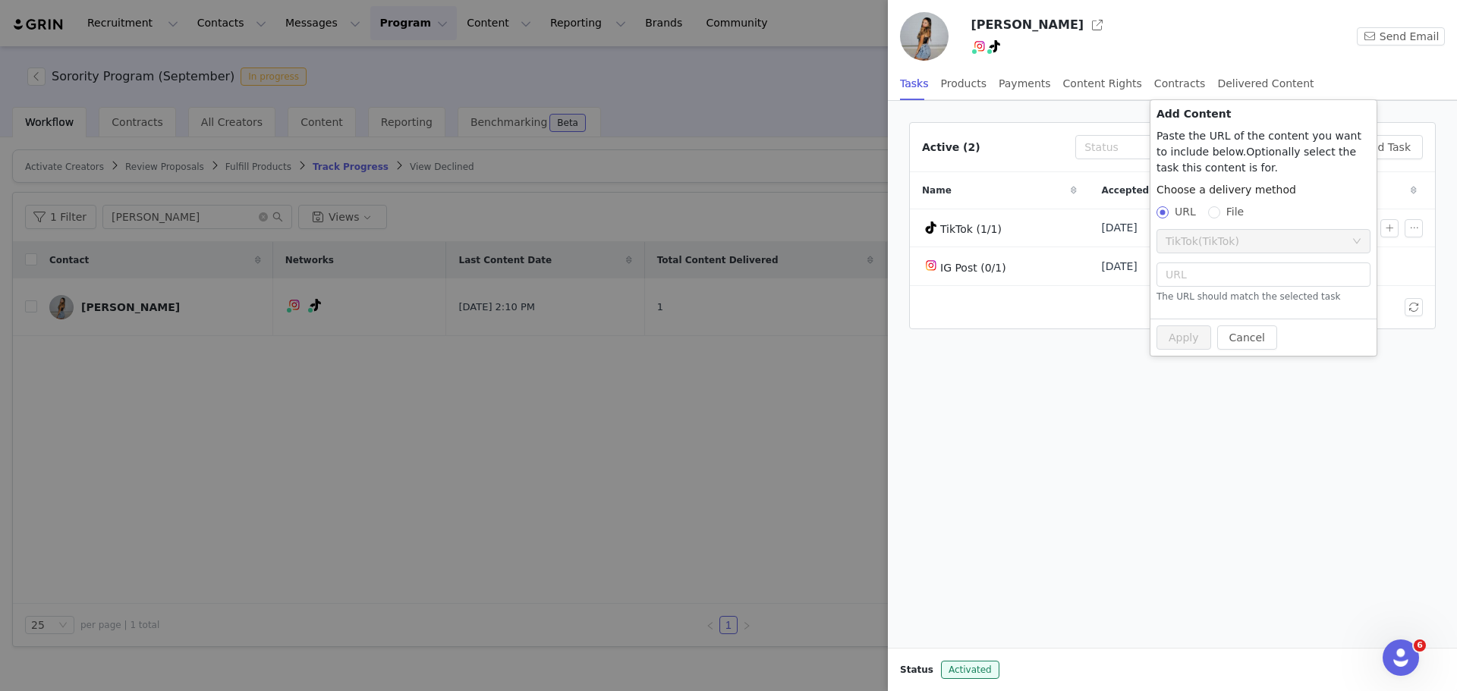
click at [1199, 235] on span "(TikTok)" at bounding box center [1218, 241] width 41 height 12
click at [1173, 282] on input "text" at bounding box center [1264, 275] width 214 height 24
paste input "[URL][DOMAIN_NAME]"
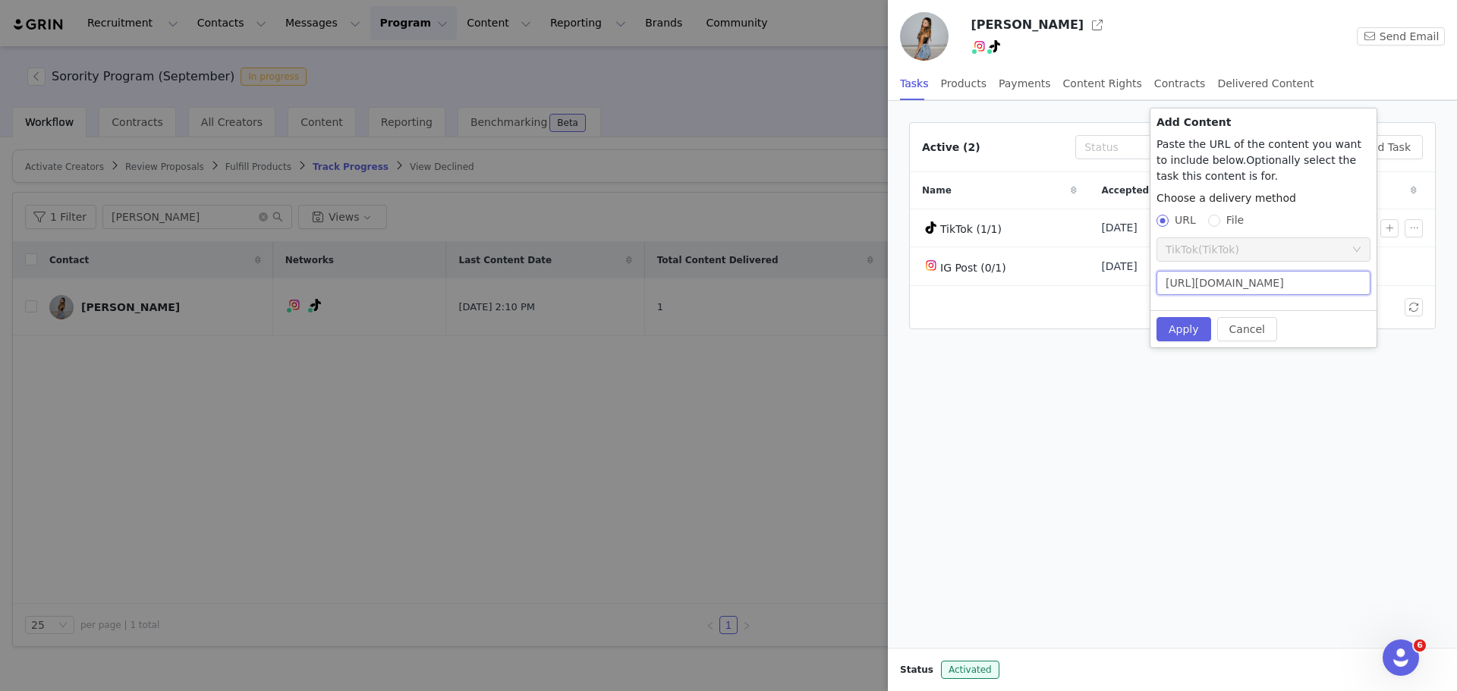
scroll to position [0, 273]
type input "[URL][DOMAIN_NAME]"
click at [1182, 327] on button "Apply" at bounding box center [1184, 329] width 55 height 24
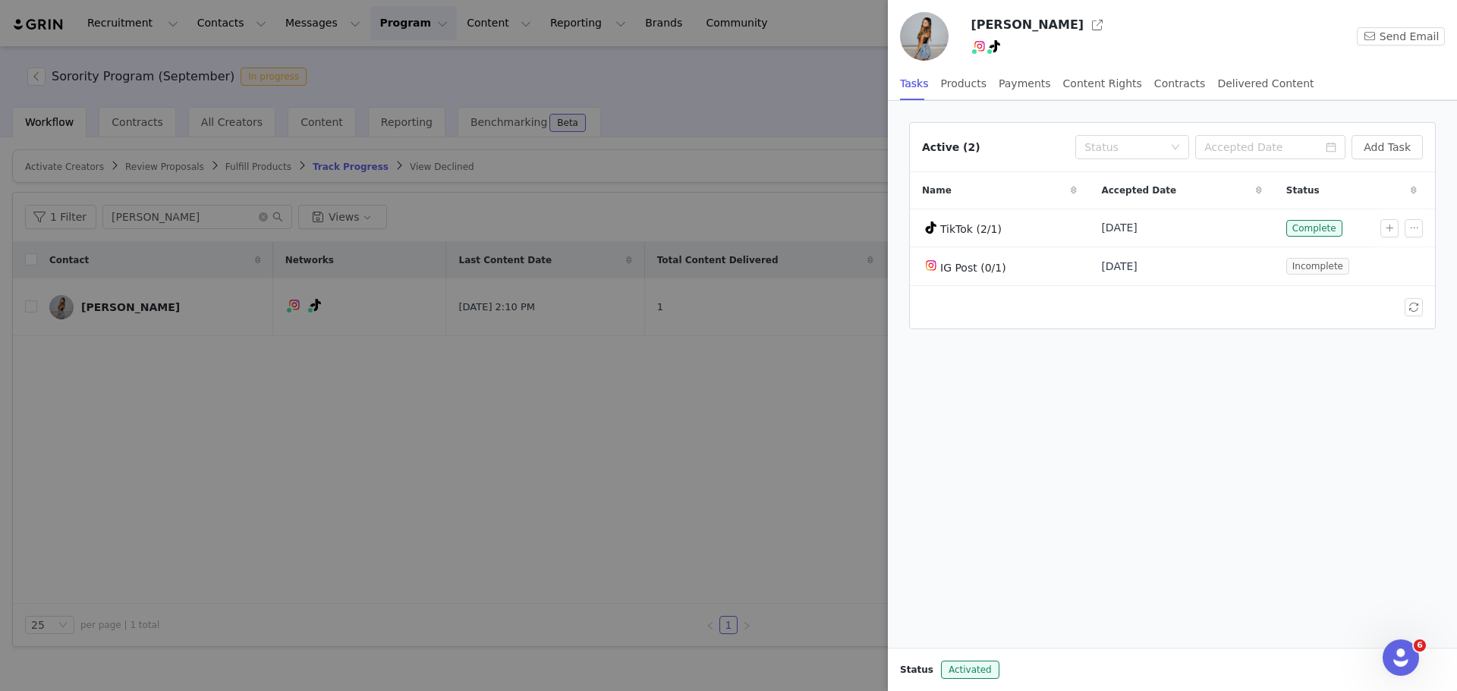
click at [820, 447] on div at bounding box center [728, 345] width 1457 height 691
